Goal: Information Seeking & Learning: Find specific fact

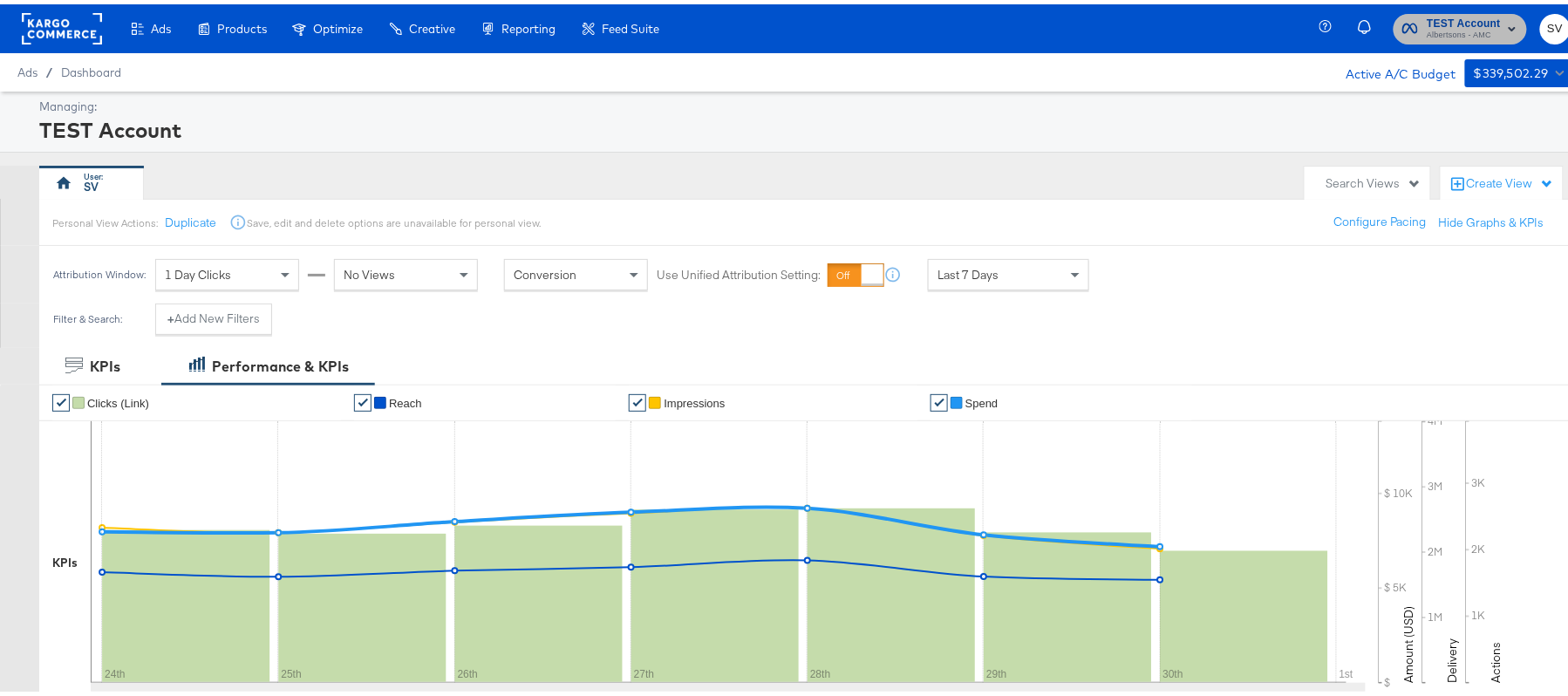
click at [1461, 32] on span "Albertsons - AMC" at bounding box center [1463, 32] width 74 height 14
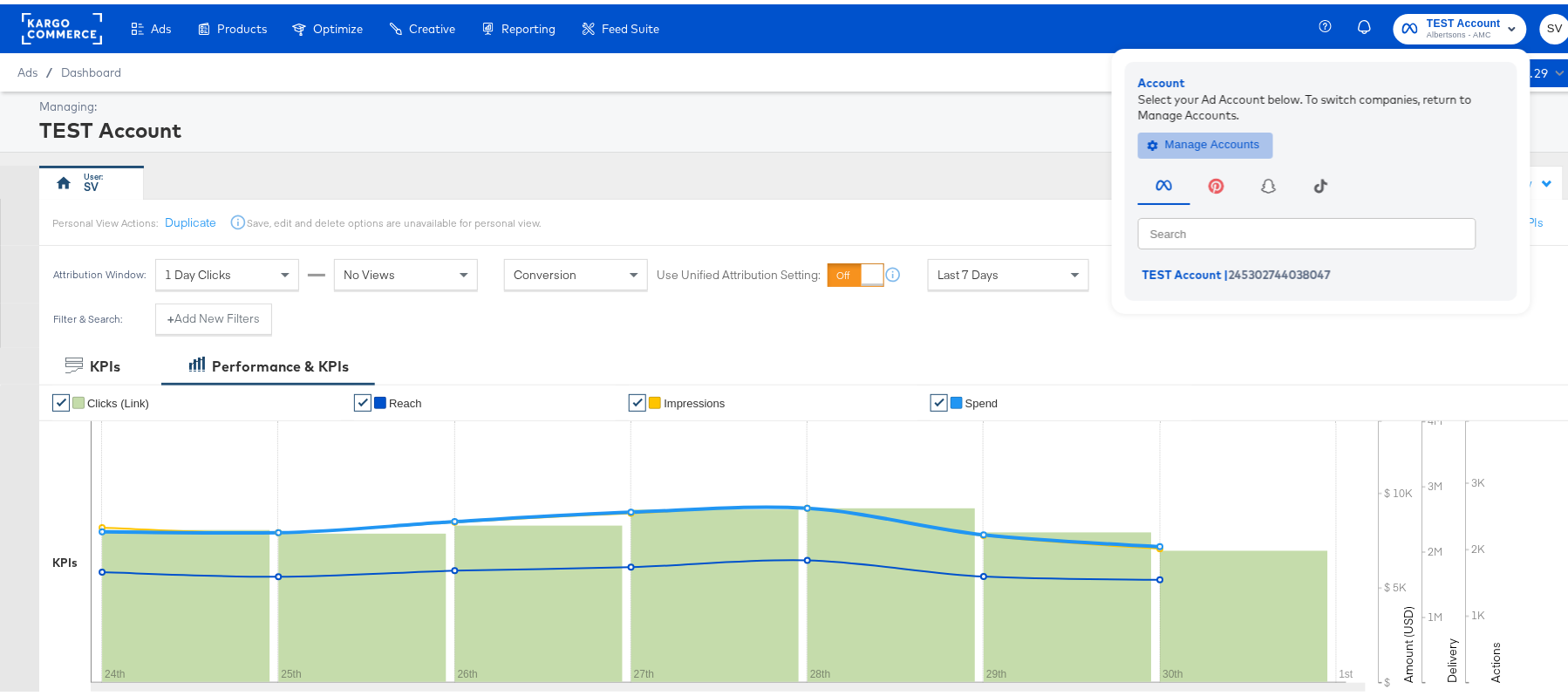
click at [1216, 132] on span "Manage Accounts" at bounding box center [1205, 140] width 109 height 20
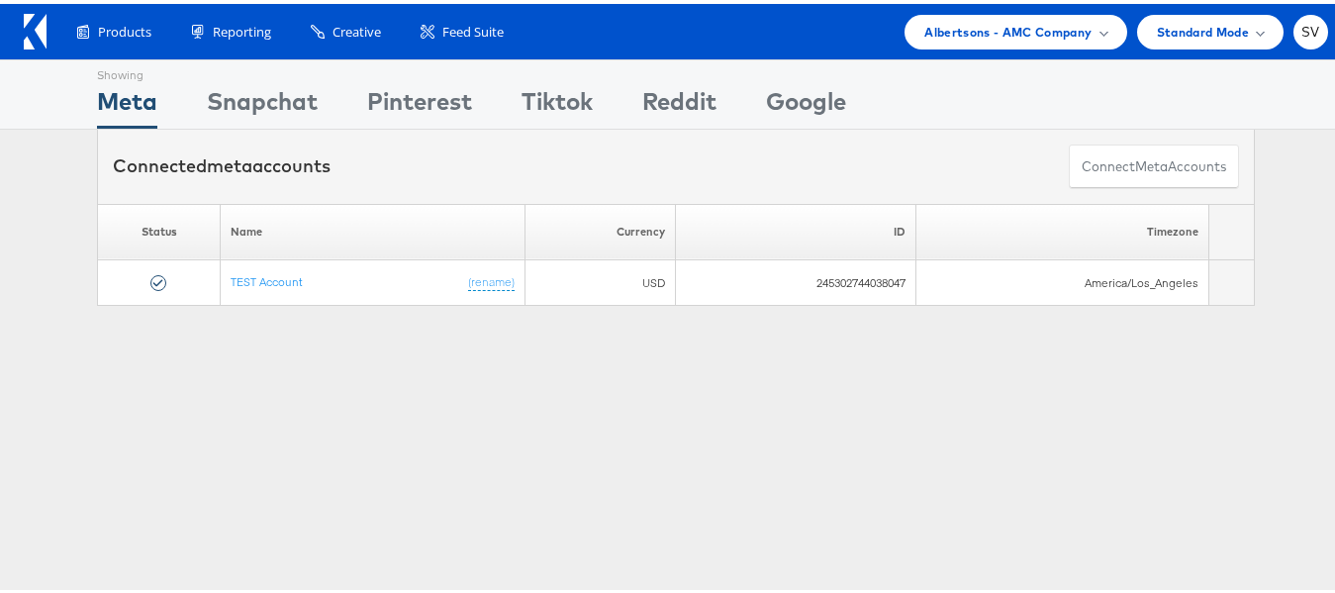
click at [974, 6] on div "Products Product Catalogs Enhance Your Product Catalog, Map Them to Publishers,…" at bounding box center [676, 27] width 1352 height 55
click at [973, 35] on span "Albertsons - AMC Company" at bounding box center [1007, 28] width 167 height 21
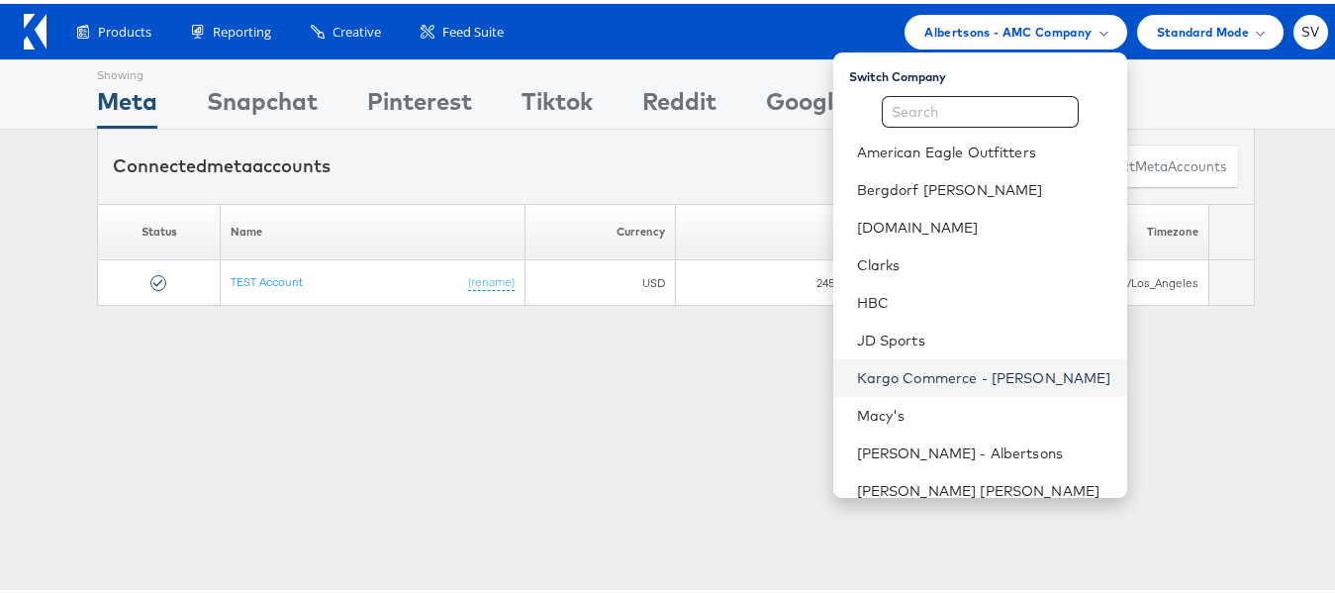
scroll to position [133, 0]
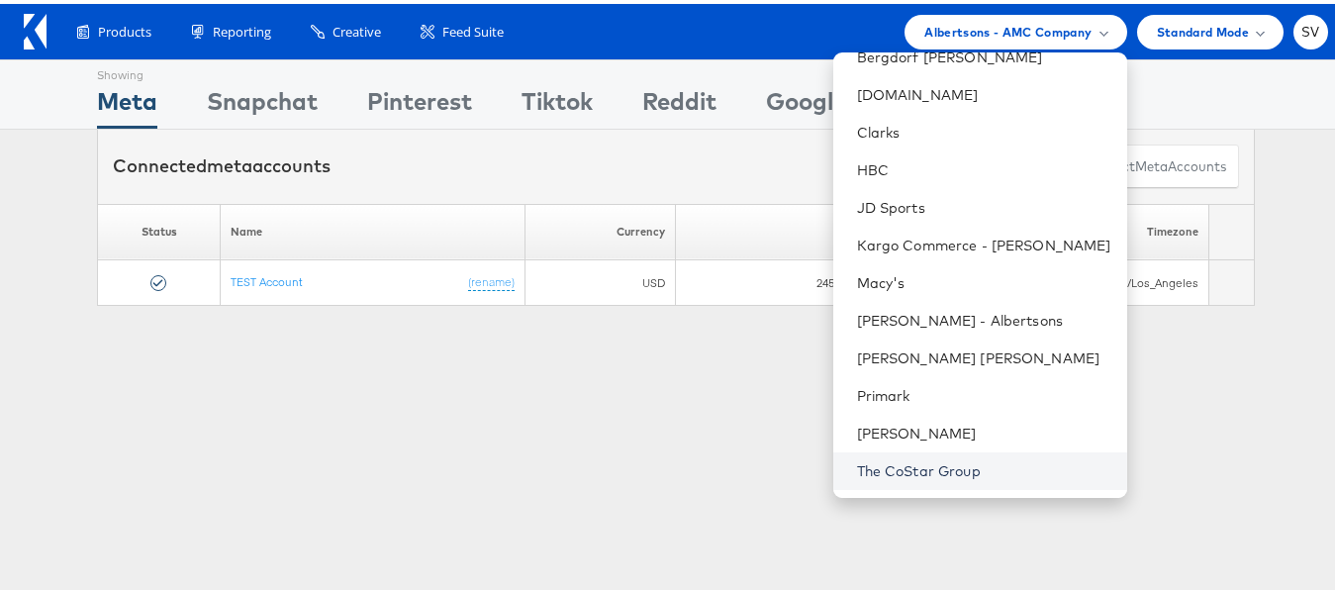
click at [884, 470] on link "The CoStar Group" at bounding box center [984, 467] width 254 height 20
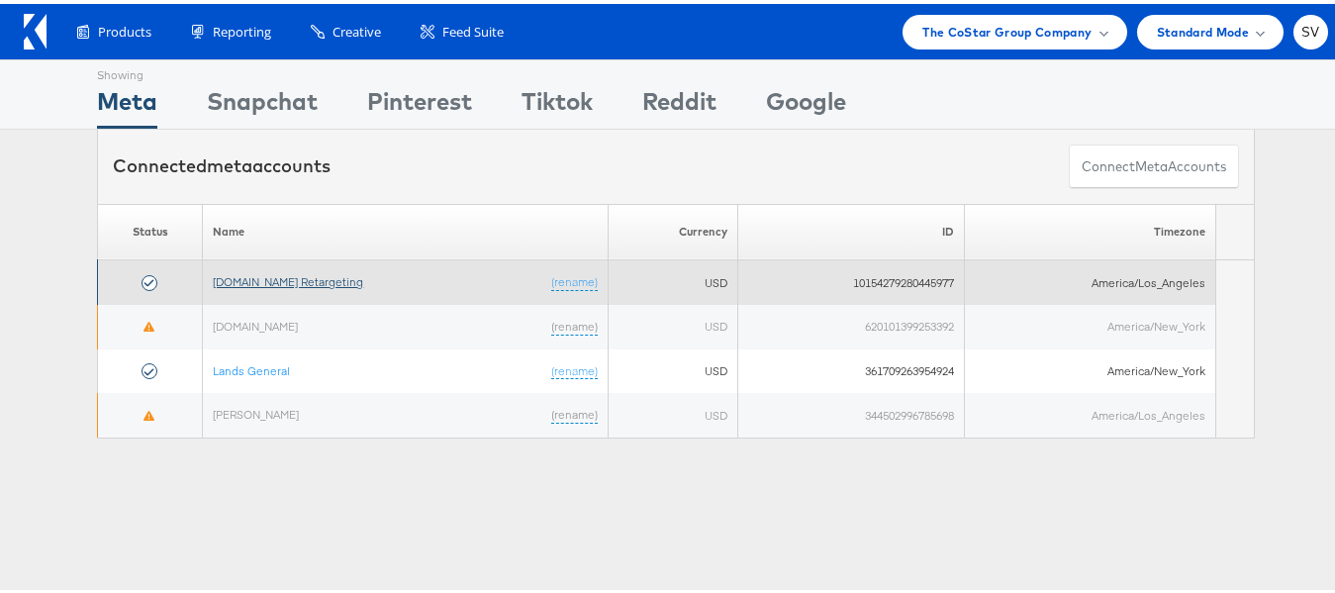
click at [239, 275] on link "[DOMAIN_NAME] Retargeting" at bounding box center [288, 277] width 150 height 15
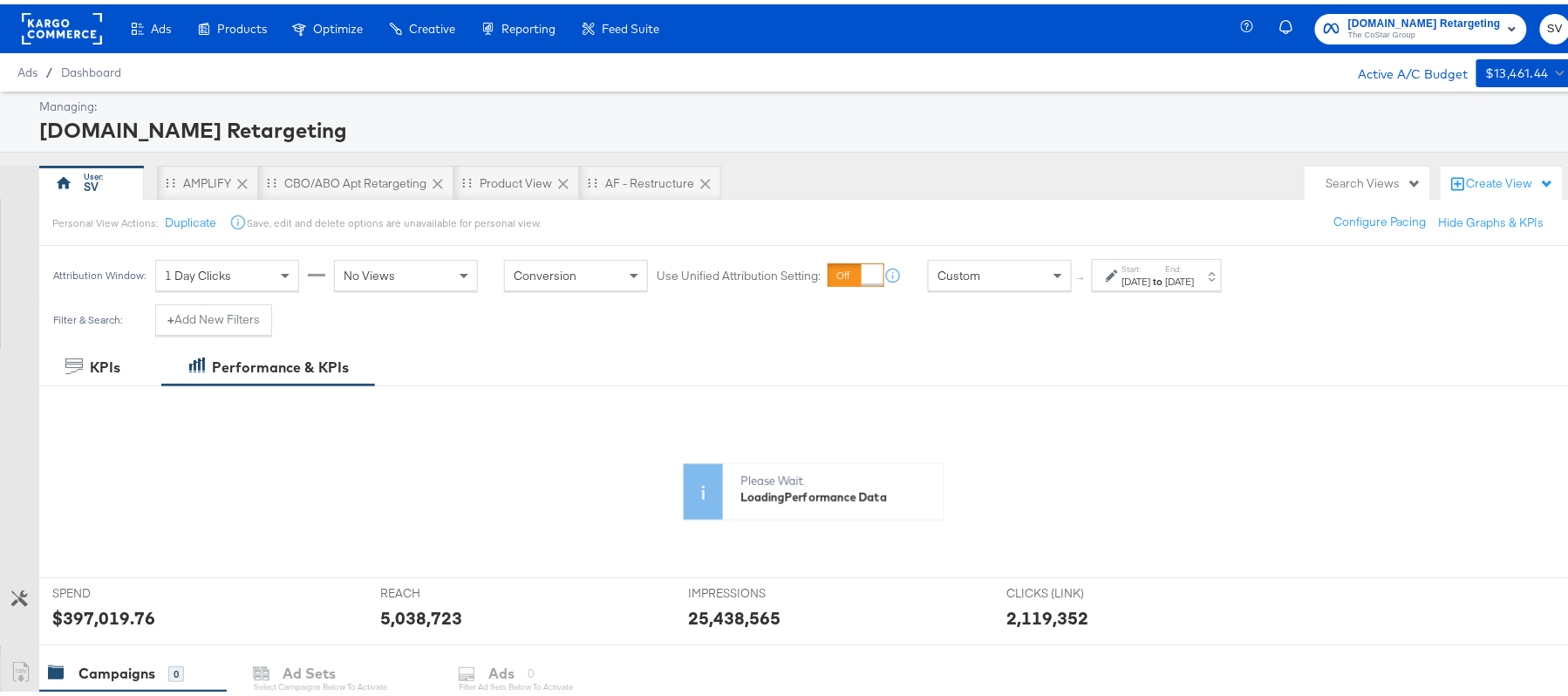
click at [1150, 279] on div "[DATE]" at bounding box center [1136, 278] width 29 height 14
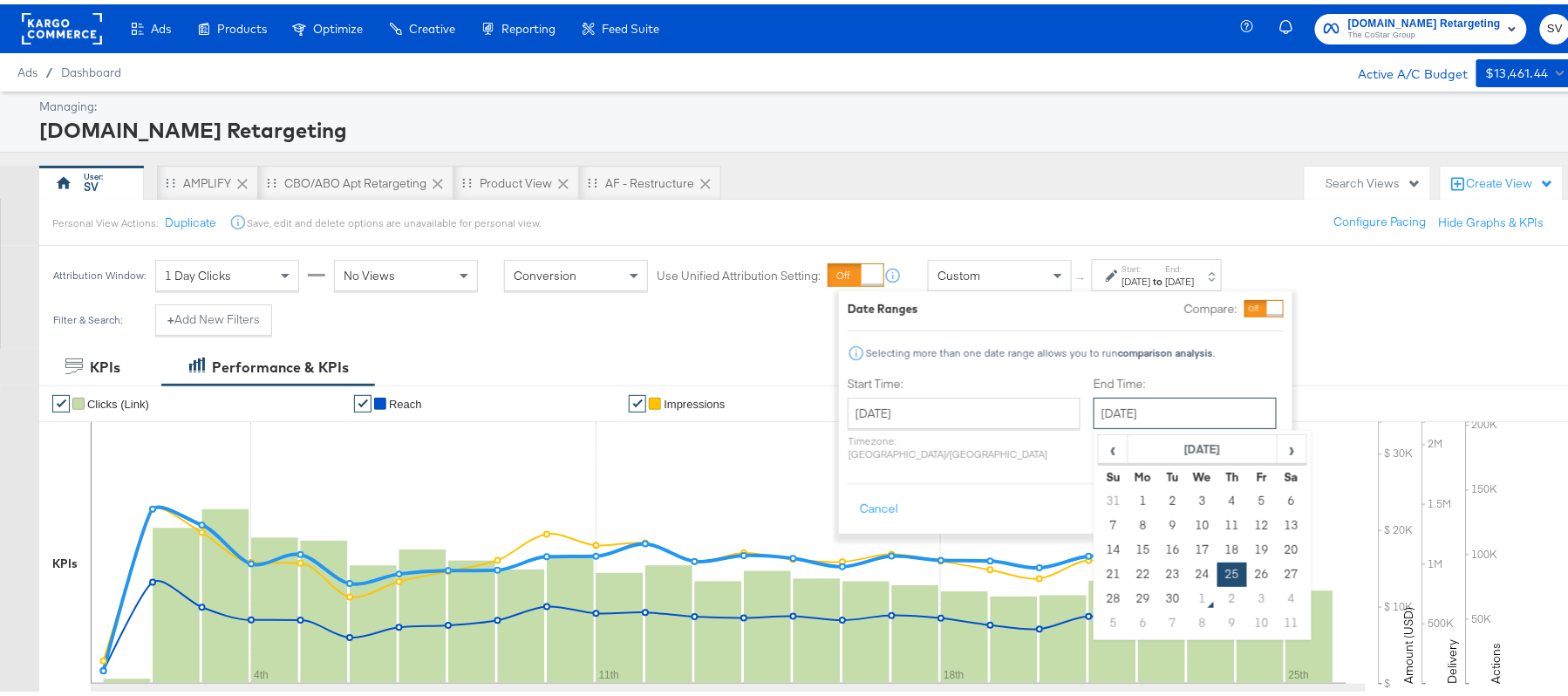
click at [1100, 413] on input "September 25th 2025" at bounding box center [1185, 409] width 183 height 32
click at [1158, 594] on td "30" at bounding box center [1172, 595] width 30 height 25
type input "[DATE]"
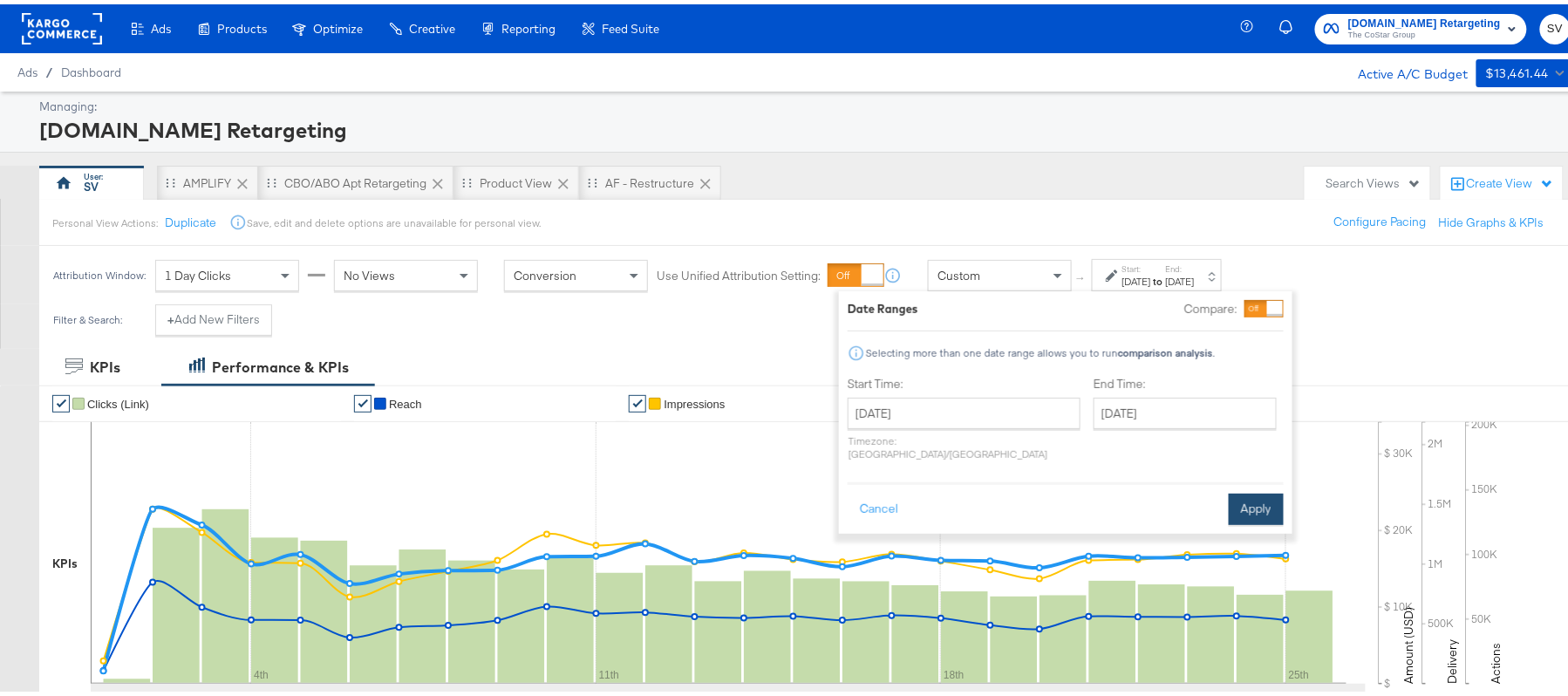
click at [1250, 489] on button "Apply" at bounding box center [1256, 505] width 55 height 32
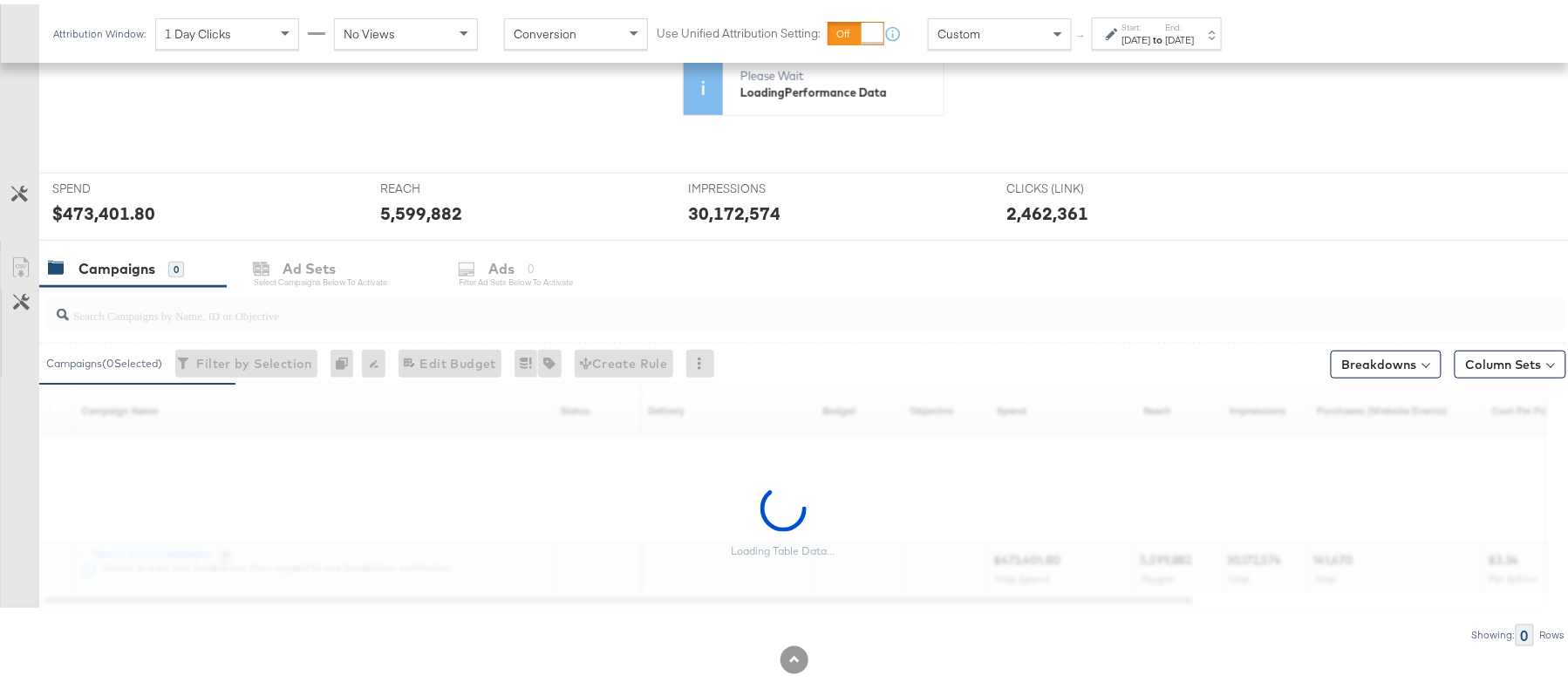
scroll to position [558, 0]
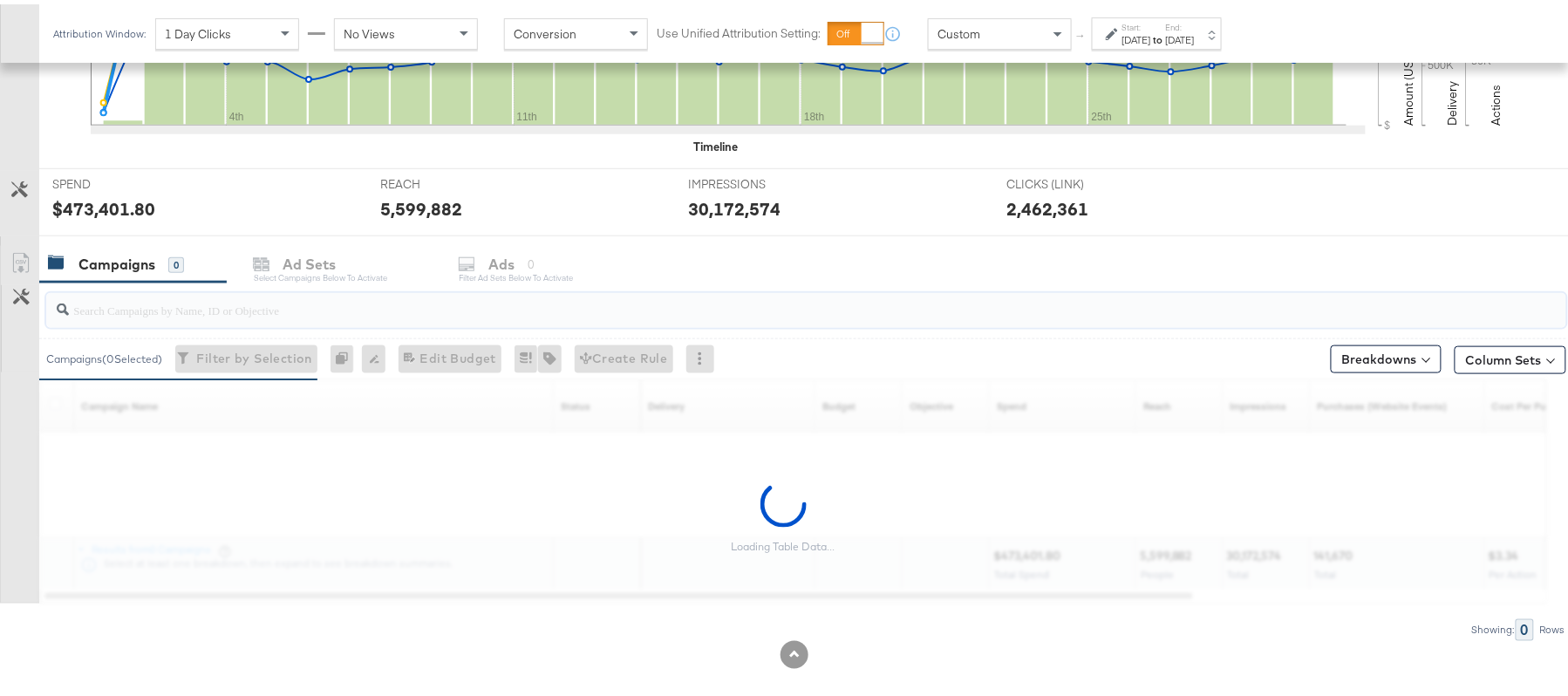
click at [228, 307] on input "search" at bounding box center [748, 299] width 1358 height 34
paste input "APTS_B2C_Display_National_Facebook_RTG_Leads_SocialDisplay_Retargeting_Diamond_…"
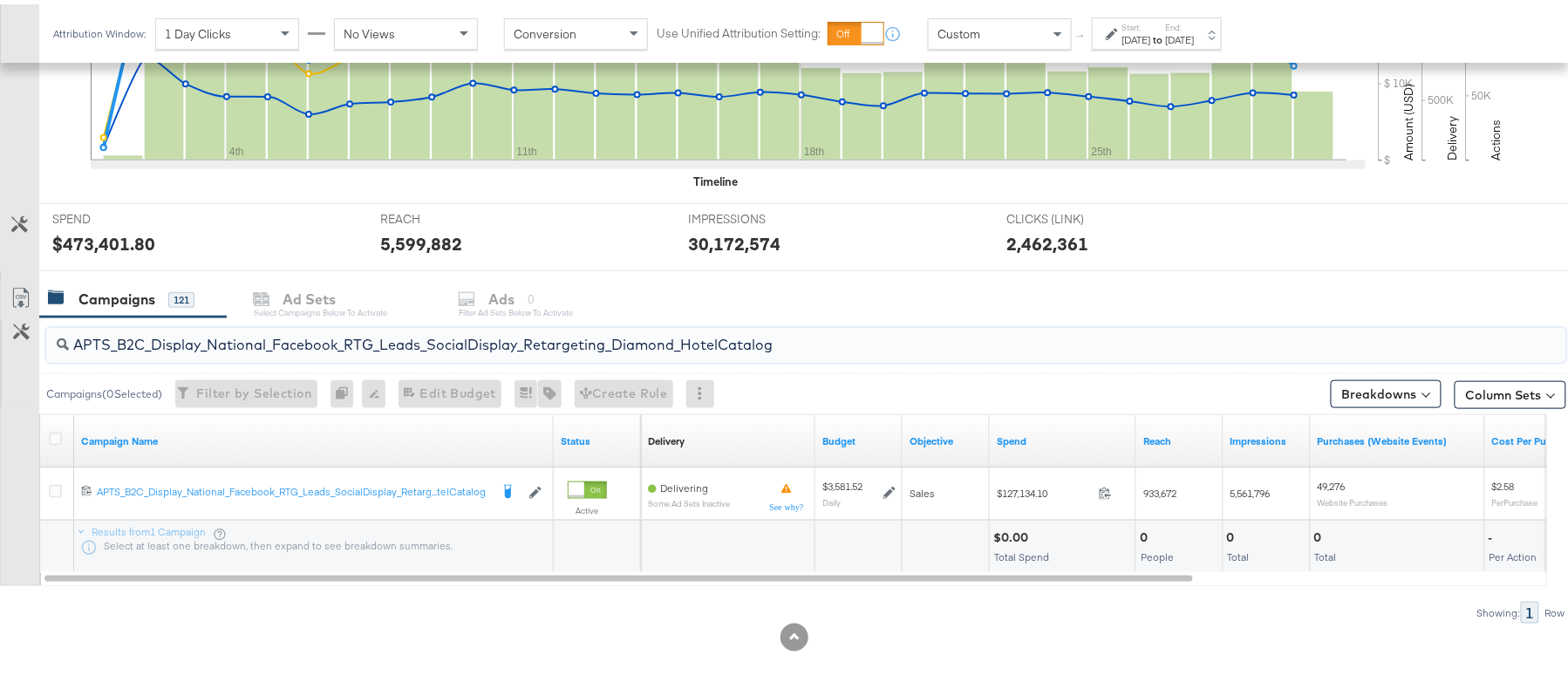
scroll to position [525, 0]
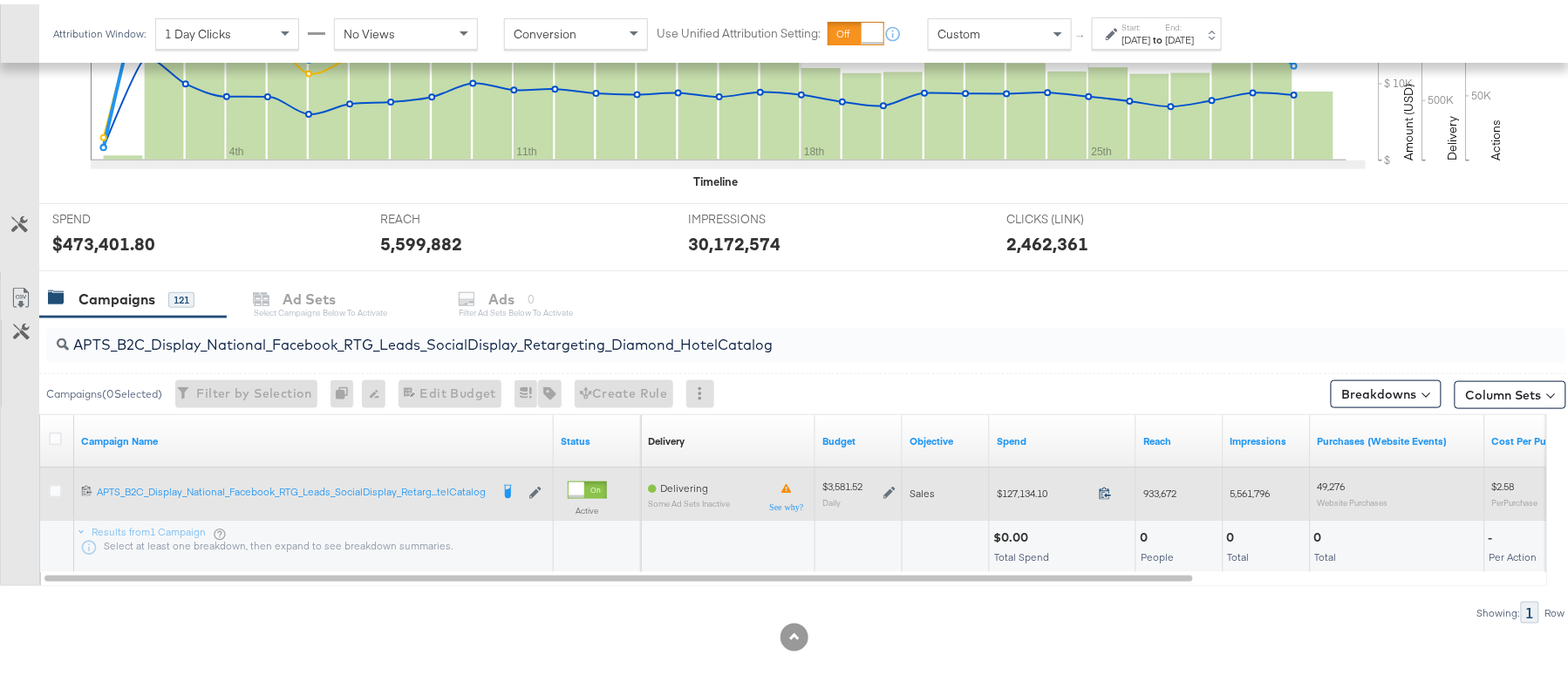
click at [1107, 488] on icon at bounding box center [1105, 488] width 13 height 13
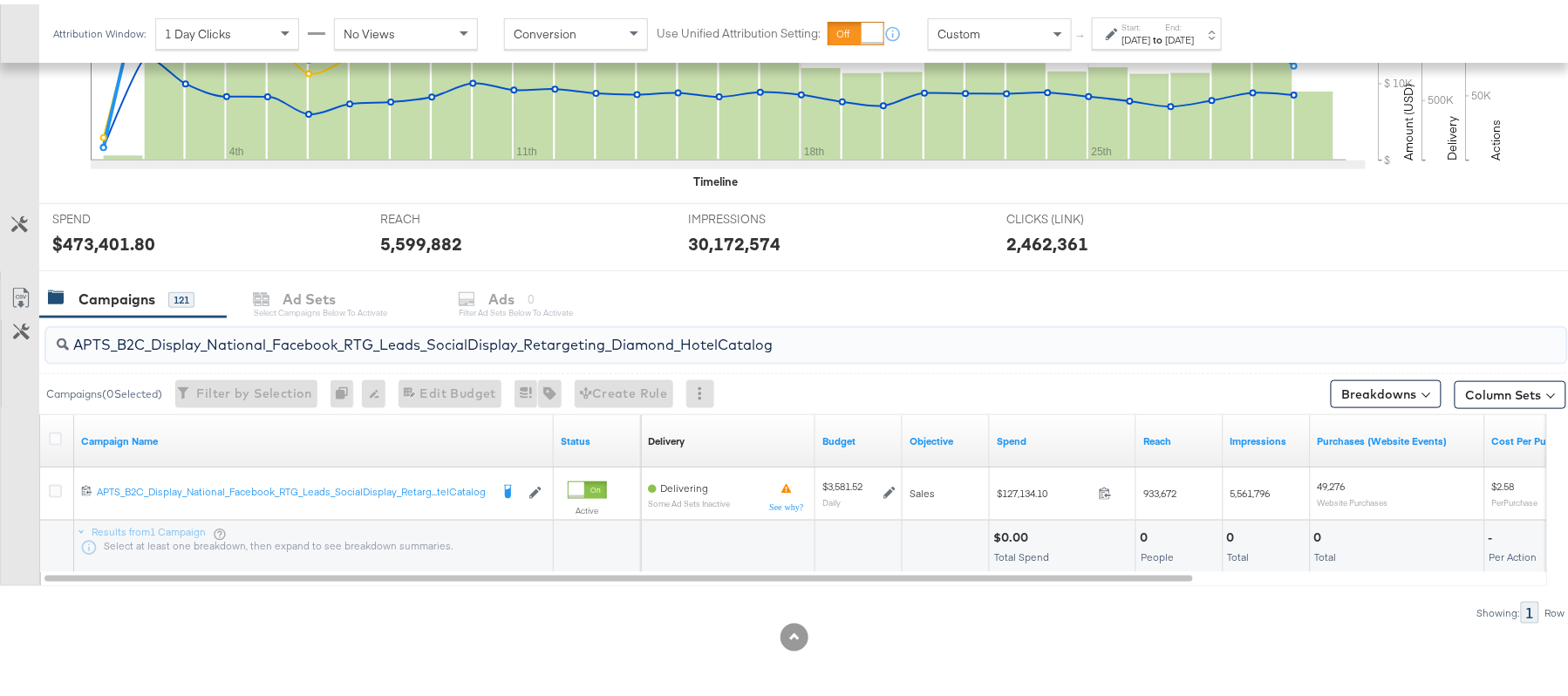
click at [274, 342] on input "APTS_B2C_Display_National_Facebook_RTG_Leads_SocialDisplay_Retargeting_Diamond_…" at bounding box center [748, 333] width 1358 height 34
paste input "alwayson_Retargeting_DARE24_DiamondPlatinum"
click at [1015, 535] on div "$86,905.40" at bounding box center [1027, 533] width 69 height 17
copy div "86,905.40"
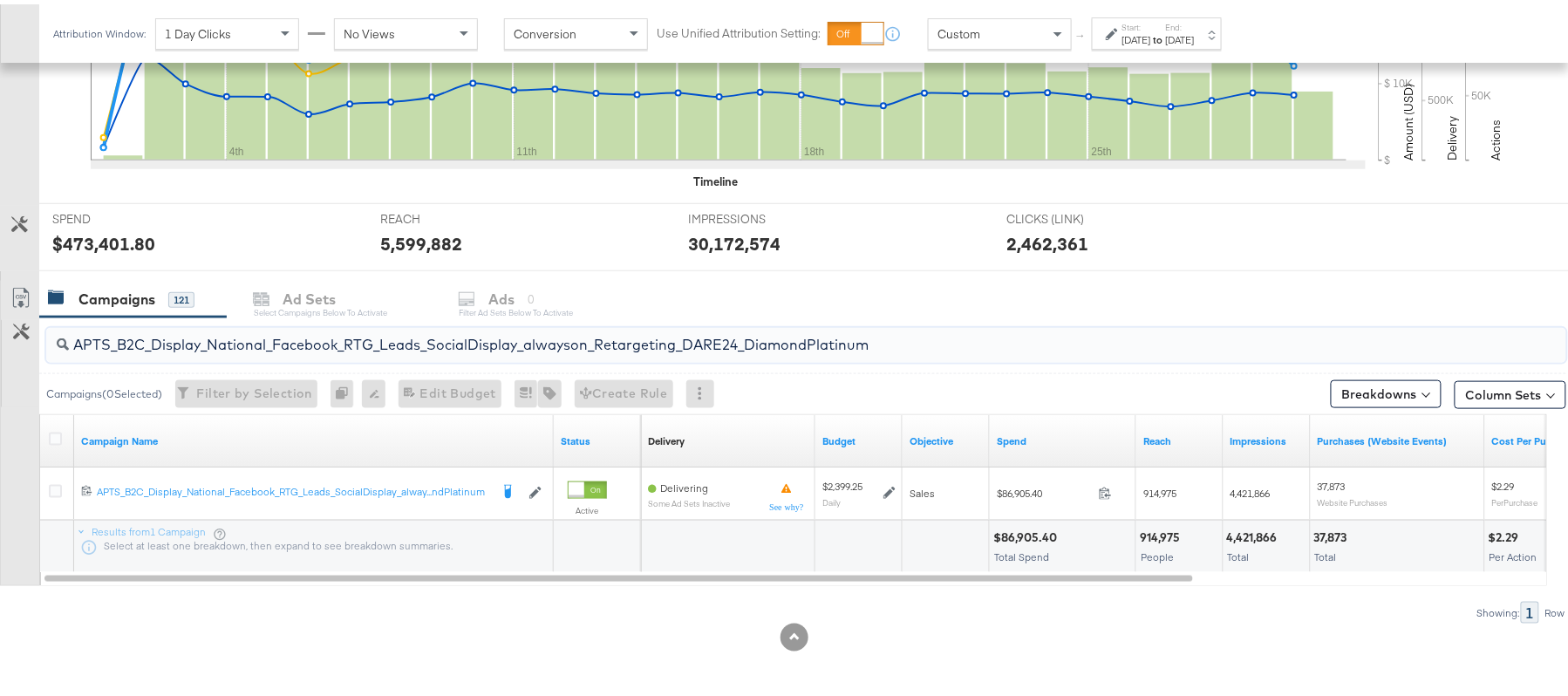
click at [235, 328] on input "APTS_B2C_Display_National_Facebook_RTG_Leads_SocialDisplay_alwayson_Retargeting…" at bounding box center [748, 333] width 1358 height 34
paste input "FR_B2C_Display_National_Facebook_RTG_Leads_SocialDisplay_alwayson_Retargeting_FR"
click at [1013, 532] on div "$26,991.06" at bounding box center [1024, 533] width 64 height 17
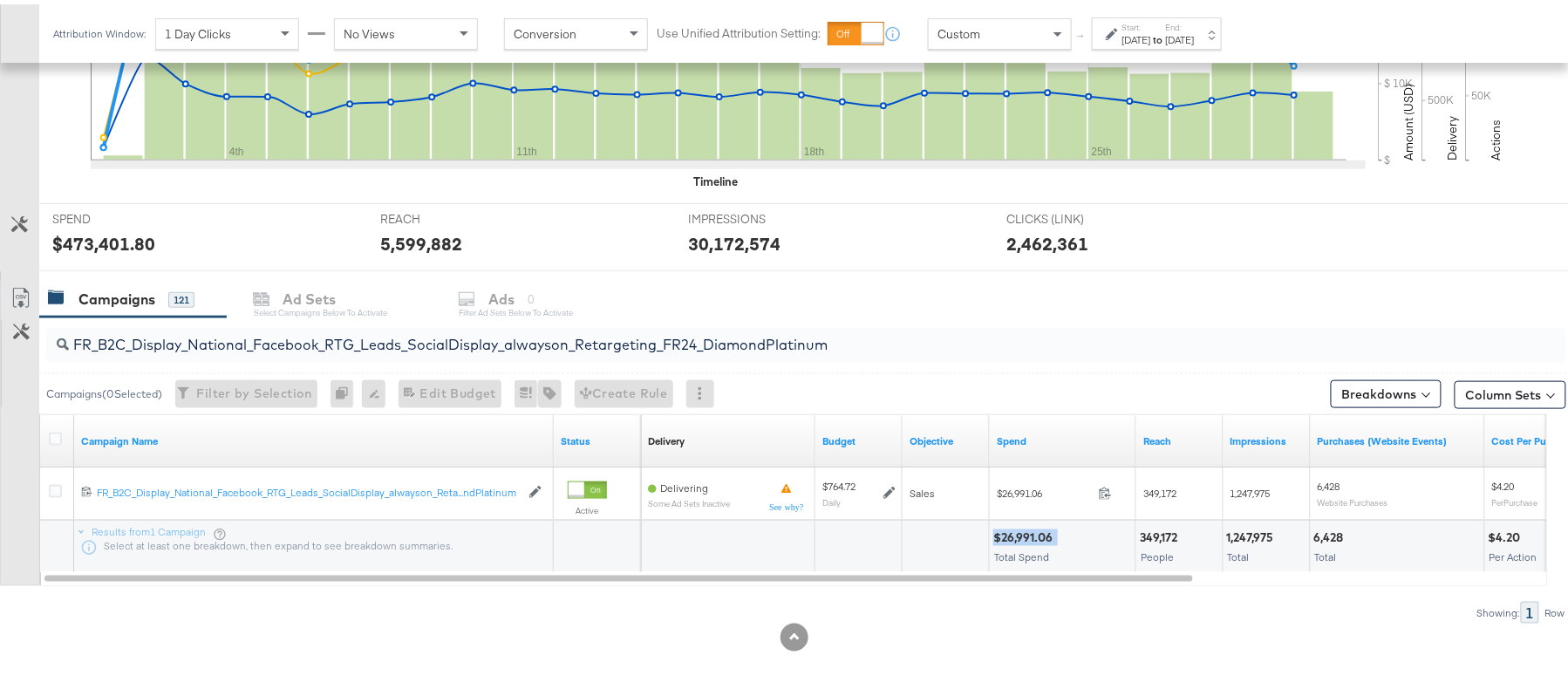
copy div "$26,991.06"
click at [252, 329] on input "FR_B2C_Display_National_Facebook_RTG_Leads_SocialDisplay_alwayson_Retargeting_F…" at bounding box center [748, 333] width 1358 height 34
paste input "AF_B2C_Display_National_Facebook_RTG_Leads_SocialDisplay_alwayson_Retargeting_AF"
click at [1013, 532] on div "$6,997.95" at bounding box center [1021, 533] width 57 height 17
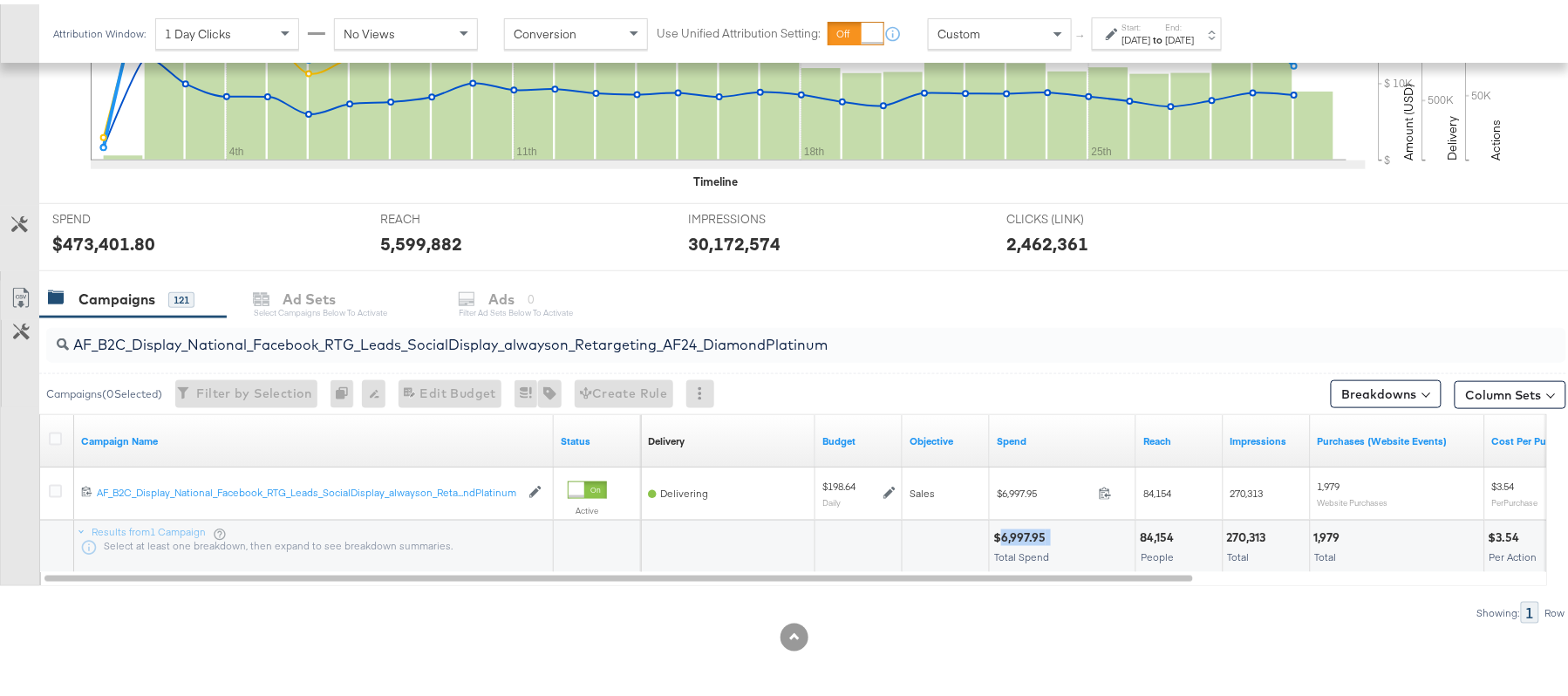
copy div "6,997.95"
click at [281, 343] on input "AF_B2C_Display_National_Facebook_RTG_Leads_SocialDisplay_alwayson_Retargeting_A…" at bounding box center [748, 333] width 1358 height 34
paste input "HL_B2C_Display_National_Facebook_RTG_Leads_SocialDisplay_alwayson_Retargeting_A…"
click at [1027, 522] on div "$6,998.25 Total Spend" at bounding box center [1061, 542] width 145 height 52
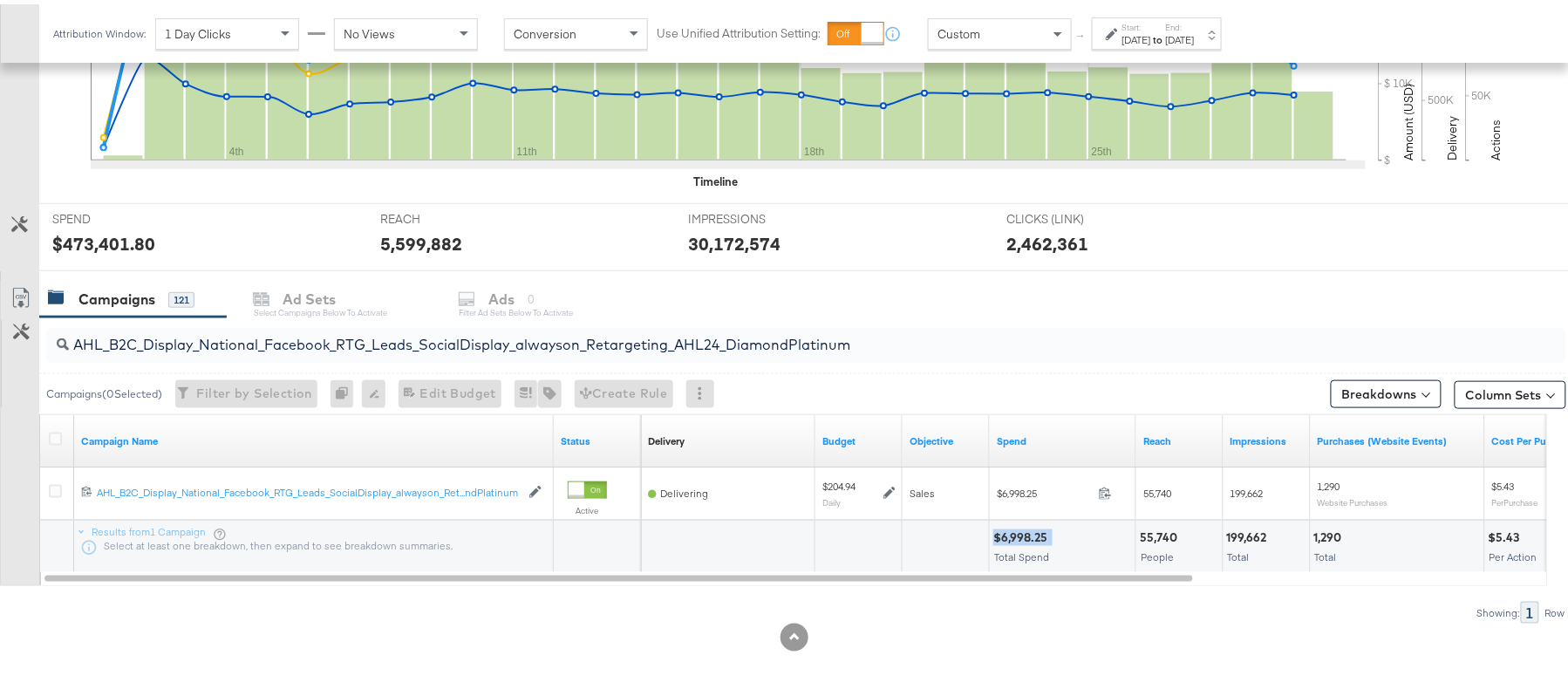
click at [1027, 522] on div "$6,998.25 Total Spend" at bounding box center [1061, 542] width 145 height 52
copy div "$6,998.25"
click at [298, 335] on input "AHL_B2C_Display_National_Facebook_RTG_Leads_SocialDisplay_alwayson_Retargeting_…" at bounding box center [748, 333] width 1358 height 34
paste input "PTS_B2C_Display_National_Facebook_PRO_Traffic_SocialDisplay_alwayson_ASC_DARE24…"
click at [1025, 534] on div "$75,625.14" at bounding box center [1024, 533] width 63 height 17
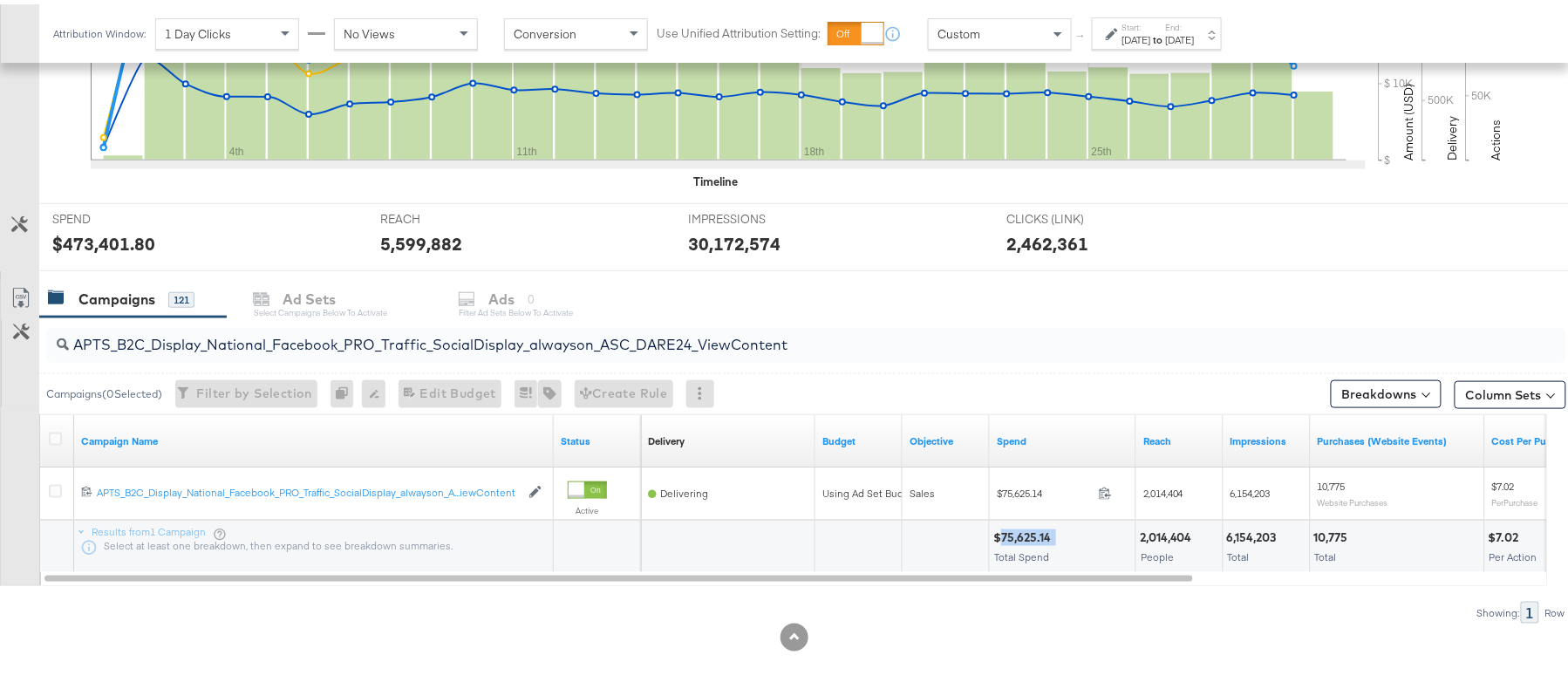
click at [1025, 534] on div "$75,625.14" at bounding box center [1024, 533] width 63 height 17
copy div "$75,625.14"
click at [272, 322] on input "APTS_B2C_Display_National_Facebook_PRO_Traffic_SocialDisplay_alwayson_ASC_DARE2…" at bounding box center [748, 333] width 1358 height 34
paste input "Leads_SocialDisplay_alwayson_ASC_DARE24_Purchase"
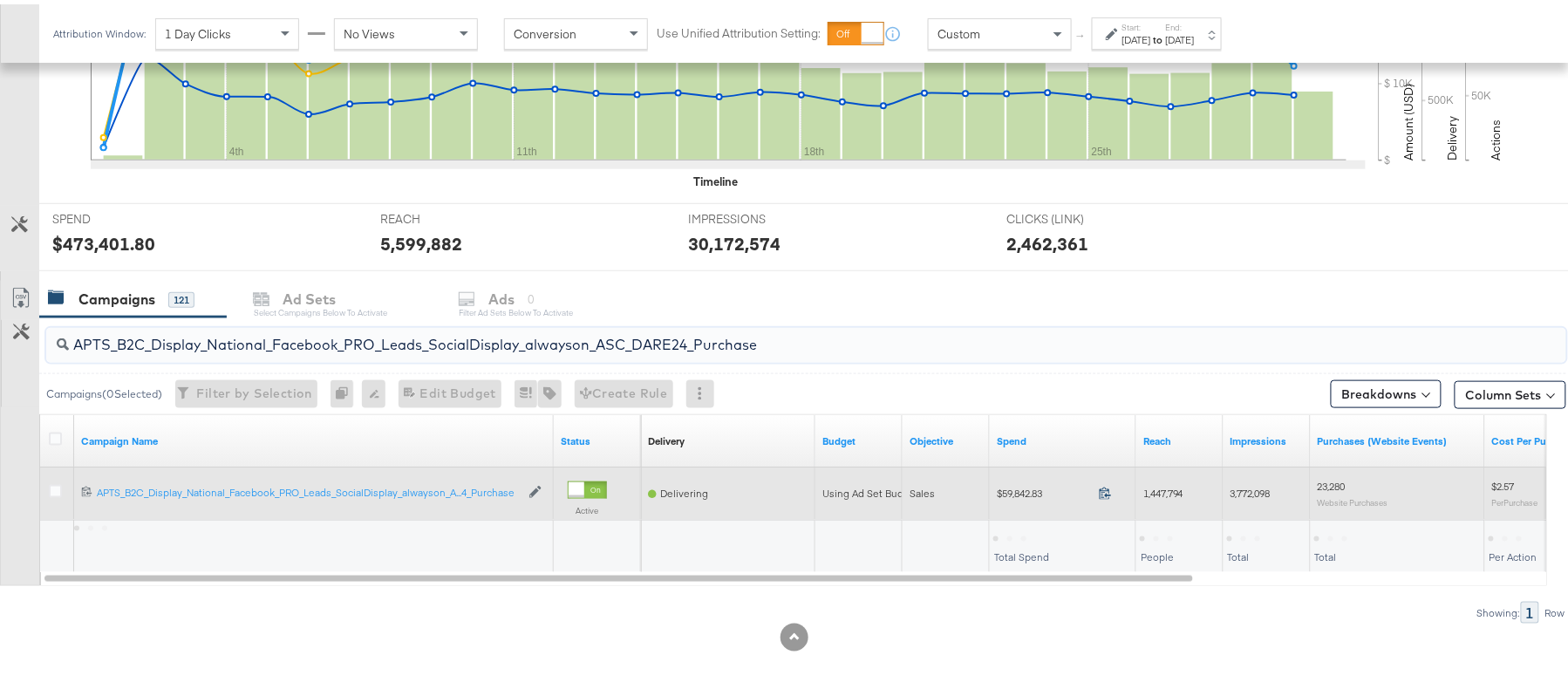
click at [1103, 488] on icon at bounding box center [1105, 488] width 13 height 13
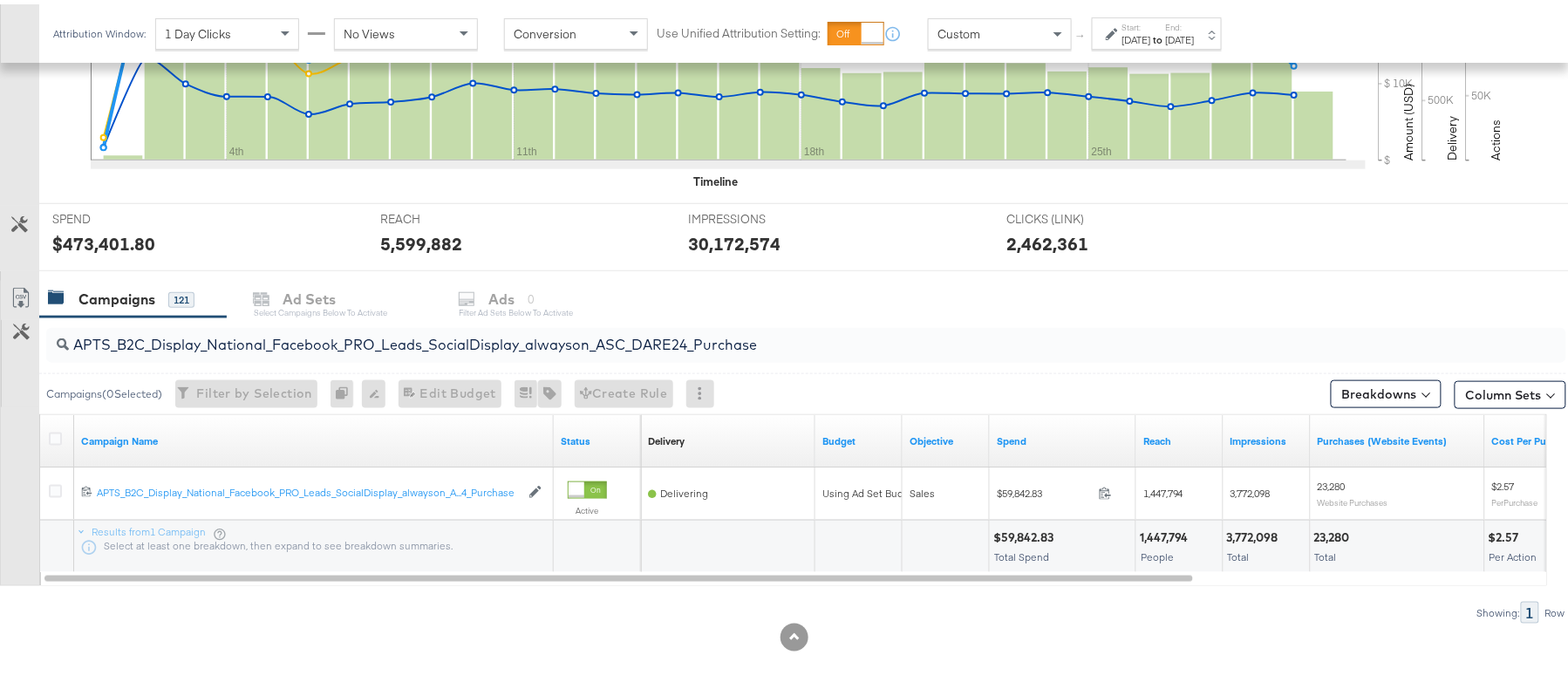
click at [337, 357] on div "APTS_B2C_Display_National_Facebook_PRO_Leads_SocialDisplay_alwayson_ASC_DARE24_…" at bounding box center [805, 341] width 1520 height 35
paste input "F_B2C_Display_National_Facebook_PRO_Traffic_SocialDisplay_alwayson_ASC_AF24_Vie…"
click at [1008, 539] on div "$2,999.79" at bounding box center [1021, 533] width 57 height 17
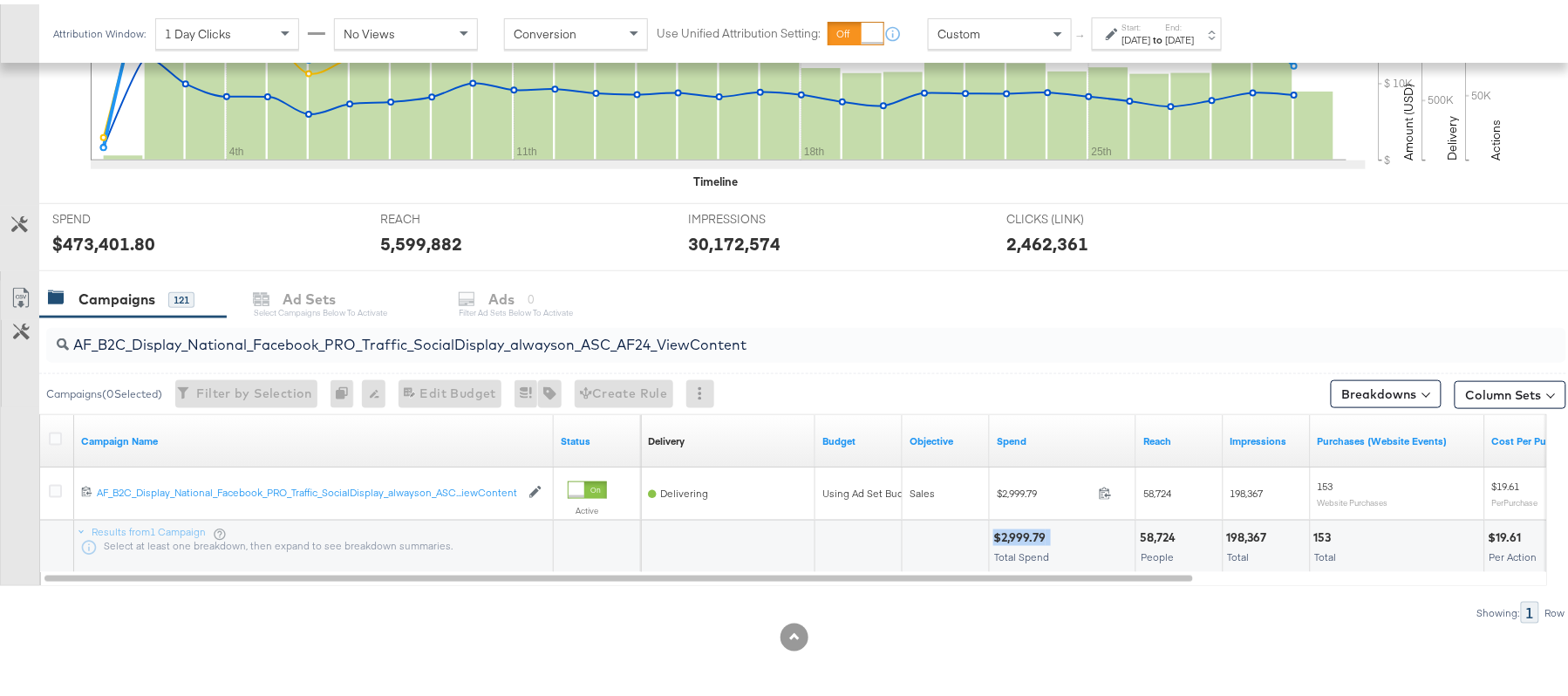
copy div "$2,999.79"
click at [288, 326] on input "AF_B2C_Display_National_Facebook_PRO_Traffic_SocialDisplay_alwayson_ASC_AF24_Vi…" at bounding box center [748, 333] width 1358 height 34
paste input "FR_B2C_Display_National_Facebook_PRO_Traffic_SocialDisplay_alwayson_ASC_FR"
click at [1018, 534] on div "$21,917.31" at bounding box center [1020, 533] width 55 height 17
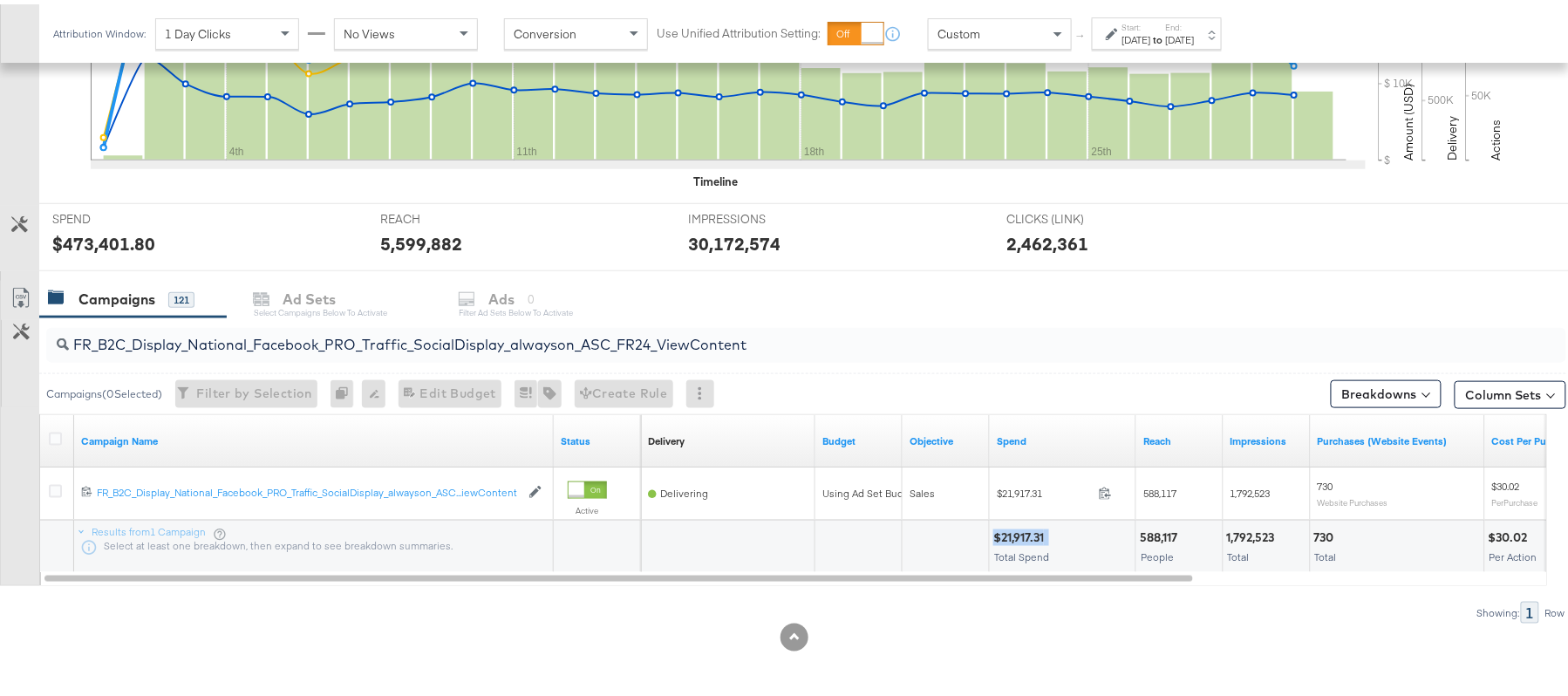
click at [1018, 534] on div "$21,917.31" at bounding box center [1020, 533] width 55 height 17
copy div "$21,917.31"
click at [246, 318] on input "FR_B2C_Display_National_Facebook_PRO_Traffic_SocialDisplay_alwayson_ASC_FR24_Vi…" at bounding box center [748, 333] width 1358 height 34
paste input "AHL_B2C_Display_National_Facebook_PRO_Traffic_SocialDisplay_alwayson_ASC_AHL"
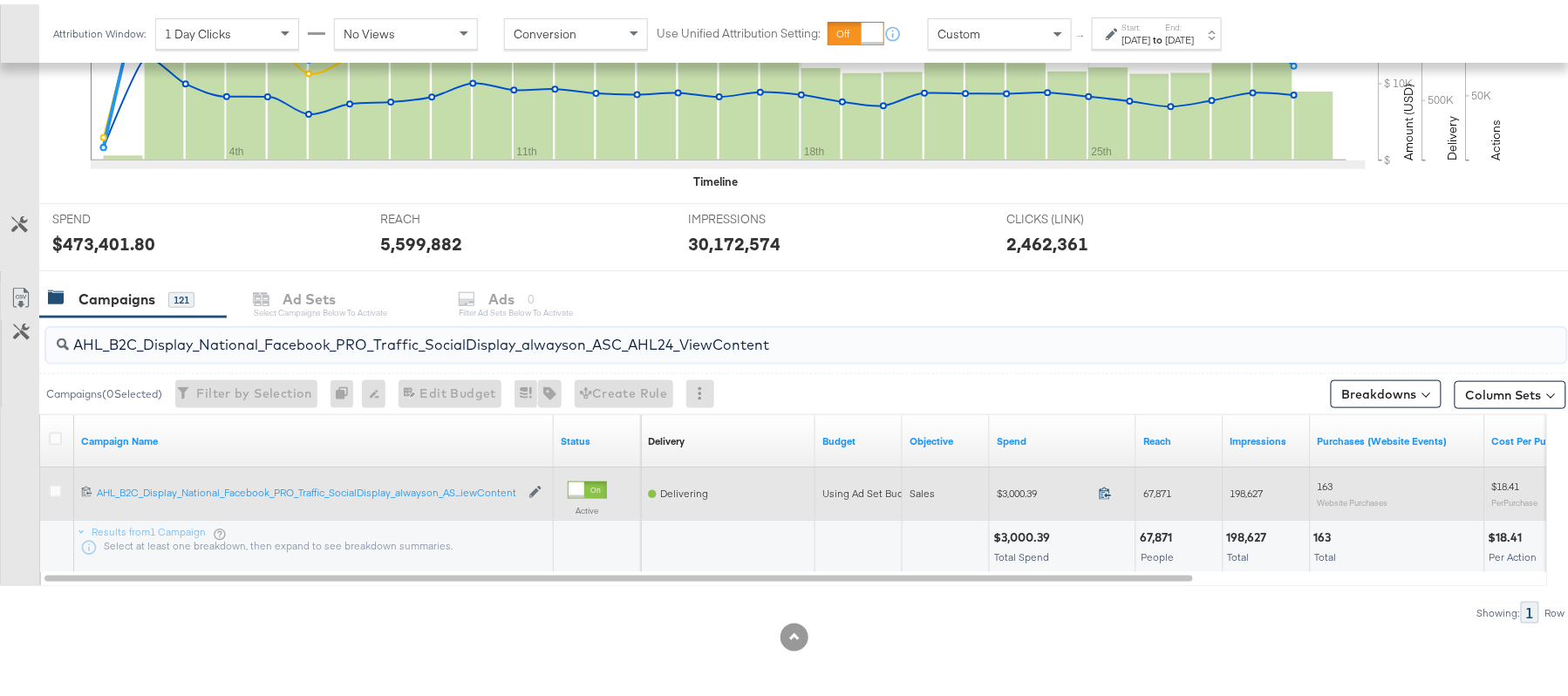
type input "AHL_B2C_Display_National_Facebook_PRO_Traffic_SocialDisplay_alwayson_ASC_AHL24_…"
click at [1104, 490] on icon at bounding box center [1105, 488] width 13 height 13
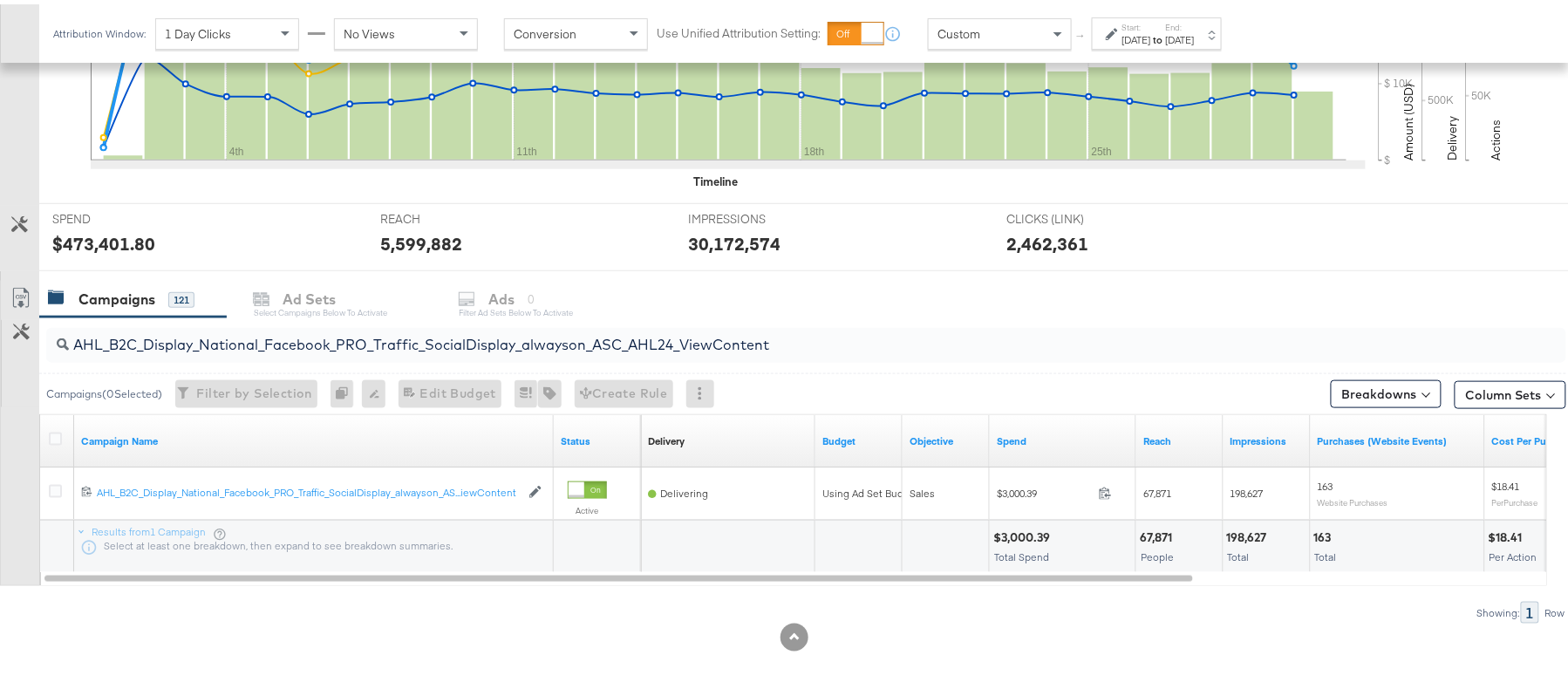
scroll to position [0, 0]
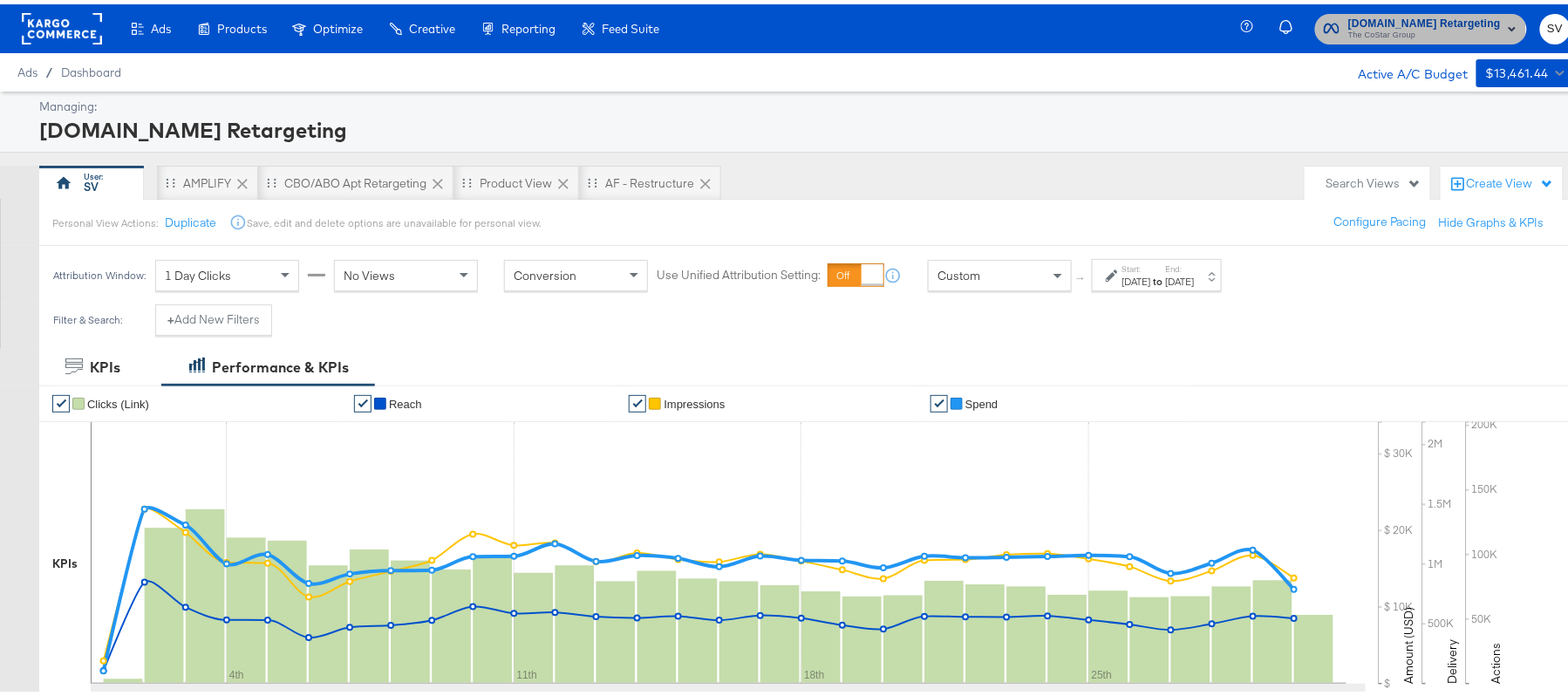
click at [1368, 29] on span "The CoStar Group" at bounding box center [1424, 32] width 152 height 14
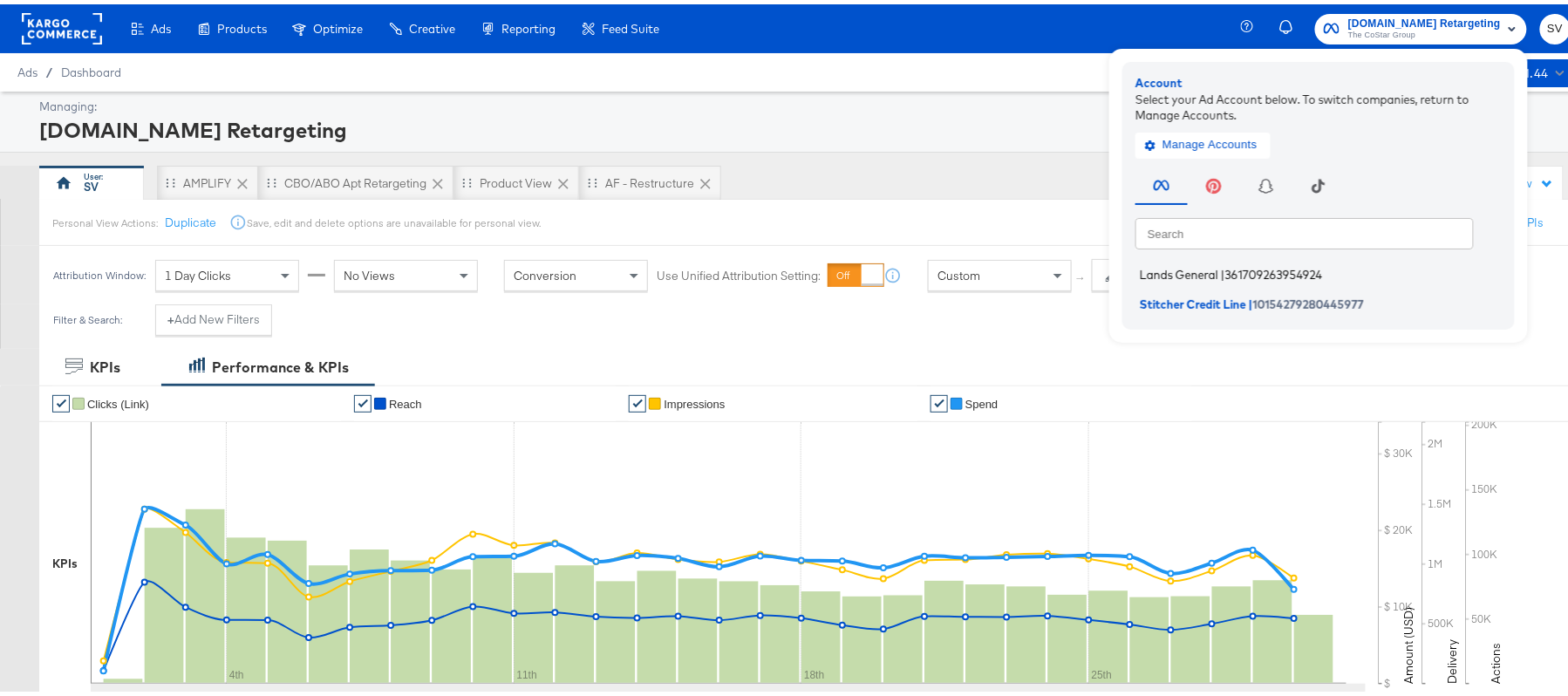
click at [1159, 269] on span "Lands General" at bounding box center [1179, 270] width 78 height 14
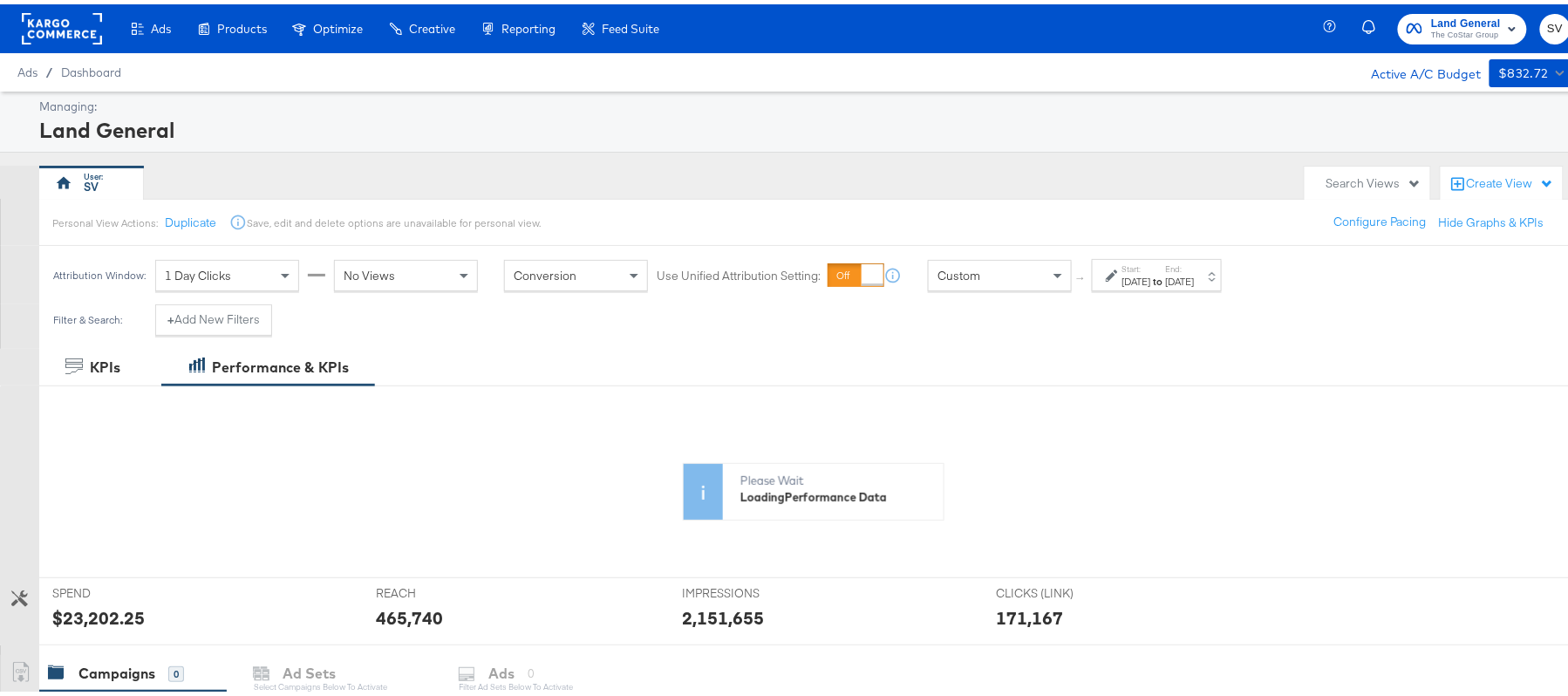
click at [1150, 262] on label "Start:" at bounding box center [1136, 264] width 29 height 11
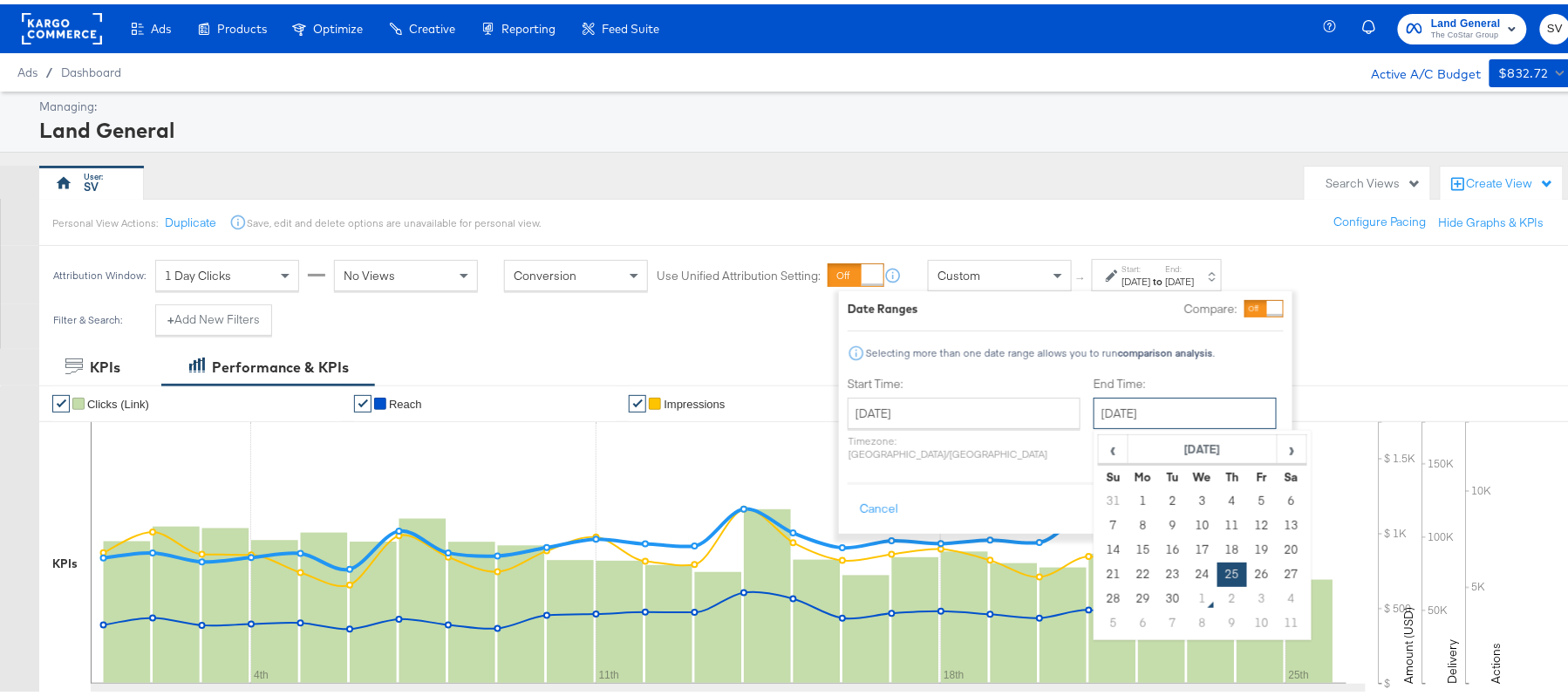
click at [1128, 422] on input "September 25th 2025" at bounding box center [1185, 409] width 183 height 32
click at [1158, 595] on td "30" at bounding box center [1172, 595] width 30 height 25
type input "[DATE]"
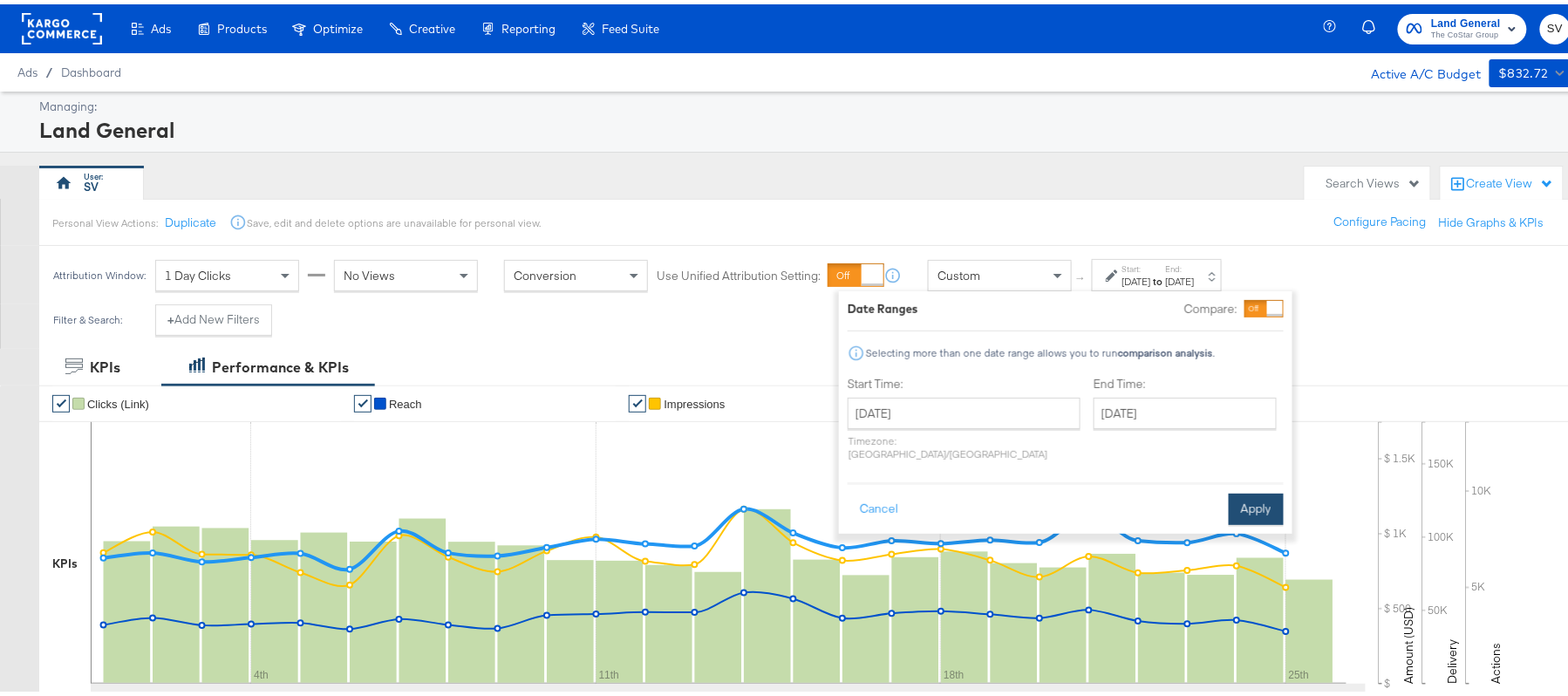
click at [1262, 492] on button "Apply" at bounding box center [1256, 505] width 55 height 32
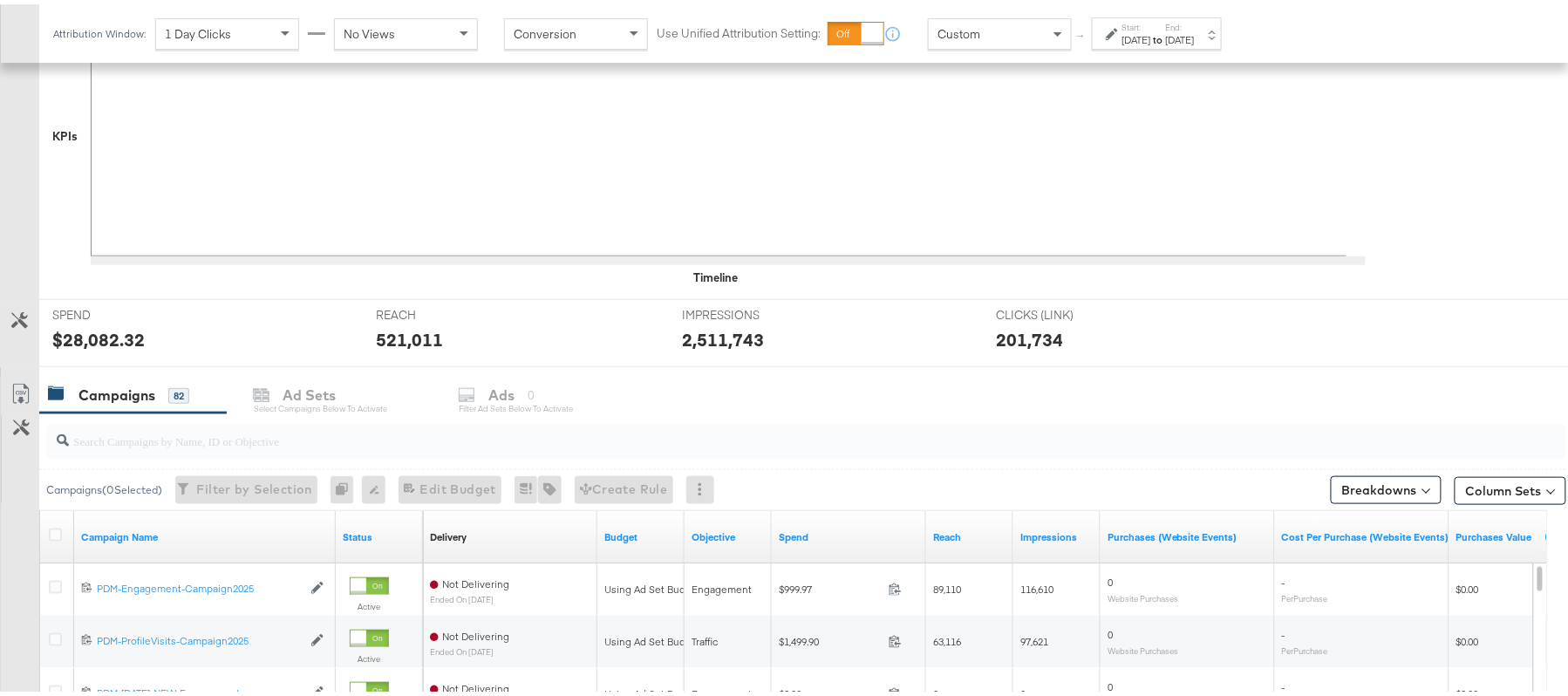
scroll to position [576, 0]
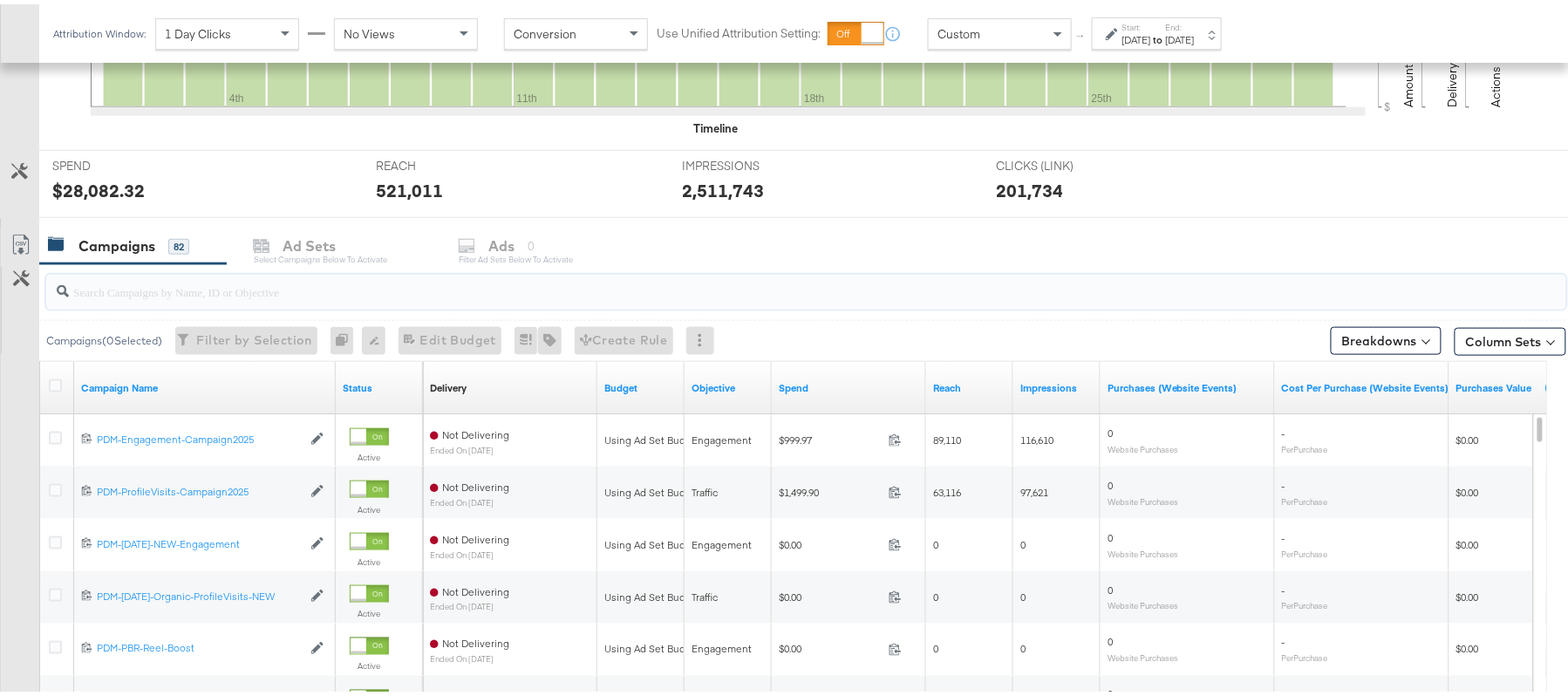
click at [287, 295] on input "search" at bounding box center [748, 280] width 1358 height 34
paste input "B2C_LAND_KC_RT_Sig_24"
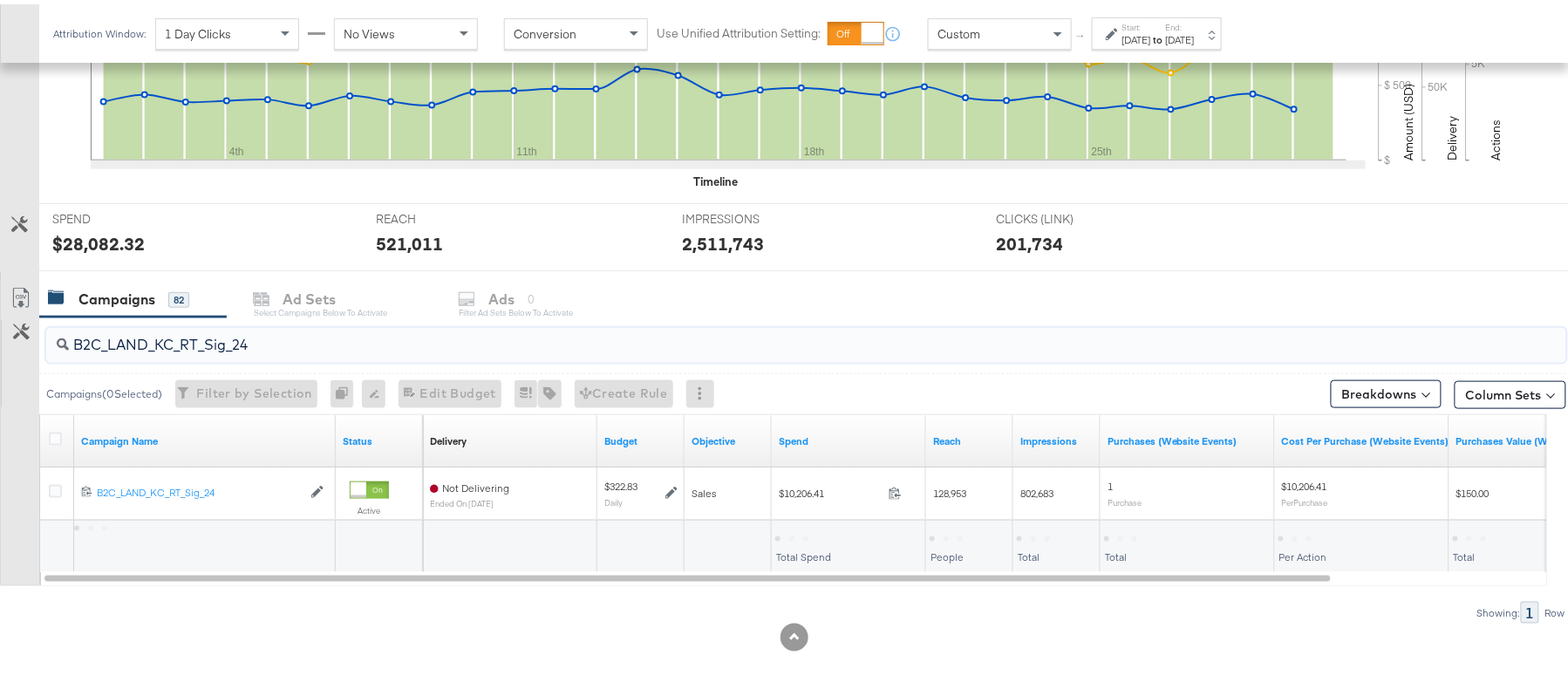
scroll to position [525, 0]
click at [812, 528] on div "$10,206.41" at bounding box center [807, 533] width 63 height 17
copy div "$10,206.41"
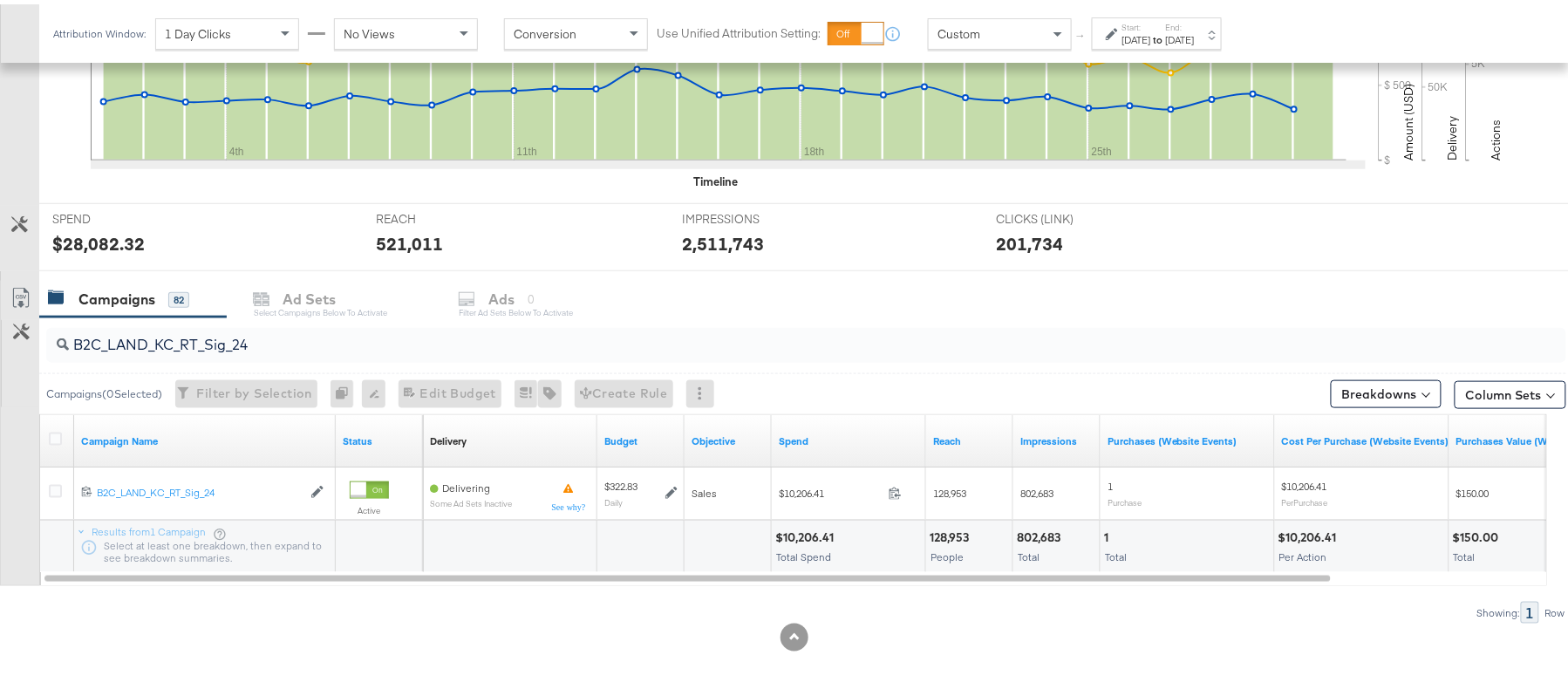
click at [208, 351] on div "B2C_LAND_KC_RT_Sig_24" at bounding box center [805, 341] width 1520 height 35
paste input "B_Ecommerce_KC_Retargeting_LW&LOA_Traffic"
click at [796, 530] on div "$498.49" at bounding box center [801, 533] width 51 height 17
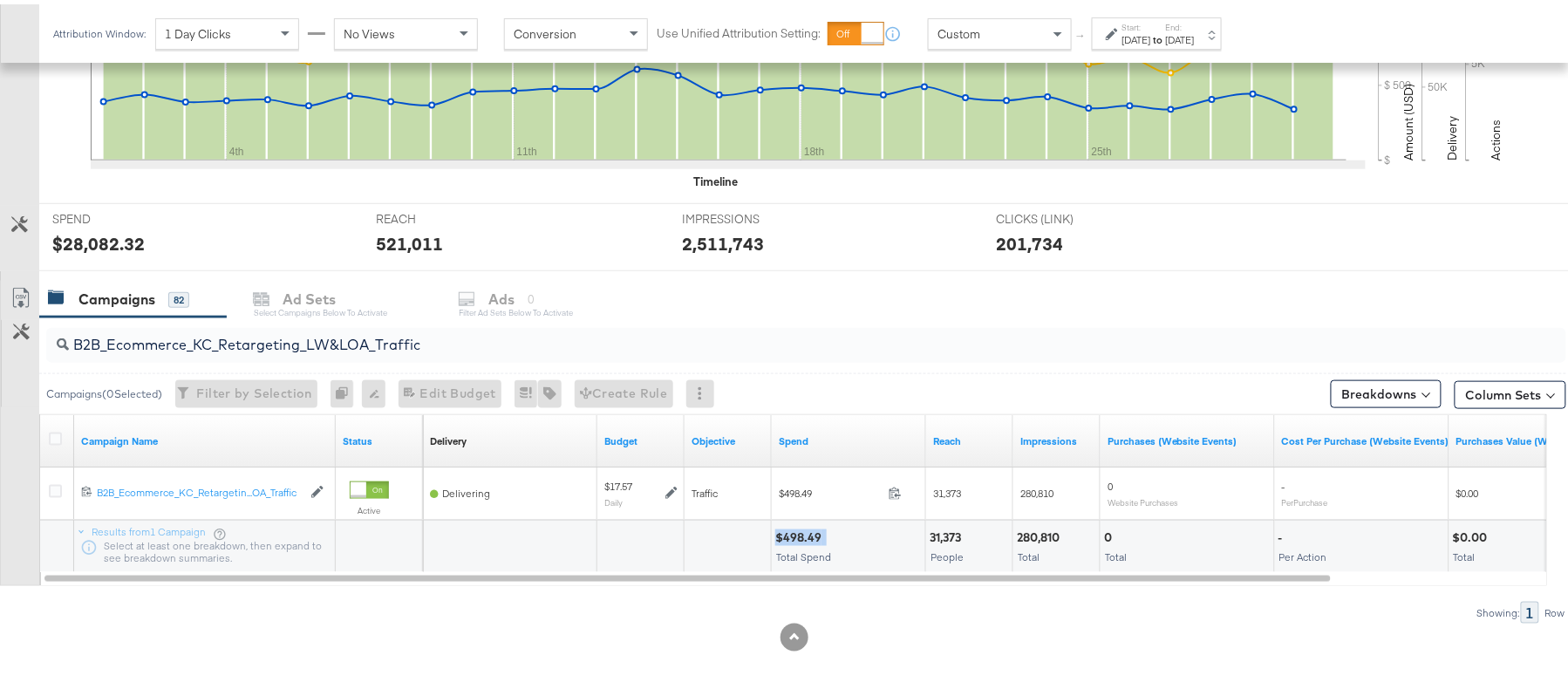
copy div "$498.49"
click at [279, 318] on input "B2B_Ecommerce_KC_Retargeting_LW&LOA_Traffic" at bounding box center [748, 333] width 1358 height 34
paste input "KC_Retargeting_Prospects & Clients_Conversions"
click at [796, 527] on div "$501.44" at bounding box center [800, 533] width 49 height 17
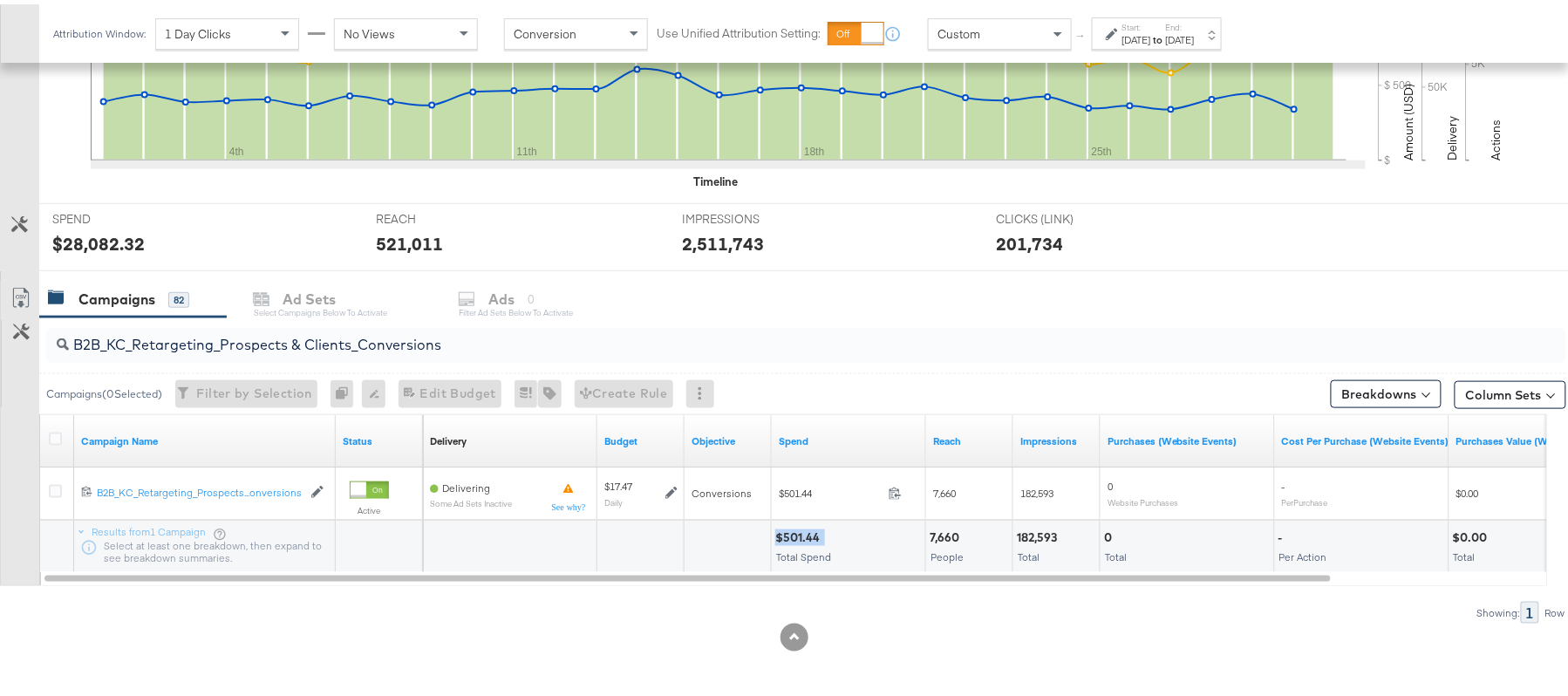
click at [796, 527] on div "$501.44" at bounding box center [800, 533] width 49 height 17
copy div "$501.44"
click at [299, 328] on input "B2B_KC_Retargeting_Prospects & Clients_Conversions" at bounding box center [748, 333] width 1358 height 34
paste input "C_LAND_KC_Pros_Sig"
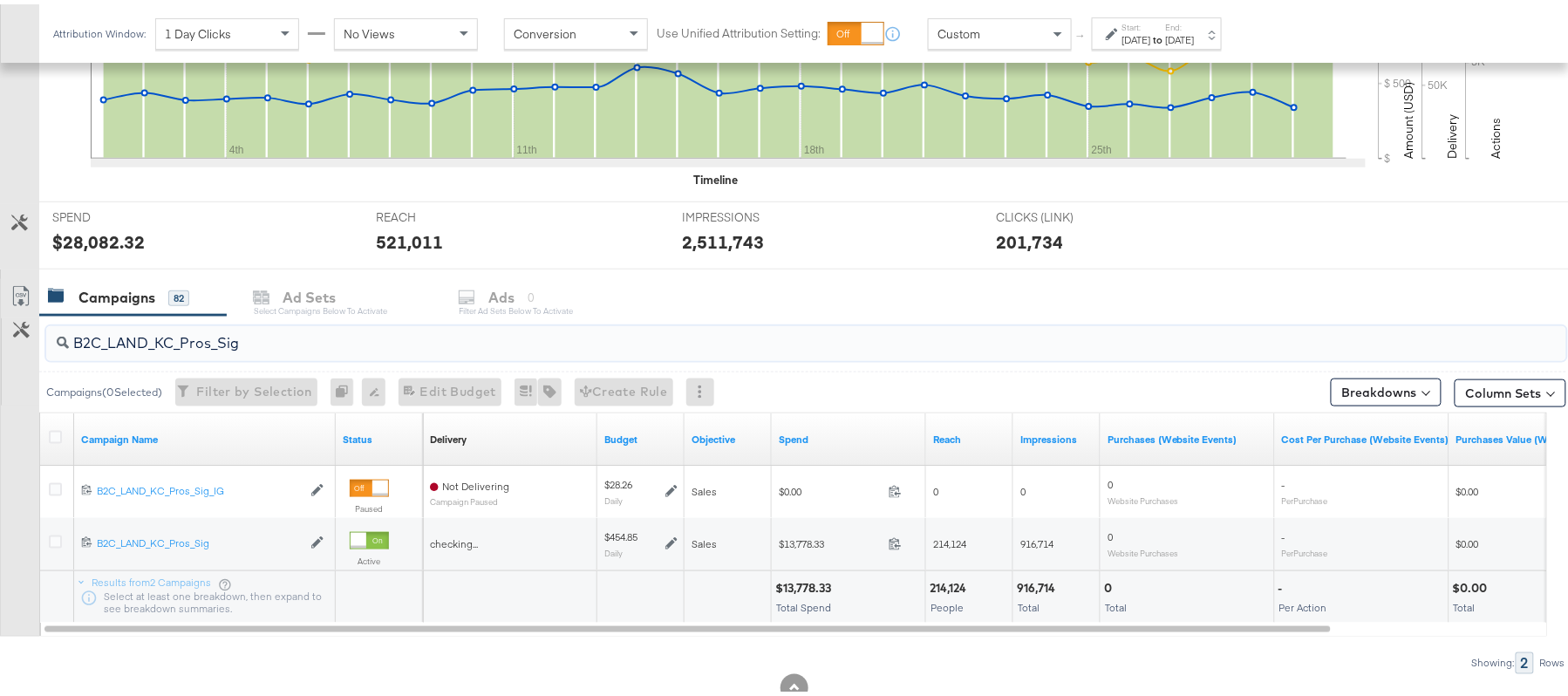
type input "B2C_LAND_KC_Pros_Sig"
click at [808, 587] on div "$13,778.33" at bounding box center [805, 583] width 61 height 17
copy div "$13,778.33"
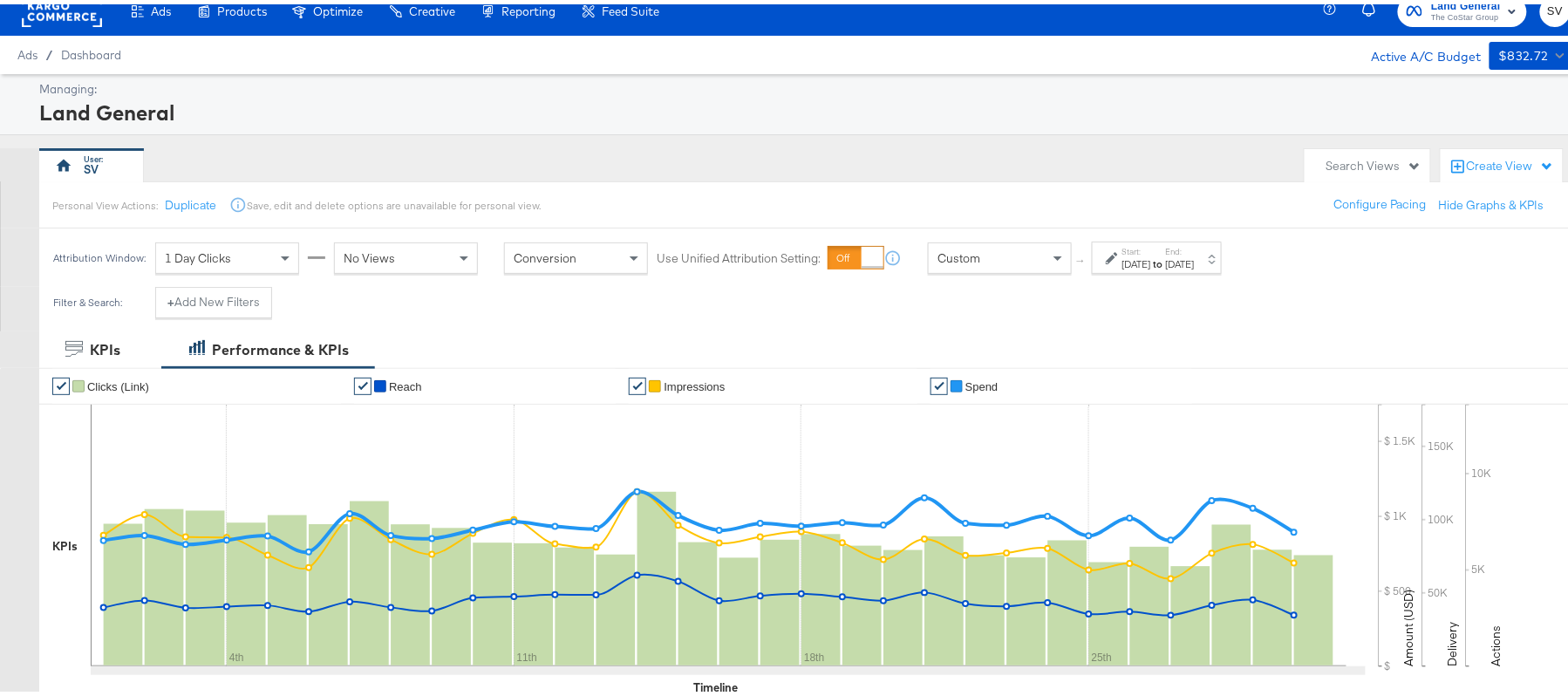
scroll to position [0, 0]
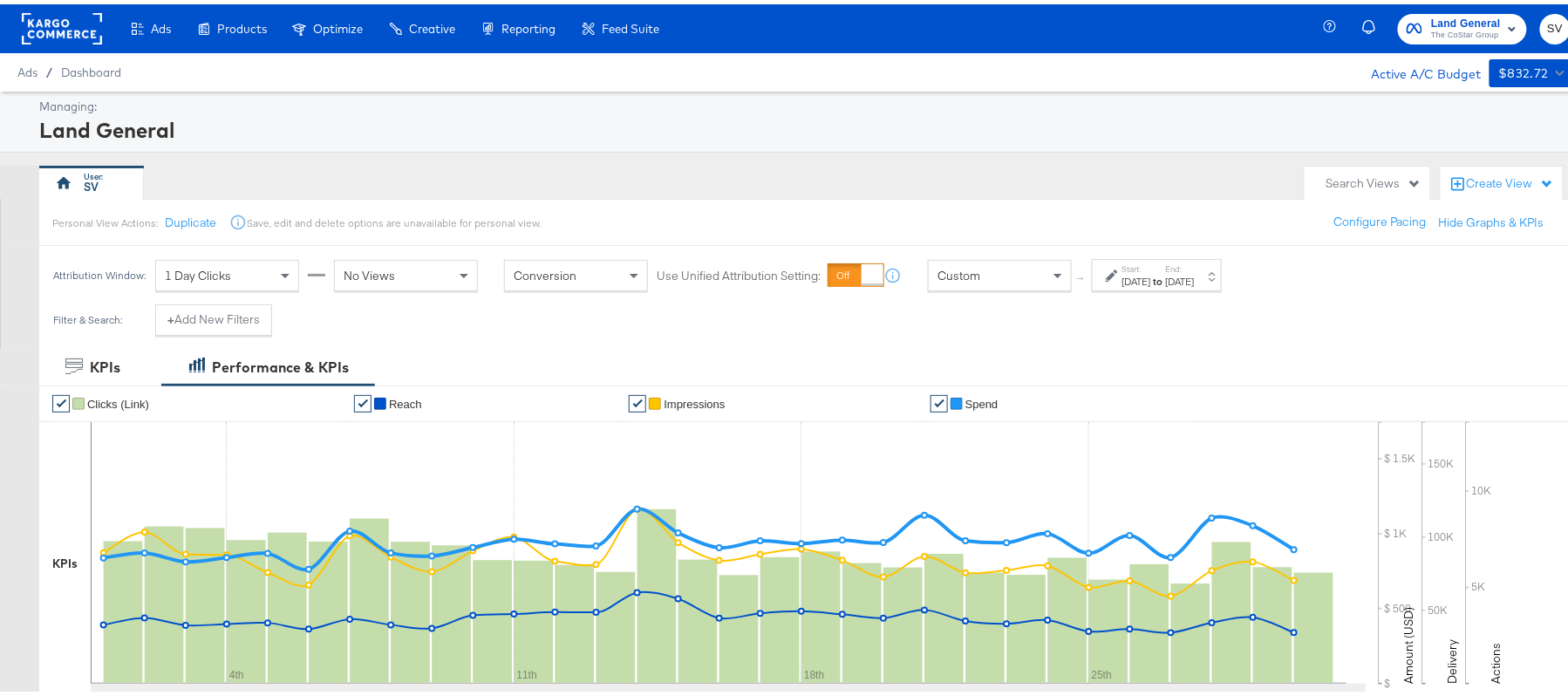
click at [1194, 274] on div "[DATE]" at bounding box center [1180, 278] width 29 height 14
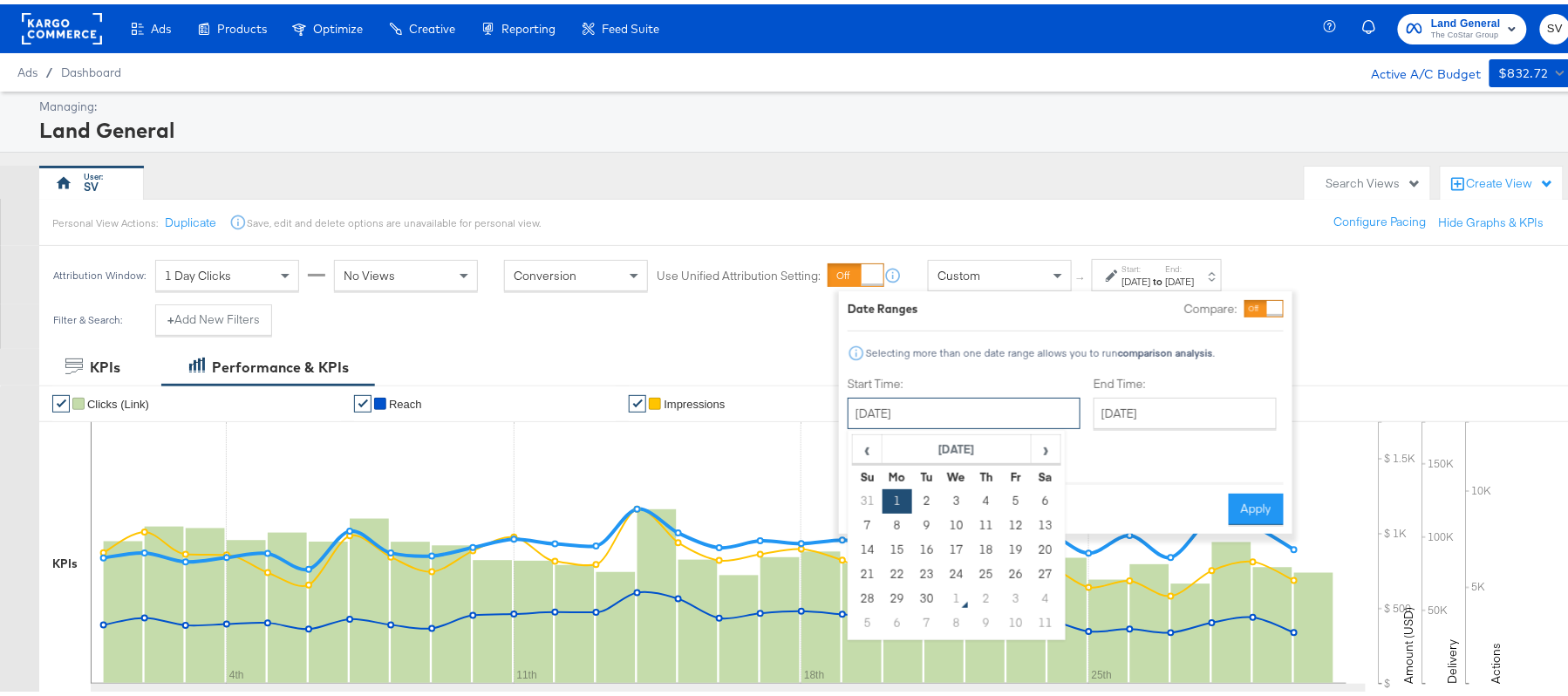
click at [922, 424] on input "[DATE]" at bounding box center [964, 409] width 233 height 32
click at [1047, 445] on span "›" at bounding box center [1046, 445] width 27 height 26
click at [957, 500] on td "1" at bounding box center [957, 497] width 30 height 25
type input "[DATE]"
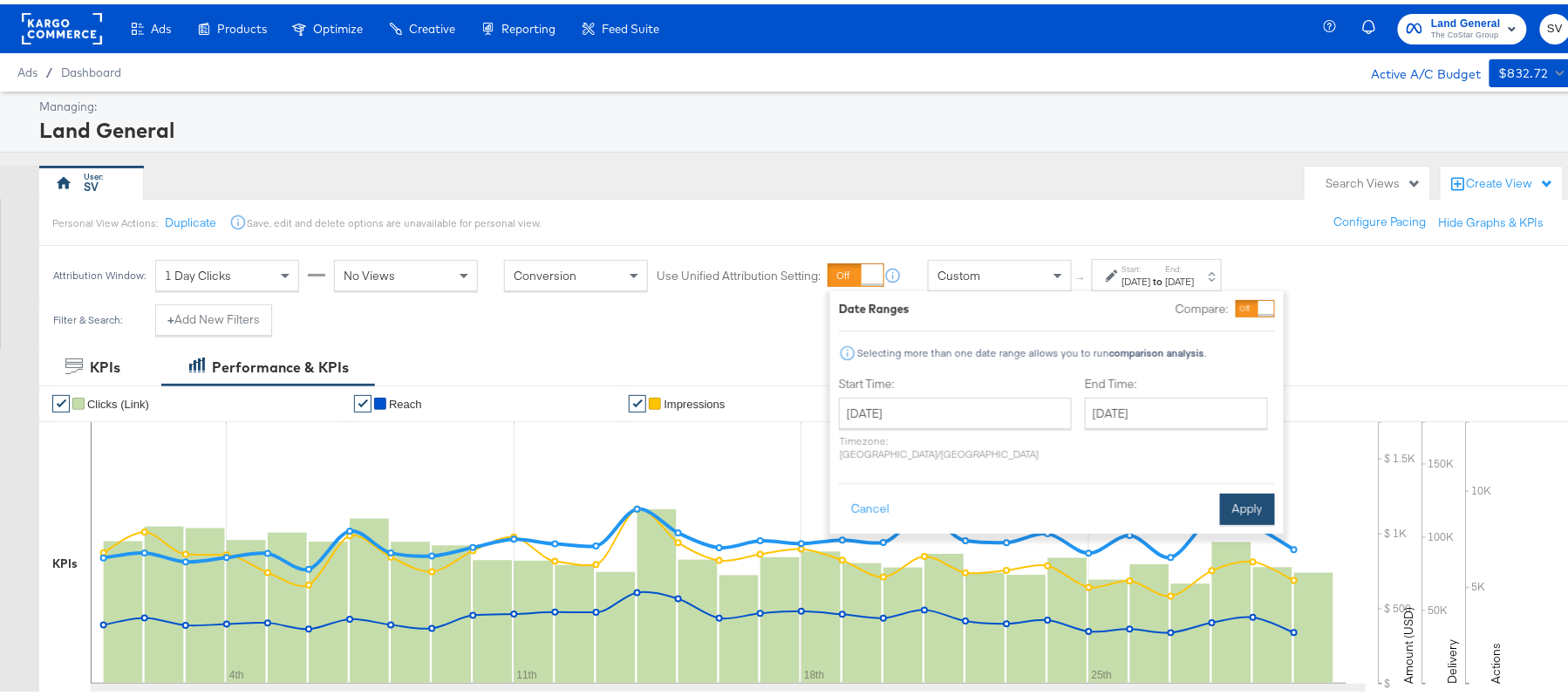
click at [1246, 492] on button "Apply" at bounding box center [1247, 505] width 55 height 32
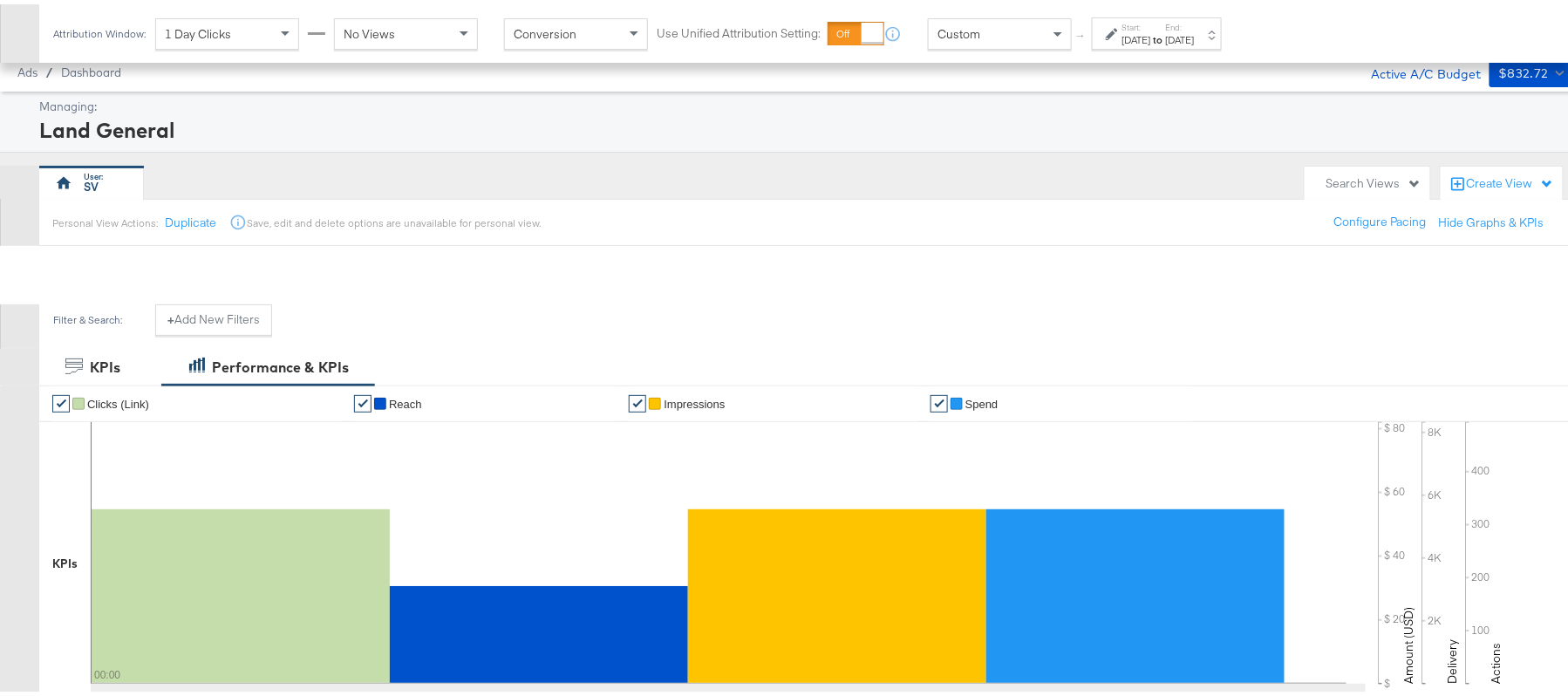
scroll to position [577, 0]
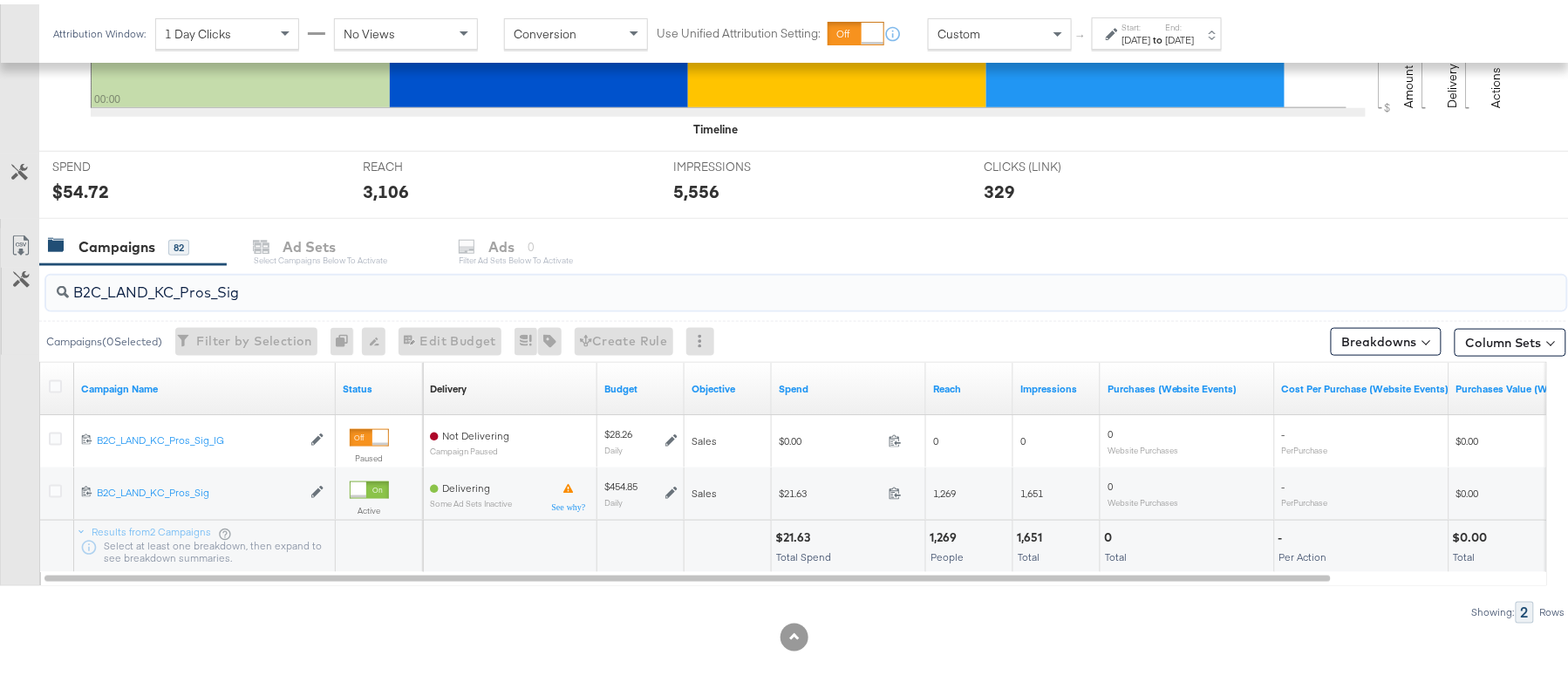
click at [281, 280] on input "B2C_LAND_KC_Pros_Sig" at bounding box center [748, 281] width 1358 height 34
paste input "RT_Sig_24"
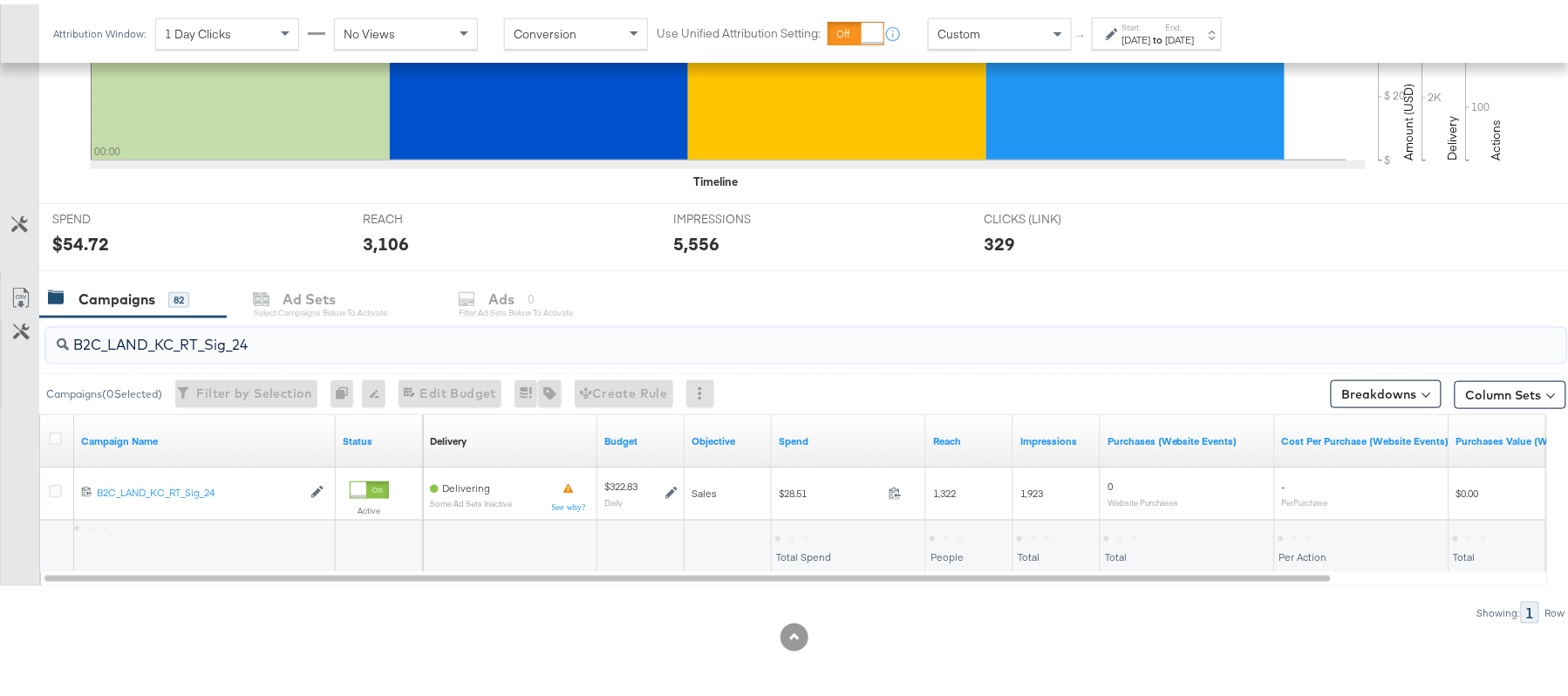
scroll to position [525, 0]
click at [793, 535] on div "$28.51" at bounding box center [795, 533] width 41 height 17
copy div "28.51"
click at [354, 333] on input "B2C_LAND_KC_RT_Sig_24" at bounding box center [748, 333] width 1358 height 34
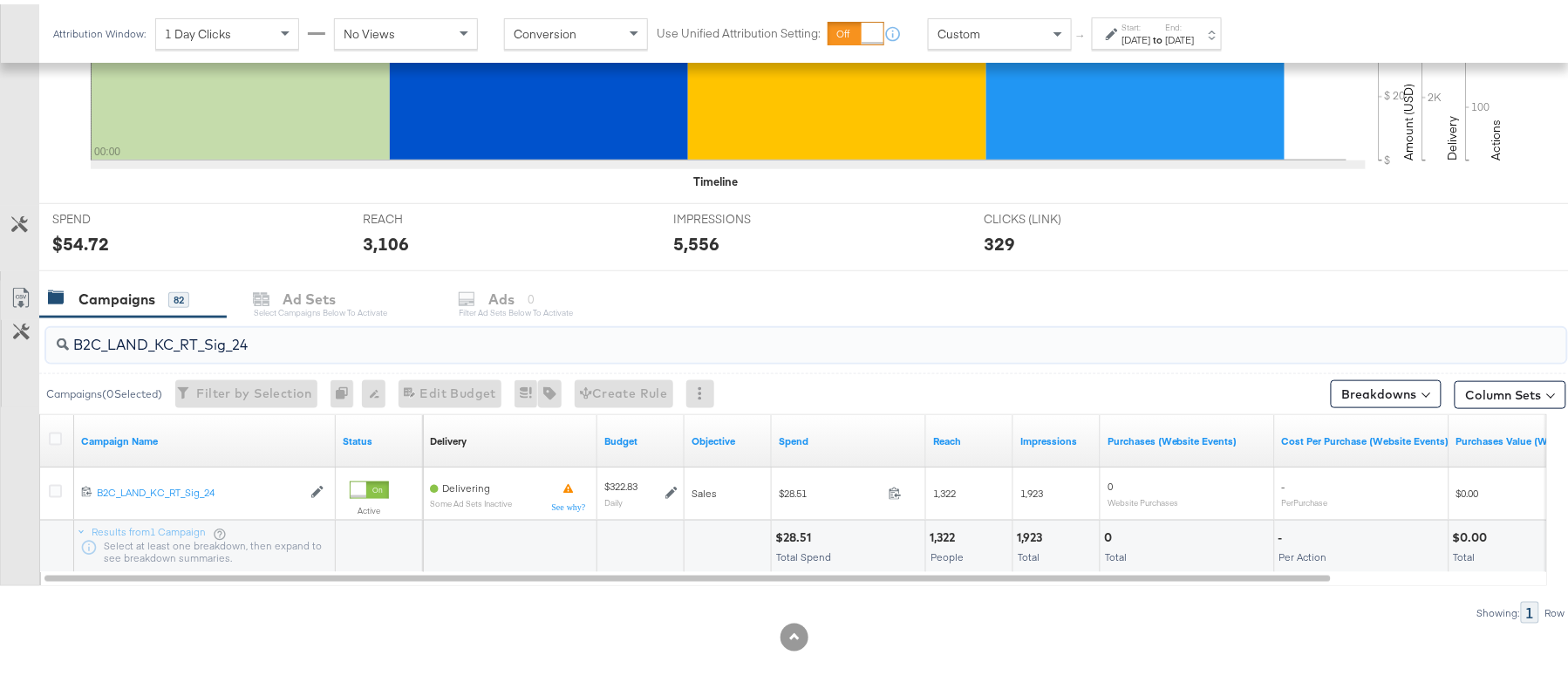
paste input "B_Ecommerce_KC_Retargeting_LW&LOA_Traffic"
click at [790, 532] on div "$1.42" at bounding box center [792, 533] width 34 height 17
copy div "$1.42"
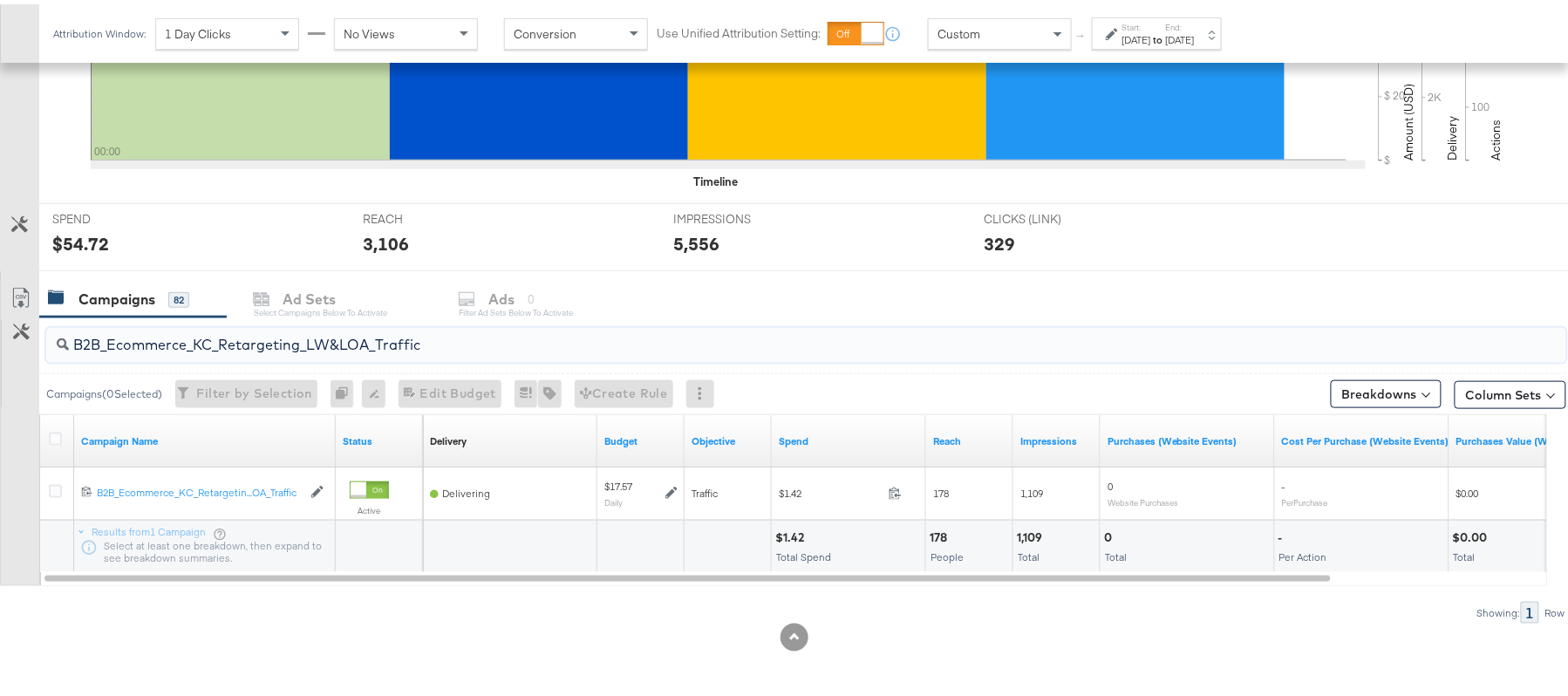
click at [350, 338] on input "B2B_Ecommerce_KC_Retargeting_LW&LOA_Traffic" at bounding box center [748, 333] width 1358 height 34
paste input "KC_Retargeting_Prospects & Clients_Conversions"
click at [793, 529] on div "$2.09" at bounding box center [794, 533] width 38 height 17
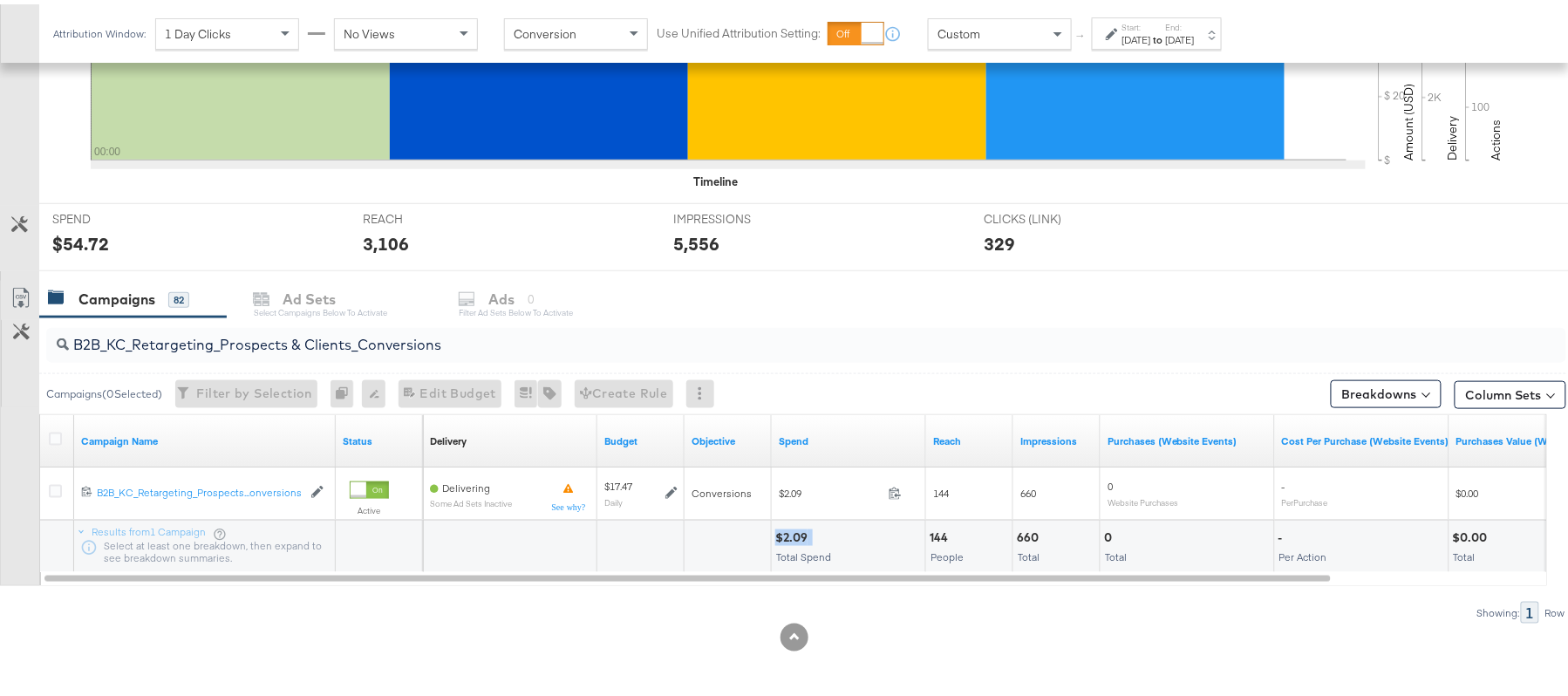
copy div "$2.09"
click at [242, 328] on input "B2B_KC_Retargeting_Prospects & Clients_Conversions" at bounding box center [748, 333] width 1358 height 34
paste input "C_LAND_KC_Pros_Sig"
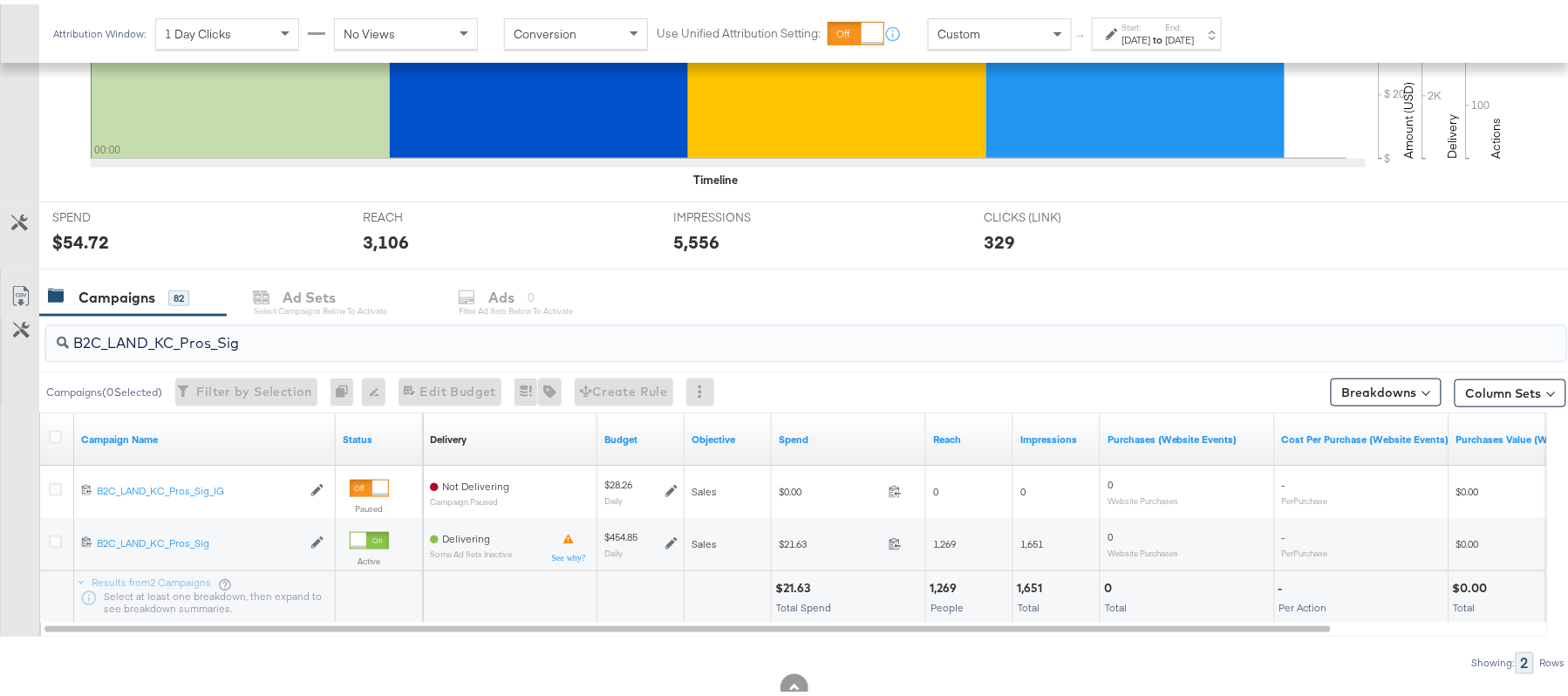
type input "B2C_LAND_KC_Pros_Sig"
click at [787, 584] on div "$21.63" at bounding box center [795, 583] width 41 height 17
copy div "$21.63"
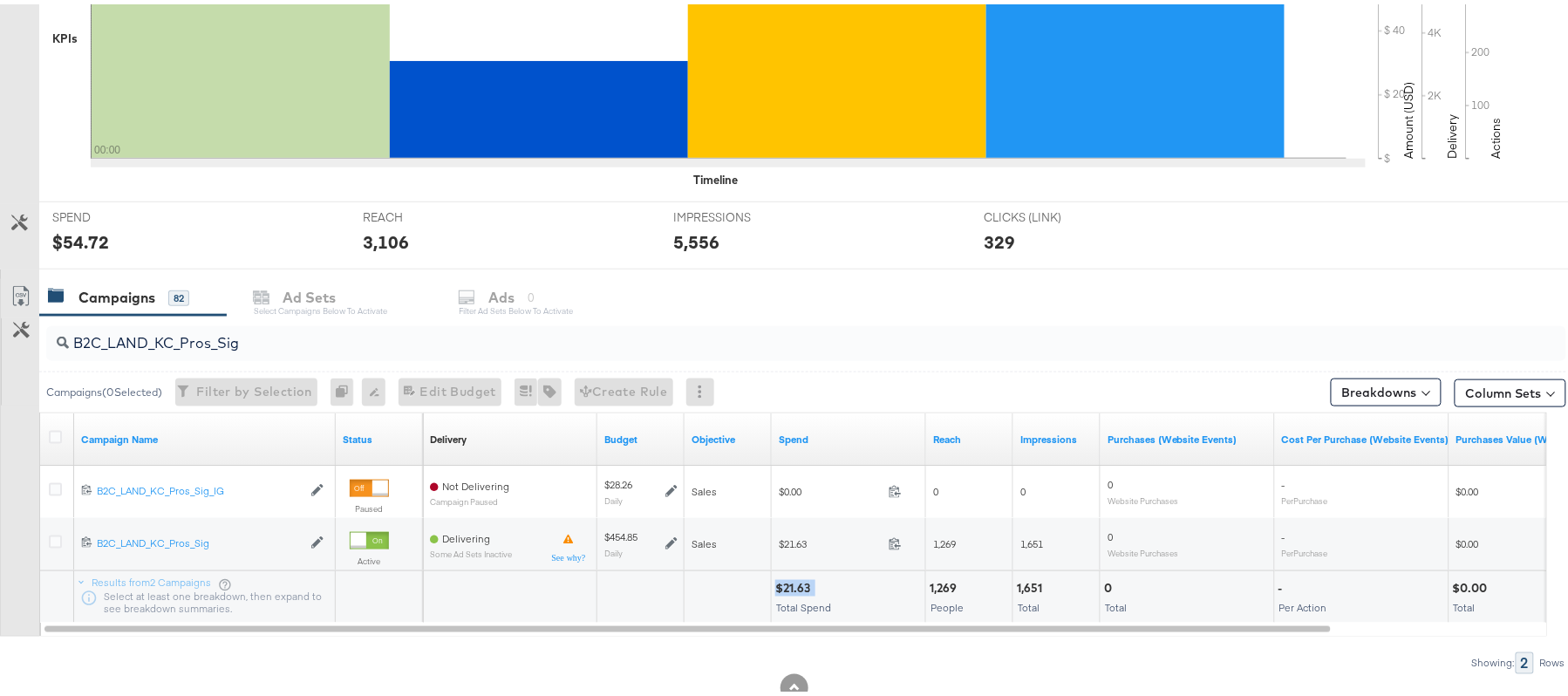
scroll to position [0, 0]
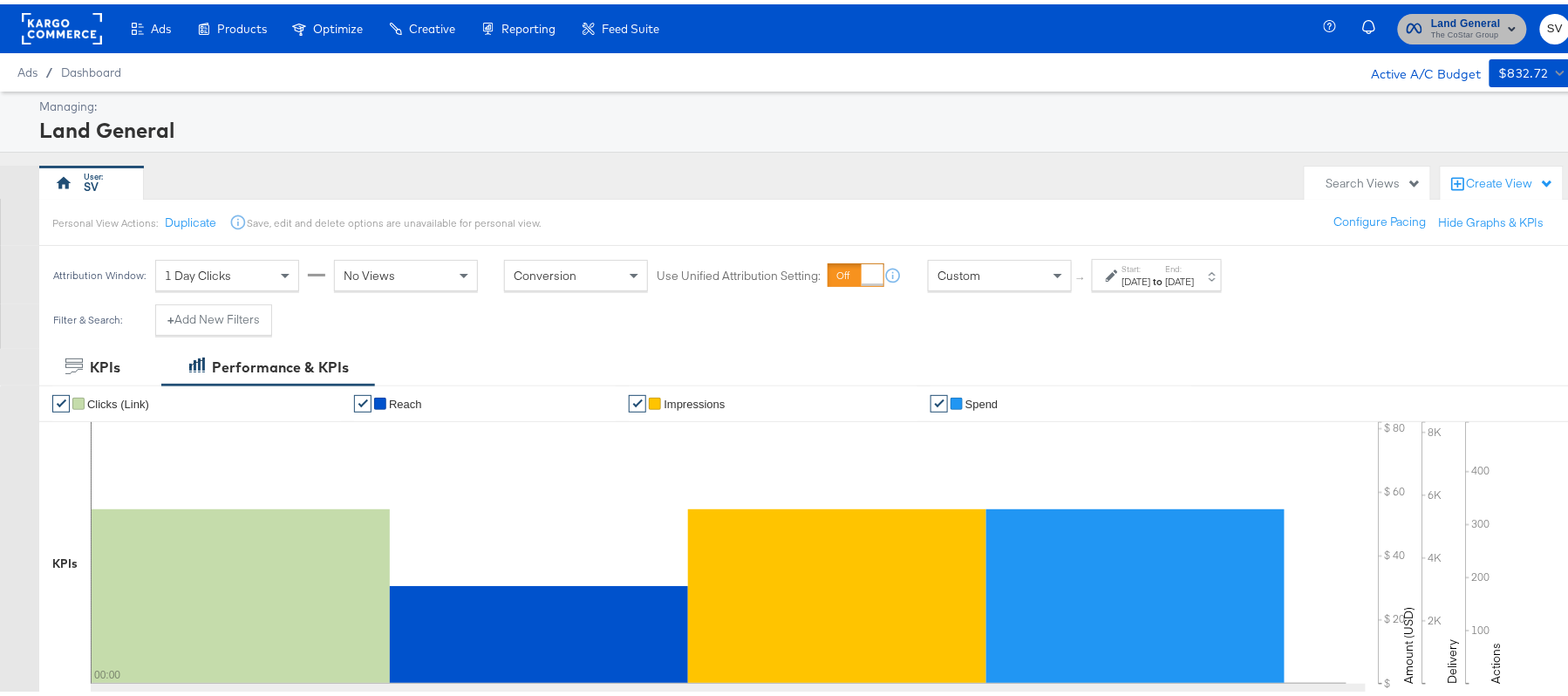
click at [1431, 35] on span "The CoStar Group" at bounding box center [1465, 32] width 70 height 14
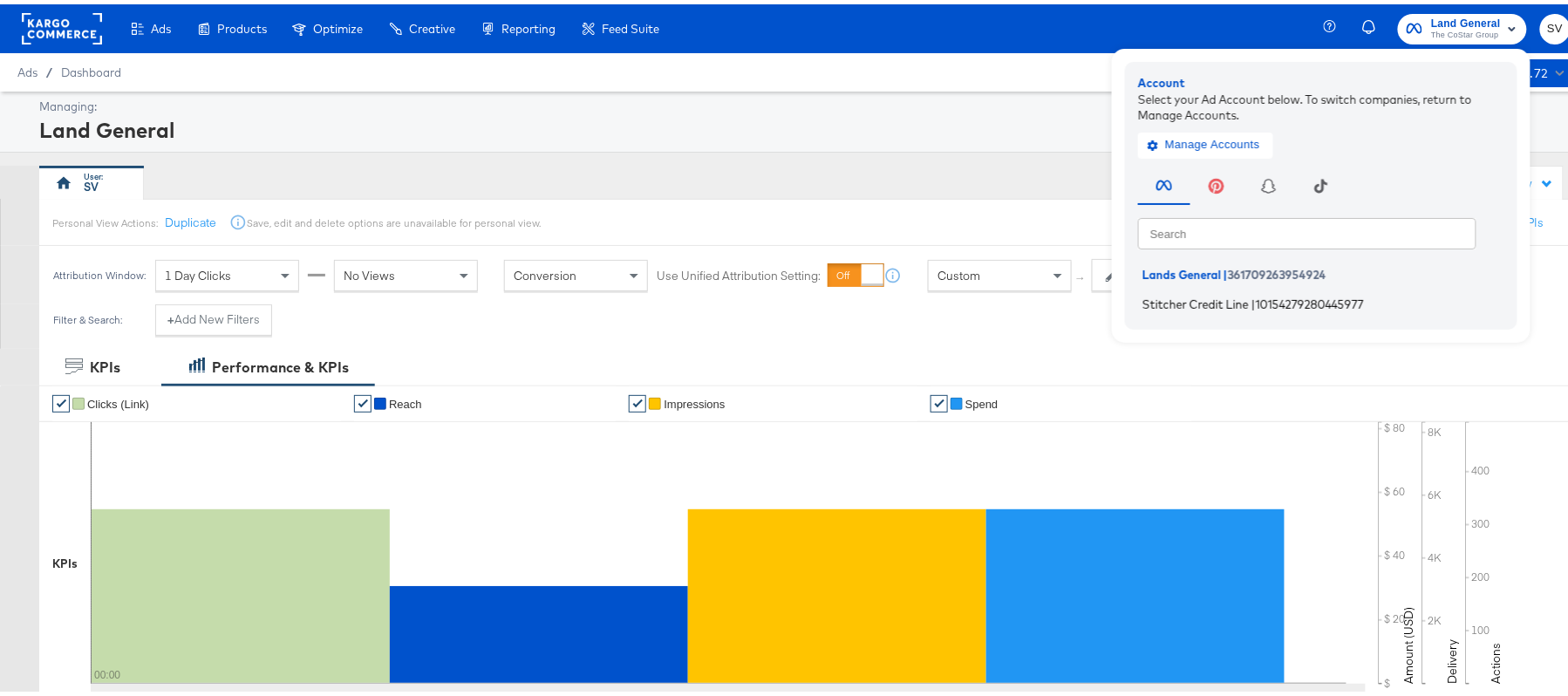
click at [1151, 294] on span "Stitcher Credit Line" at bounding box center [1195, 300] width 107 height 14
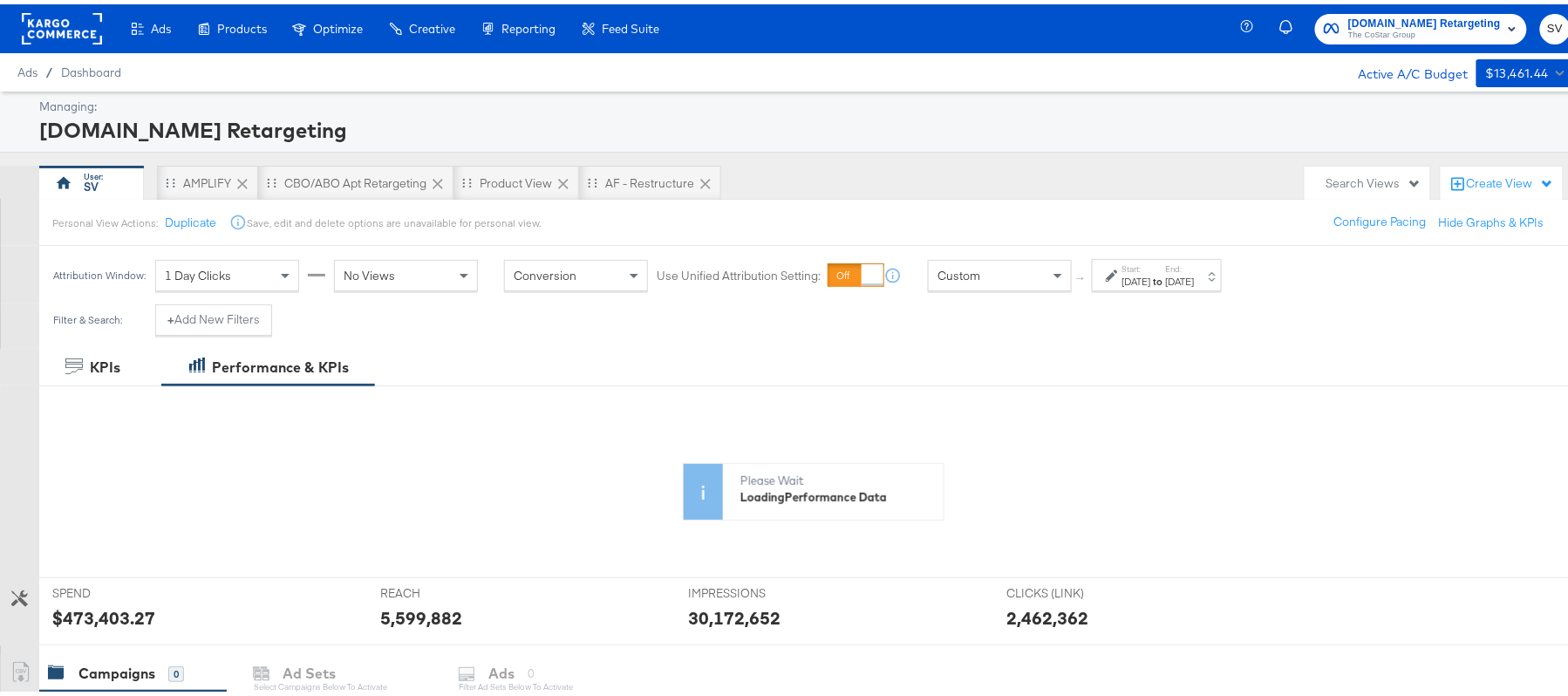
click at [1194, 280] on div "[DATE]" at bounding box center [1180, 278] width 29 height 14
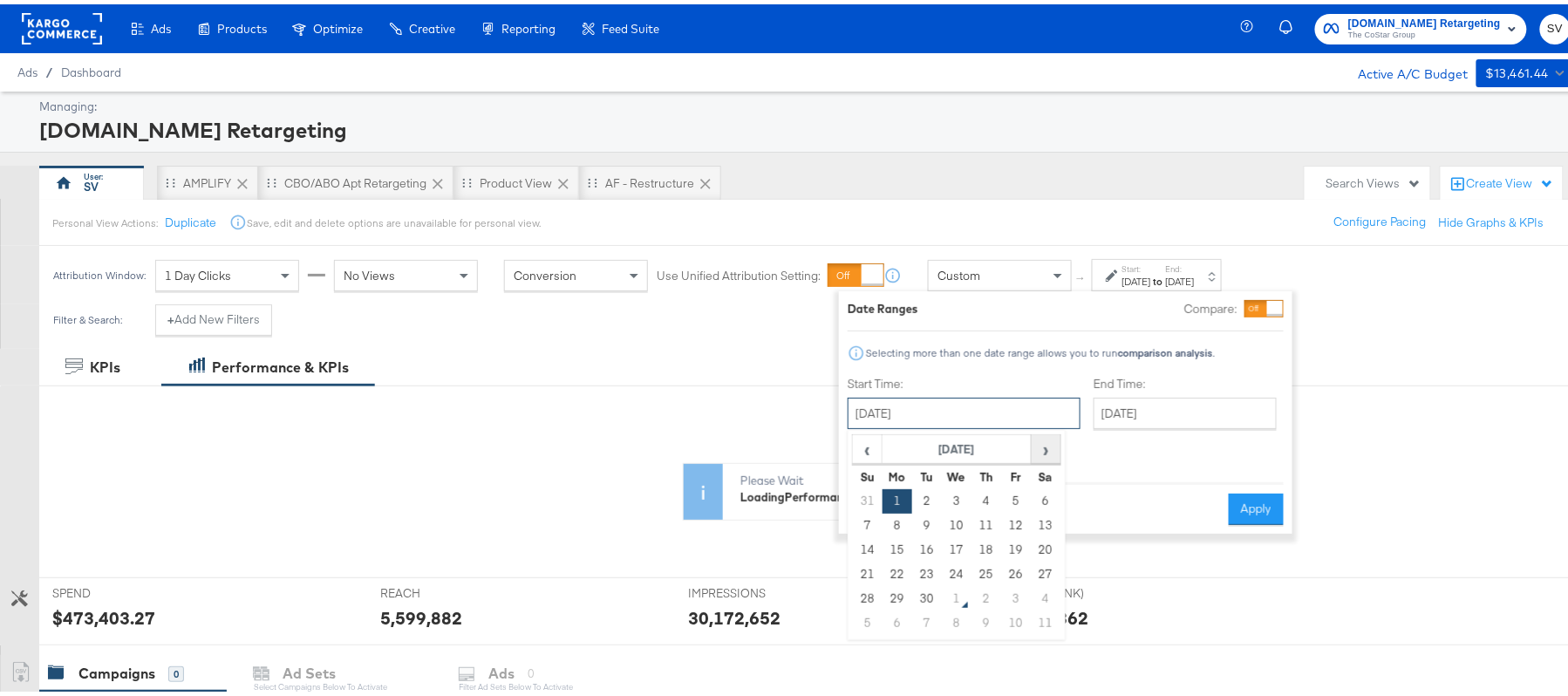
drag, startPoint x: 1013, startPoint y: 395, endPoint x: 1047, endPoint y: 448, distance: 63.0
click at [1047, 425] on div "[DATE] ‹ [DATE] › Su Mo Tu We Th Fr Sa 31 1 2 3 4 5 6 7 8 9 10 11 12 13 14 15 1…" at bounding box center [964, 409] width 233 height 32
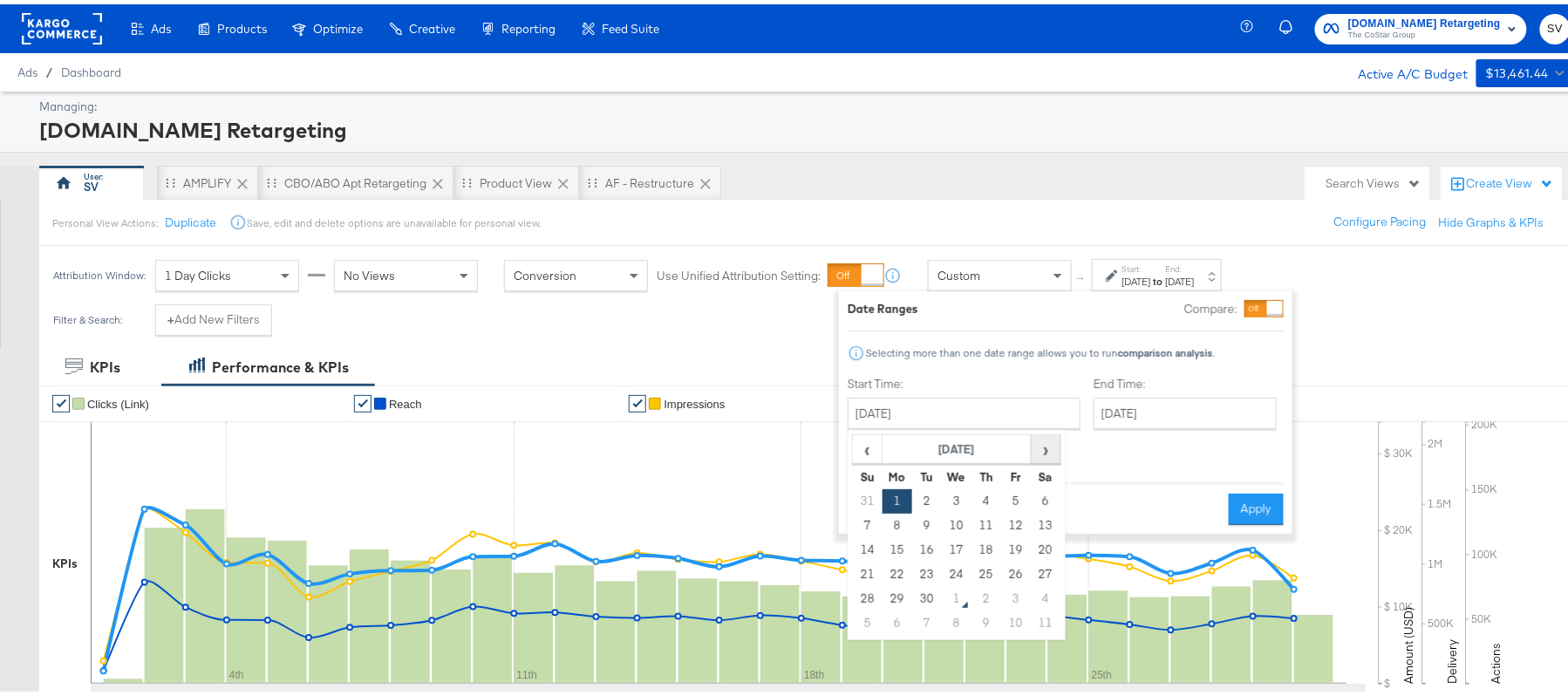
click at [1047, 448] on span "›" at bounding box center [1046, 445] width 27 height 26
click at [943, 492] on td "1" at bounding box center [957, 497] width 30 height 25
type input "[DATE]"
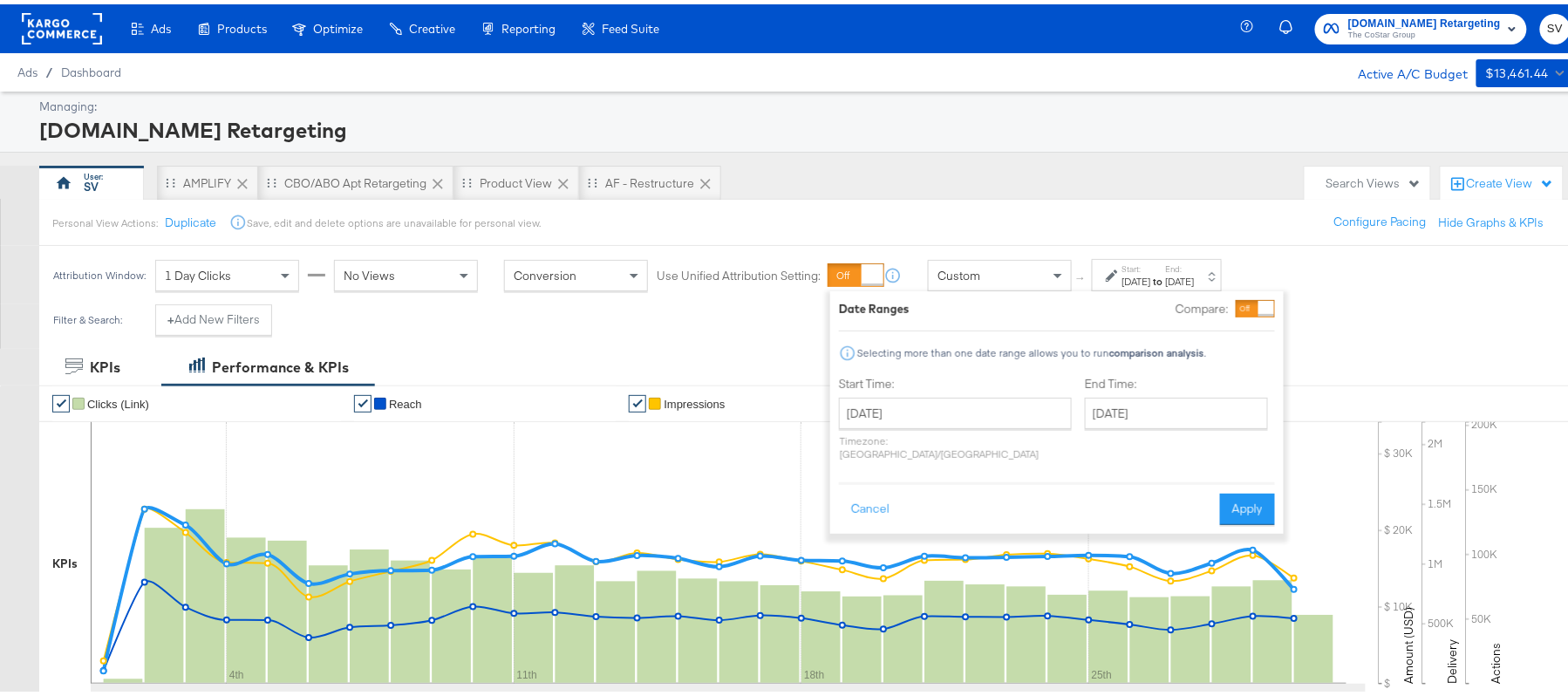
click at [943, 492] on div "Cancel Apply" at bounding box center [1056, 499] width 436 height 42
click at [1245, 489] on button "Apply" at bounding box center [1247, 505] width 55 height 32
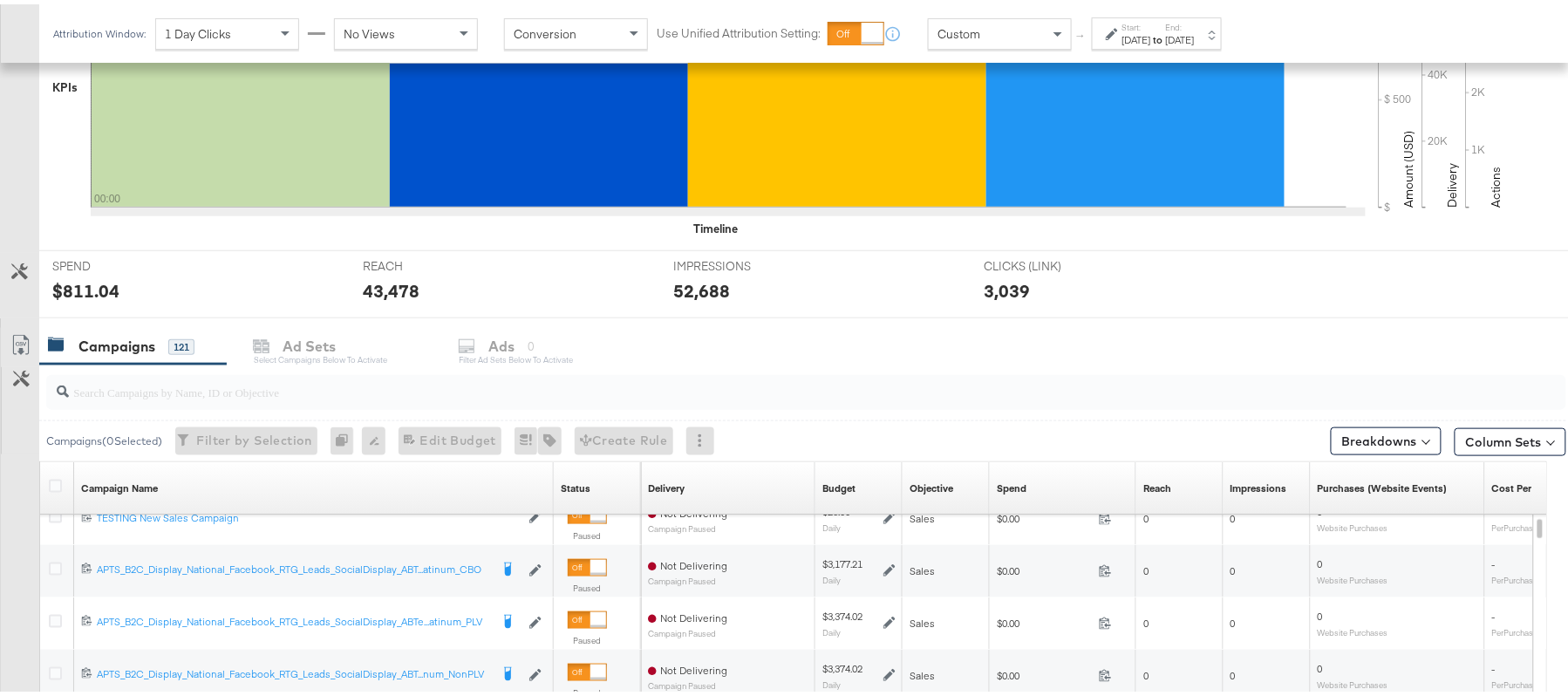
scroll to position [654, 0]
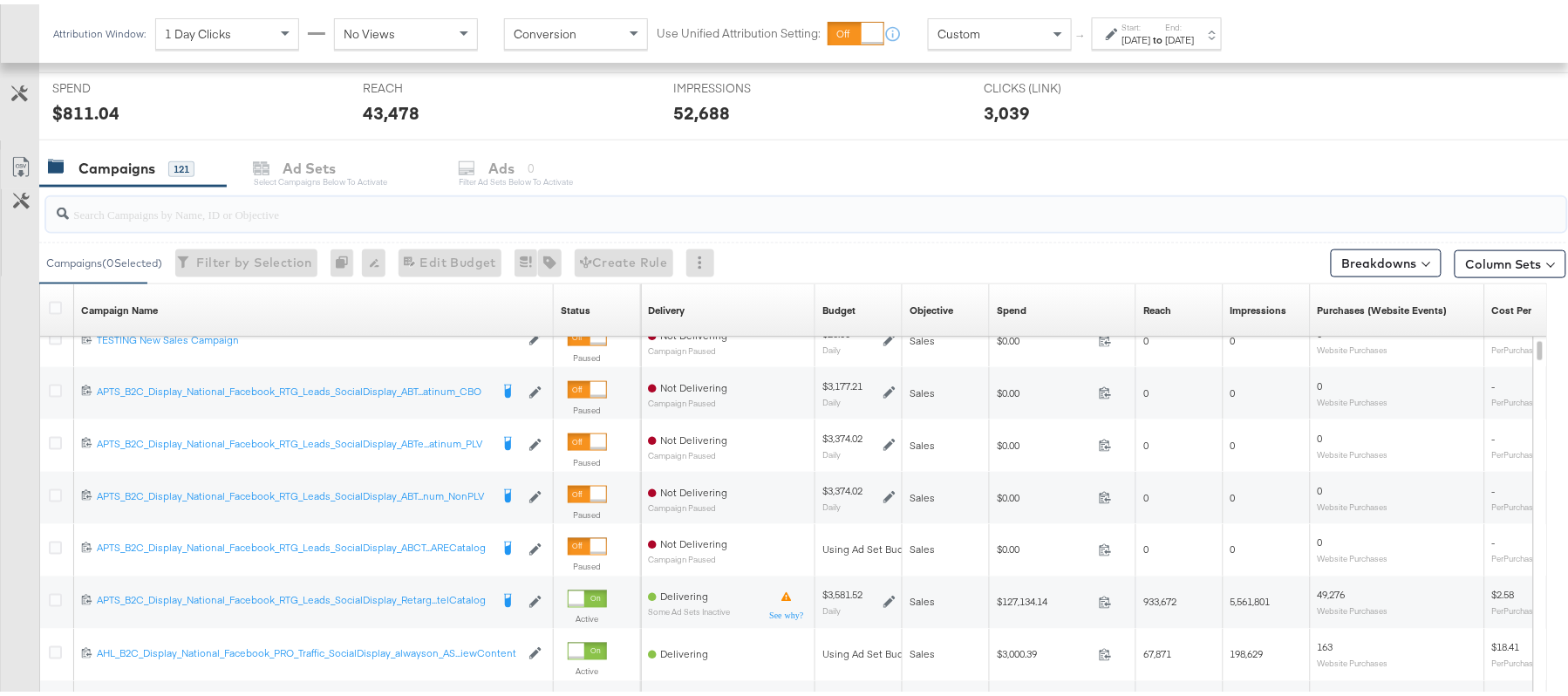
click at [331, 200] on input "search" at bounding box center [748, 203] width 1358 height 34
paste input "APTS_B2C_Display_National_Facebook_RTG_Leads_SocialDisplay_Retargeting_Diamond_…"
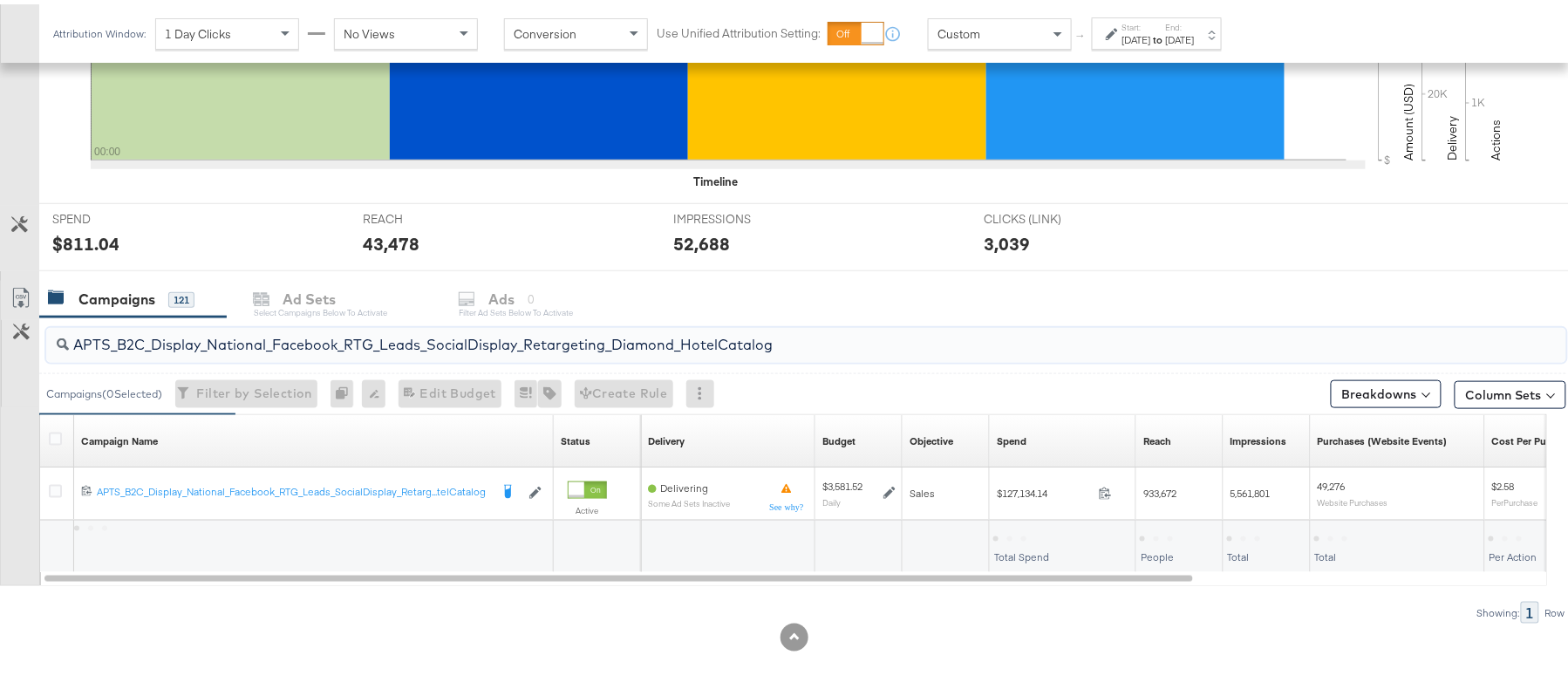
scroll to position [525, 0]
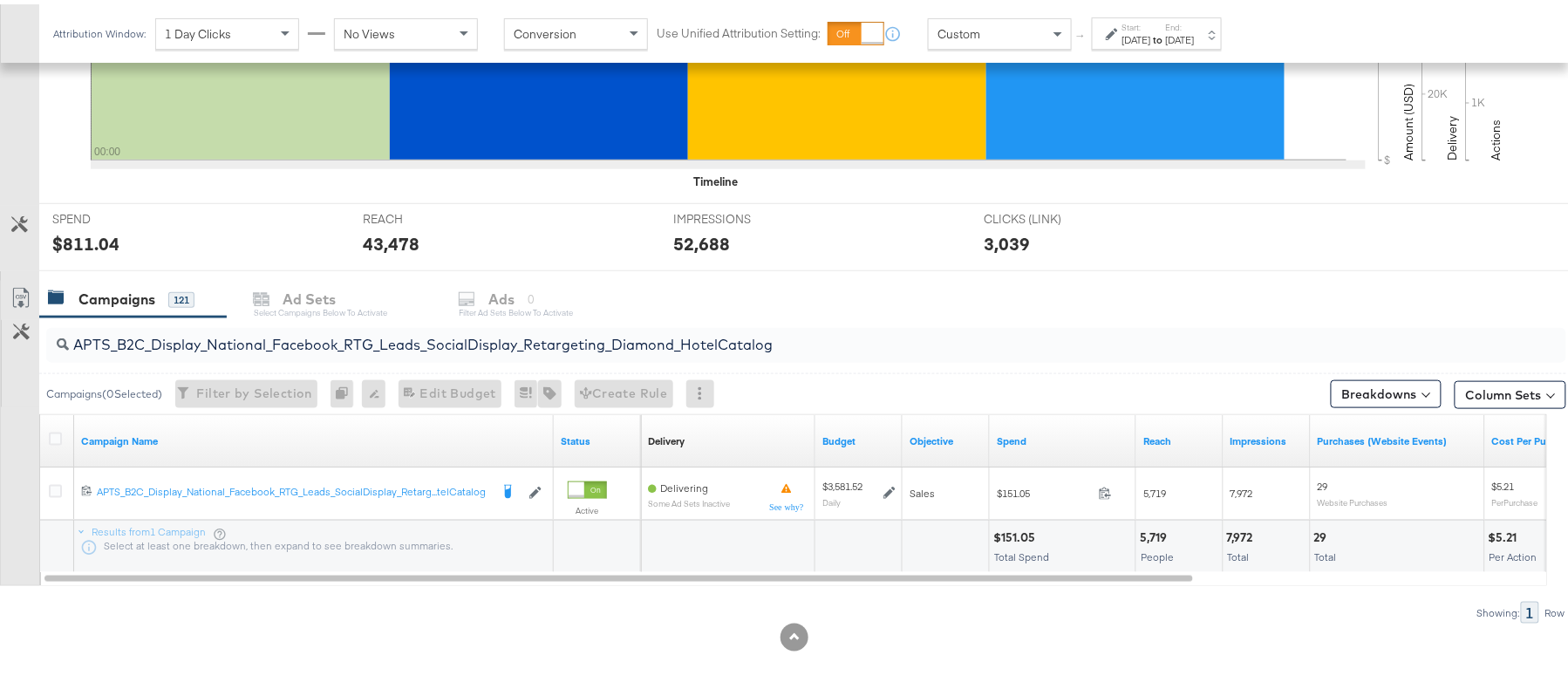
click at [1011, 529] on div "$151.05" at bounding box center [1016, 533] width 47 height 17
copy div "151.05"
click at [270, 345] on input "APTS_B2C_Display_National_Facebook_RTG_Leads_SocialDisplay_Retargeting_Diamond_…" at bounding box center [748, 333] width 1358 height 34
paste input "alwayson_Retargeting_DARE24_DiamondPlatinum"
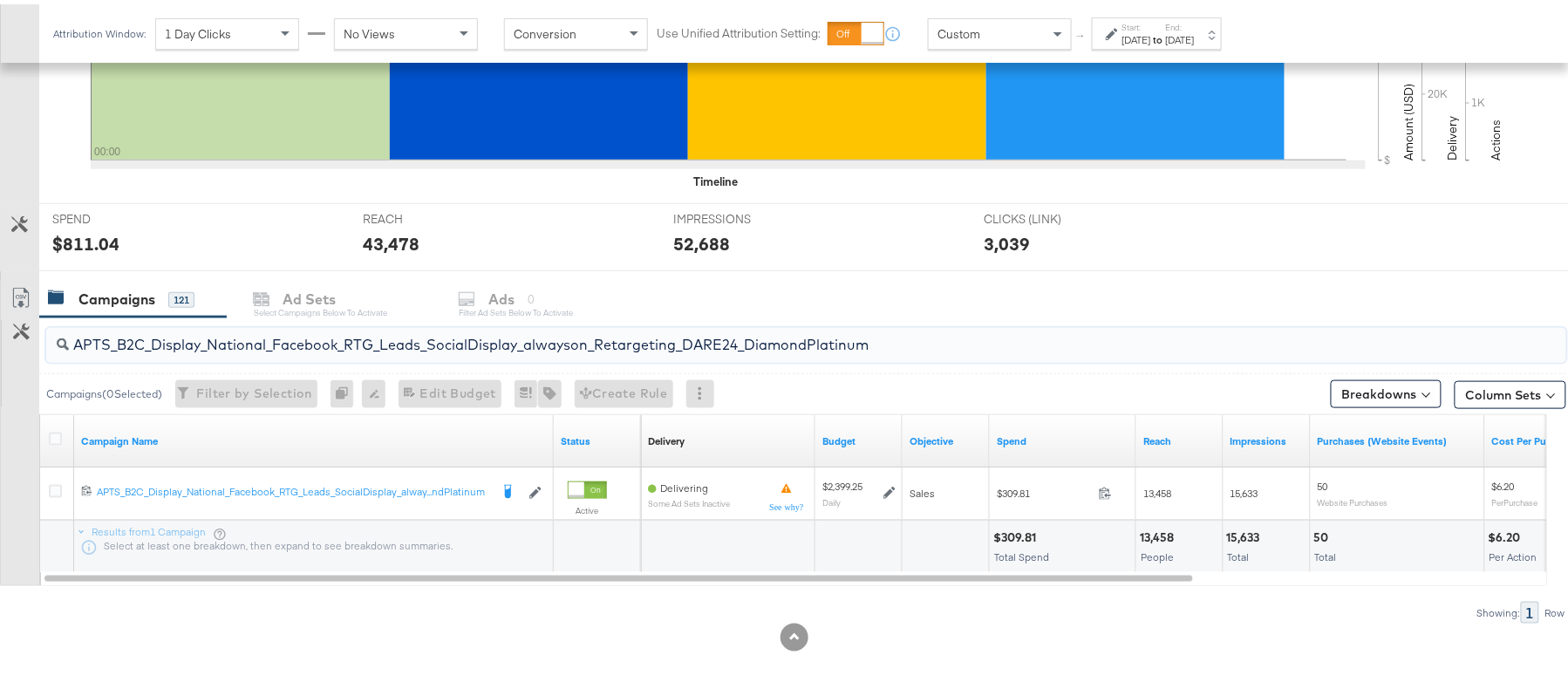
click at [1018, 524] on div "$309.81 Total Spend" at bounding box center [1061, 542] width 145 height 52
copy div "309.81"
click at [284, 336] on input "APTS_B2C_Display_National_Facebook_RTG_Leads_SocialDisplay_alwayson_Retargeting…" at bounding box center [748, 333] width 1358 height 34
paste input "FR_B2C_Display_National_Facebook_RTG_Leads_SocialDisplay_alwayson_Retargeting_FR"
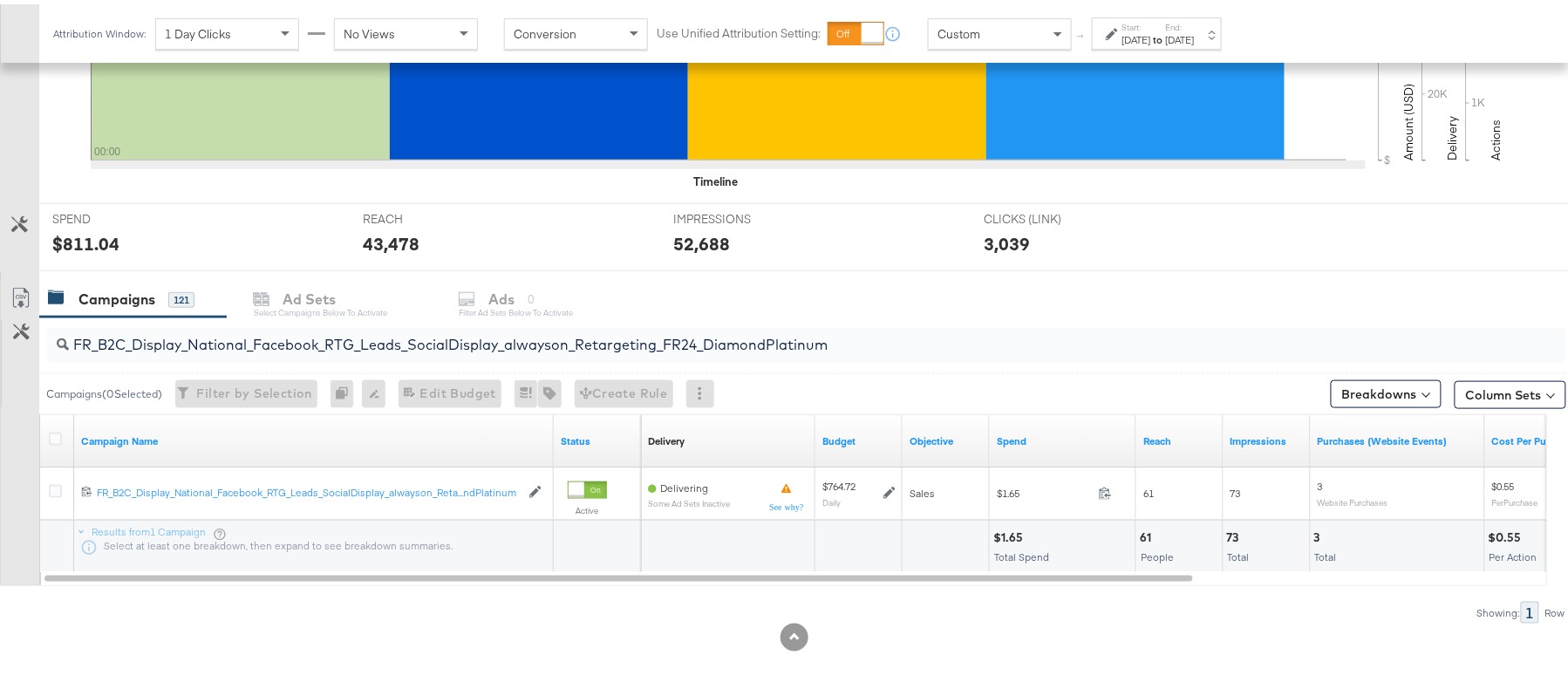
click at [1018, 527] on div "$1.65" at bounding box center [1010, 533] width 35 height 17
copy div "$1.65"
click at [224, 329] on input "FR_B2C_Display_National_Facebook_RTG_Leads_SocialDisplay_alwayson_Retargeting_F…" at bounding box center [748, 333] width 1358 height 34
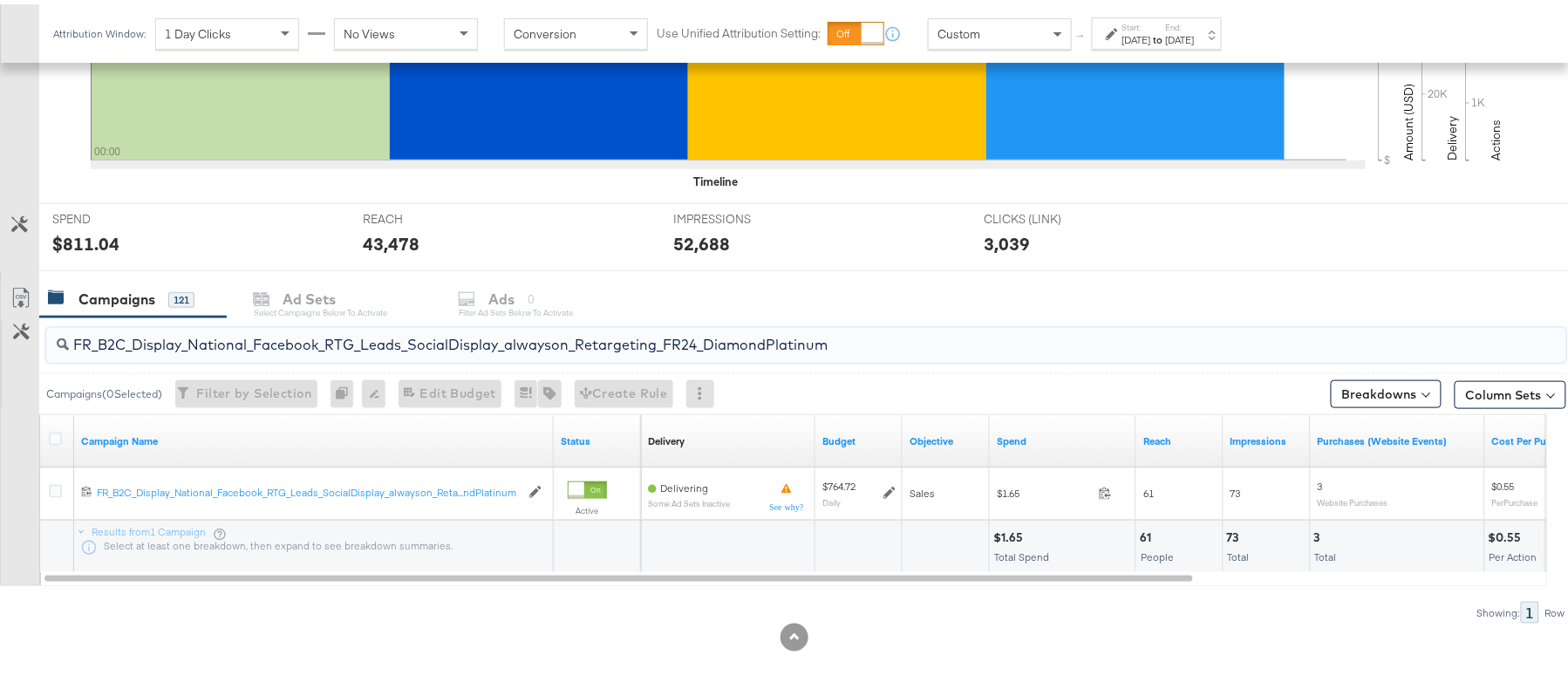
paste input "AF_B2C_Display_National_Facebook_RTG_Leads_SocialDisplay_alwayson_Retargeting_AF"
click at [1008, 522] on div "$0.83 Total Spend" at bounding box center [1061, 542] width 145 height 52
copy div "$0.83"
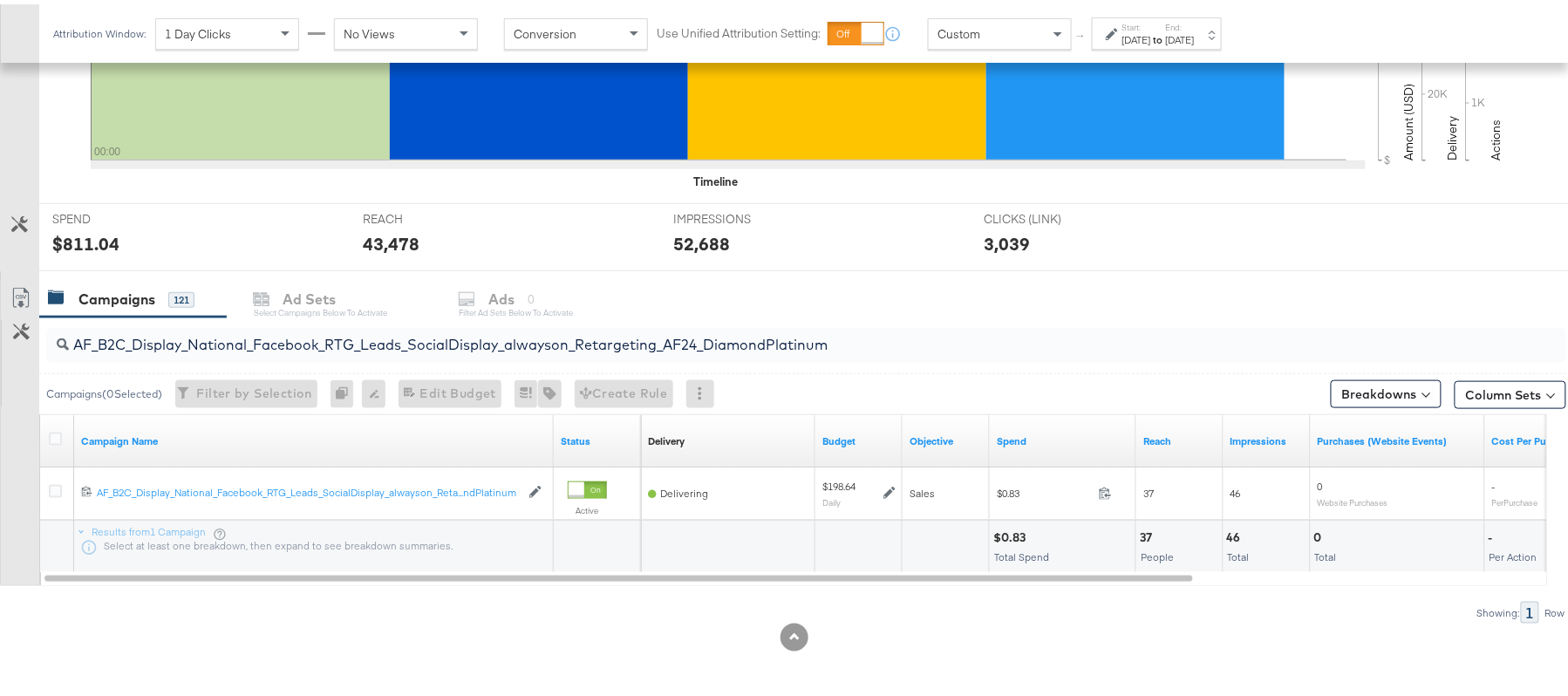
click at [249, 321] on input "AF_B2C_Display_National_Facebook_RTG_Leads_SocialDisplay_alwayson_Retargeting_A…" at bounding box center [748, 333] width 1358 height 34
paste input "HL_B2C_Display_National_Facebook_RTG_Leads_SocialDisplay_alwayson_Retargeting_A…"
click at [995, 539] on div "$1.07" at bounding box center [1010, 533] width 35 height 17
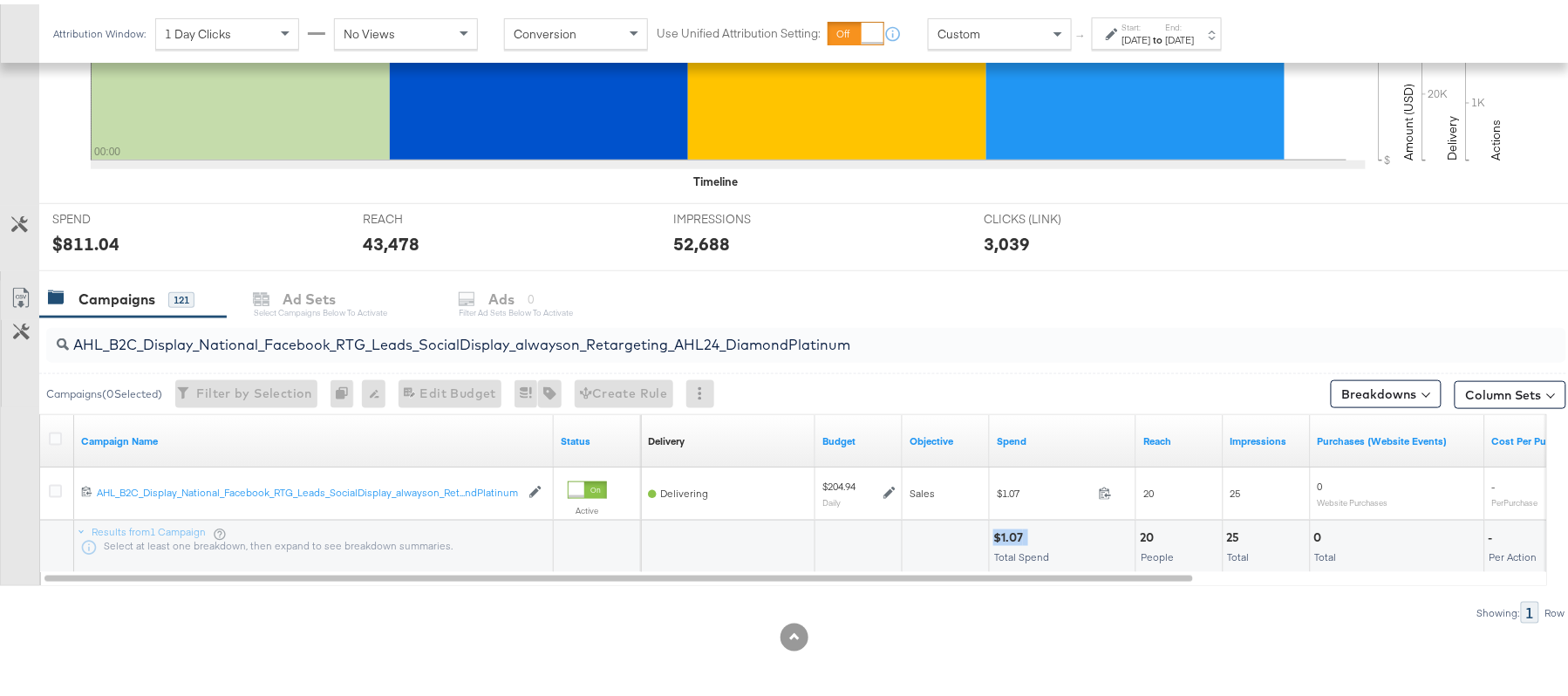
copy div "$1.07"
click at [273, 337] on input "AHL_B2C_Display_National_Facebook_RTG_Leads_SocialDisplay_alwayson_Retargeting_…" at bounding box center [748, 333] width 1358 height 34
paste input "PTS_B2C_Display_National_Facebook_PRO_Traffic_SocialDisplay_alwayson_ASC_DARE24…"
click at [1024, 537] on div "$193.31" at bounding box center [1015, 533] width 44 height 17
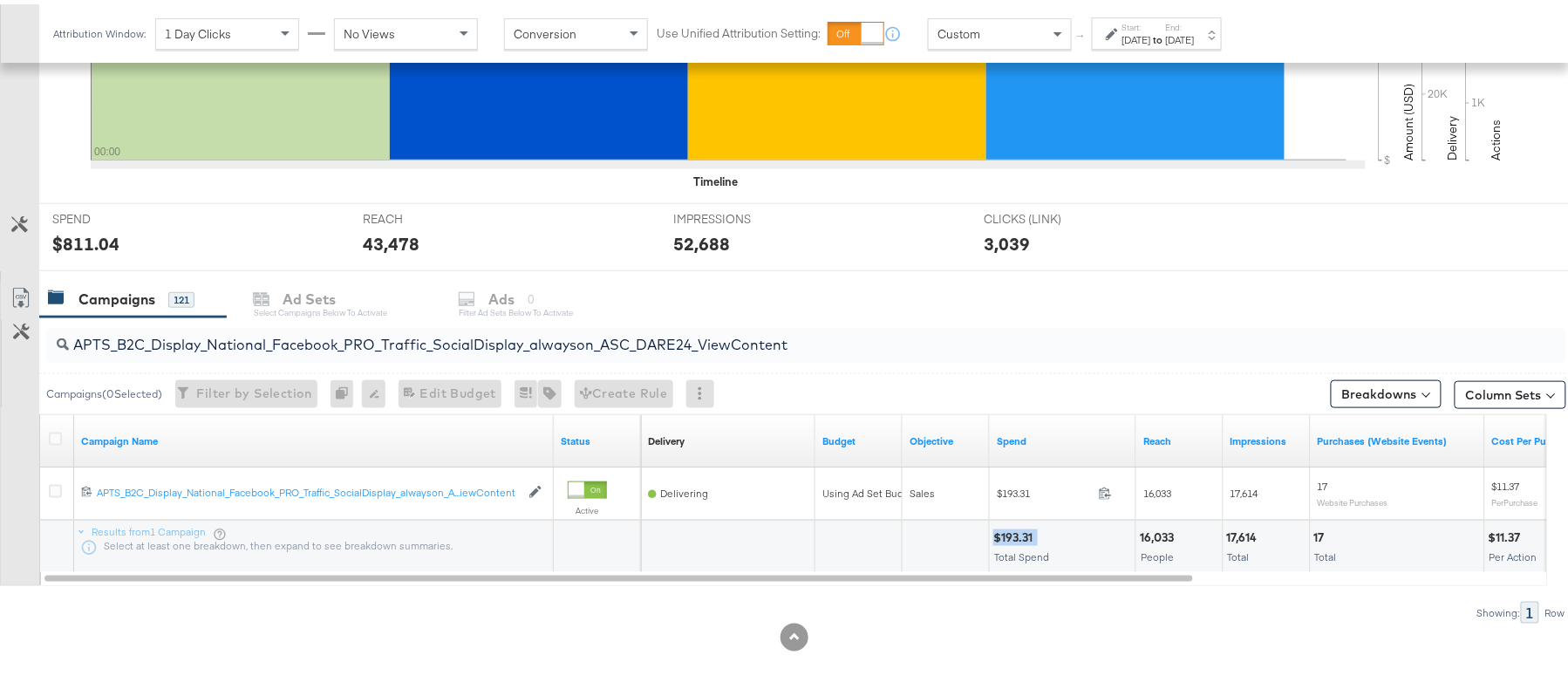
click at [1024, 537] on div "$193.31" at bounding box center [1015, 533] width 44 height 17
copy div "$193.31"
click at [294, 322] on input "APTS_B2C_Display_National_Facebook_PRO_Traffic_SocialDisplay_alwayson_ASC_DARE2…" at bounding box center [748, 333] width 1358 height 34
paste input "Leads_SocialDisplay_alwayson_ASC_DARE24_Purchase"
click at [1023, 524] on div "$135.79 Total Spend" at bounding box center [1061, 542] width 145 height 52
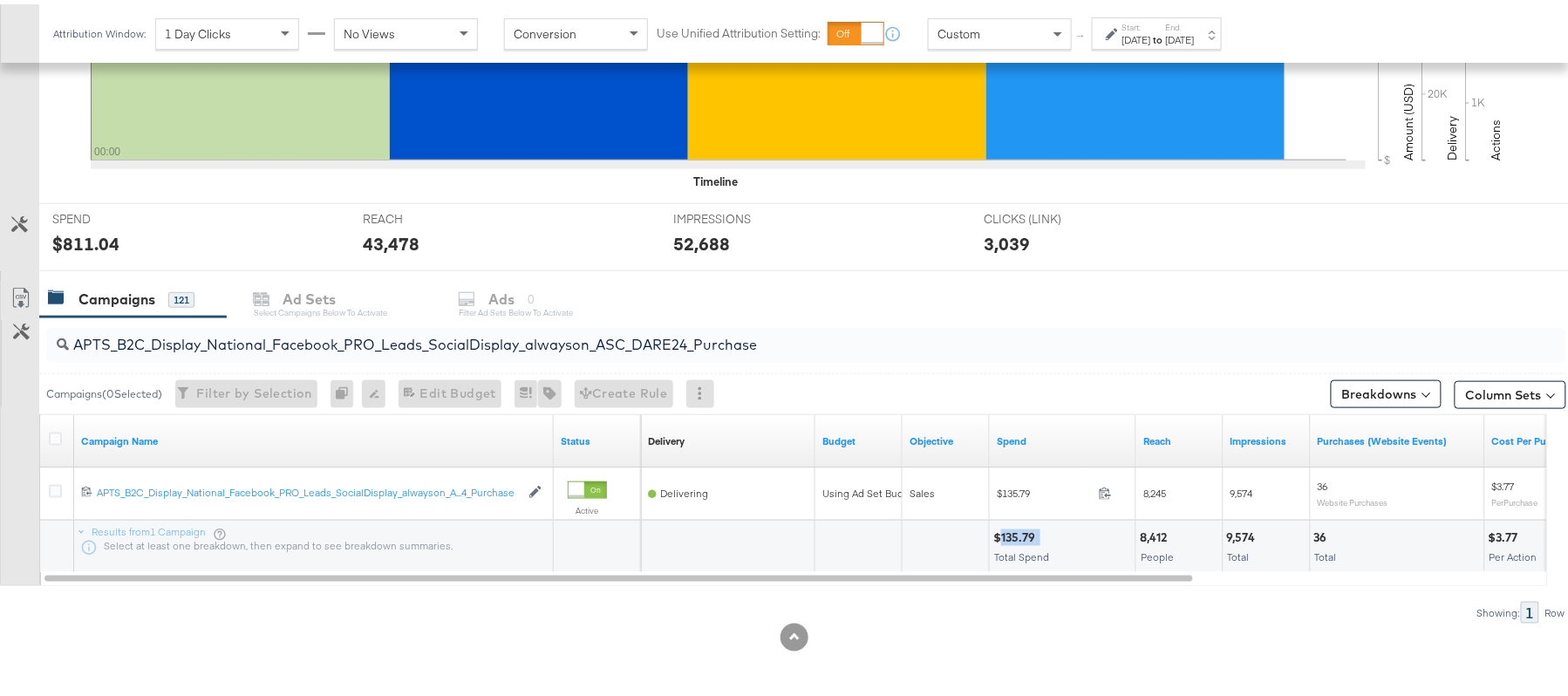
click at [1023, 524] on div "$135.79 Total Spend" at bounding box center [1061, 542] width 145 height 52
copy div "$135.79"
click at [200, 318] on input "APTS_B2C_Display_National_Facebook_PRO_Leads_SocialDisplay_alwayson_ASC_DARE24_…" at bounding box center [748, 333] width 1358 height 34
paste input "F_B2C_Display_National_Facebook_PRO_Traffic_SocialDisplay_alwayson_ASC_AF24_Vie…"
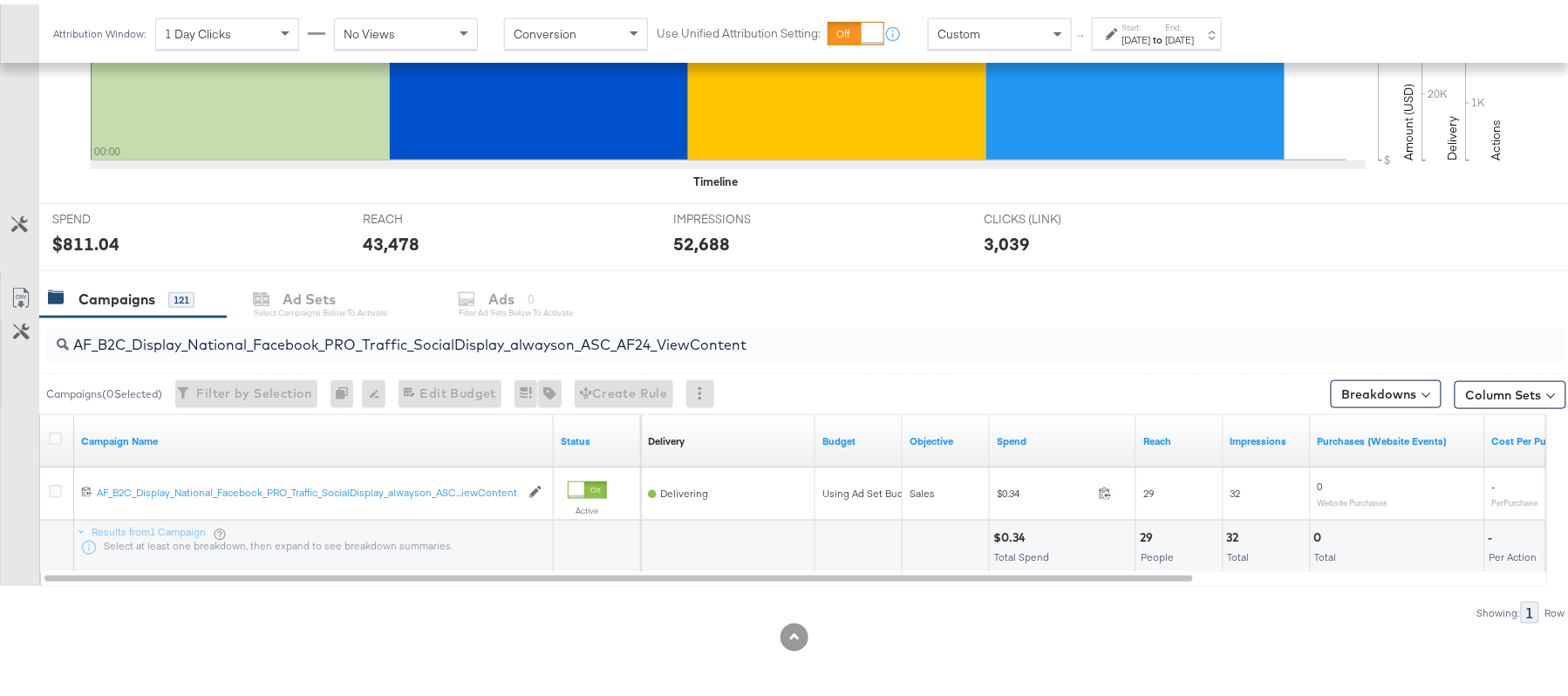
click at [1005, 535] on div "$0.34" at bounding box center [1011, 533] width 38 height 17
copy div "$0.34"
click at [284, 329] on input "AF_B2C_Display_National_Facebook_PRO_Traffic_SocialDisplay_alwayson_ASC_AF24_Vi…" at bounding box center [748, 333] width 1358 height 34
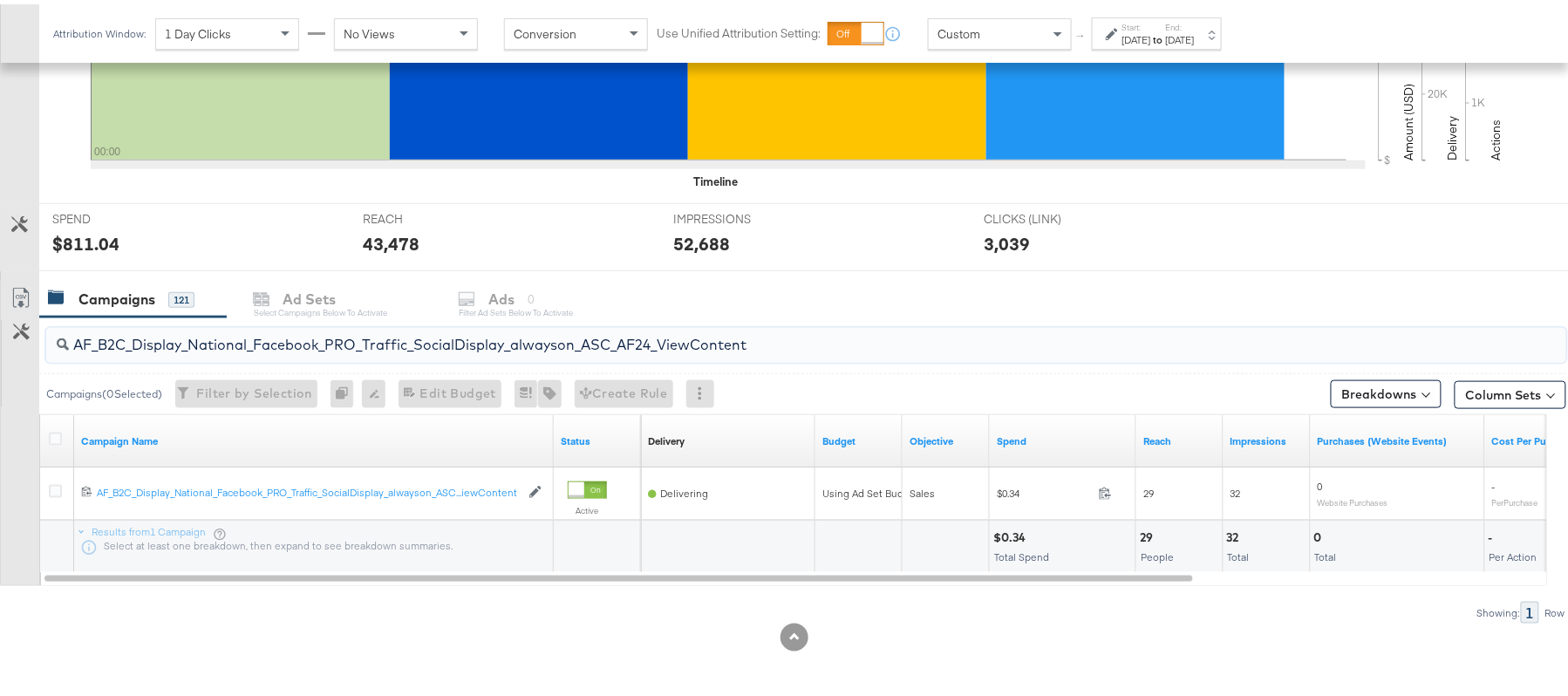
paste input "FR_B2C_Display_National_Facebook_PRO_Traffic_SocialDisplay_alwayson_ASC_FR"
click at [1012, 530] on div "$12.93" at bounding box center [1012, 533] width 40 height 17
copy div "$12.93"
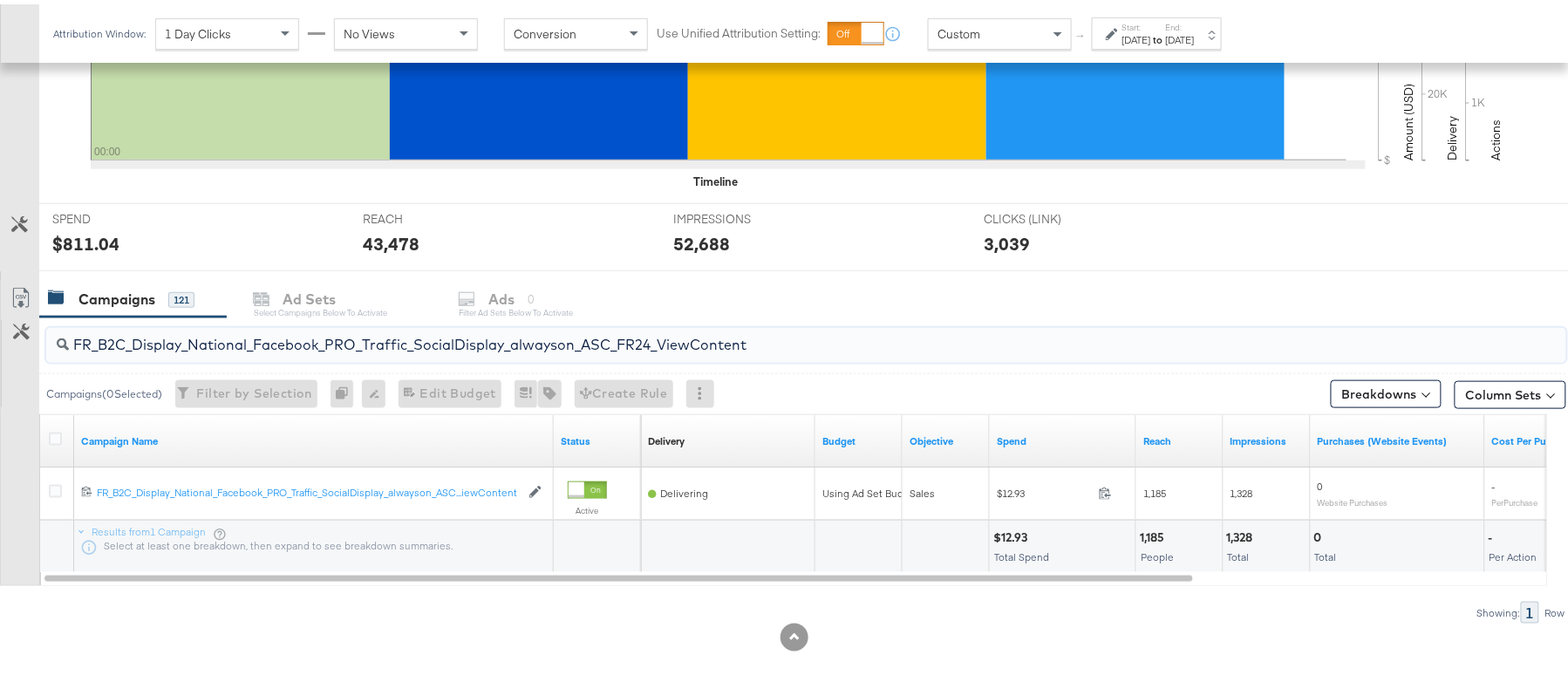
click at [270, 321] on input "FR_B2C_Display_National_Facebook_PRO_Traffic_SocialDisplay_alwayson_ASC_FR24_Vi…" at bounding box center [748, 333] width 1358 height 34
paste input "AHL_B2C_Display_National_Facebook_PRO_Traffic_SocialDisplay_alwayson_ASC_AHL"
type input "AHL_B2C_Display_National_Facebook_PRO_Traffic_SocialDisplay_alwayson_ASC_AHL24_…"
click at [1020, 530] on div "$0.00" at bounding box center [1013, 533] width 41 height 17
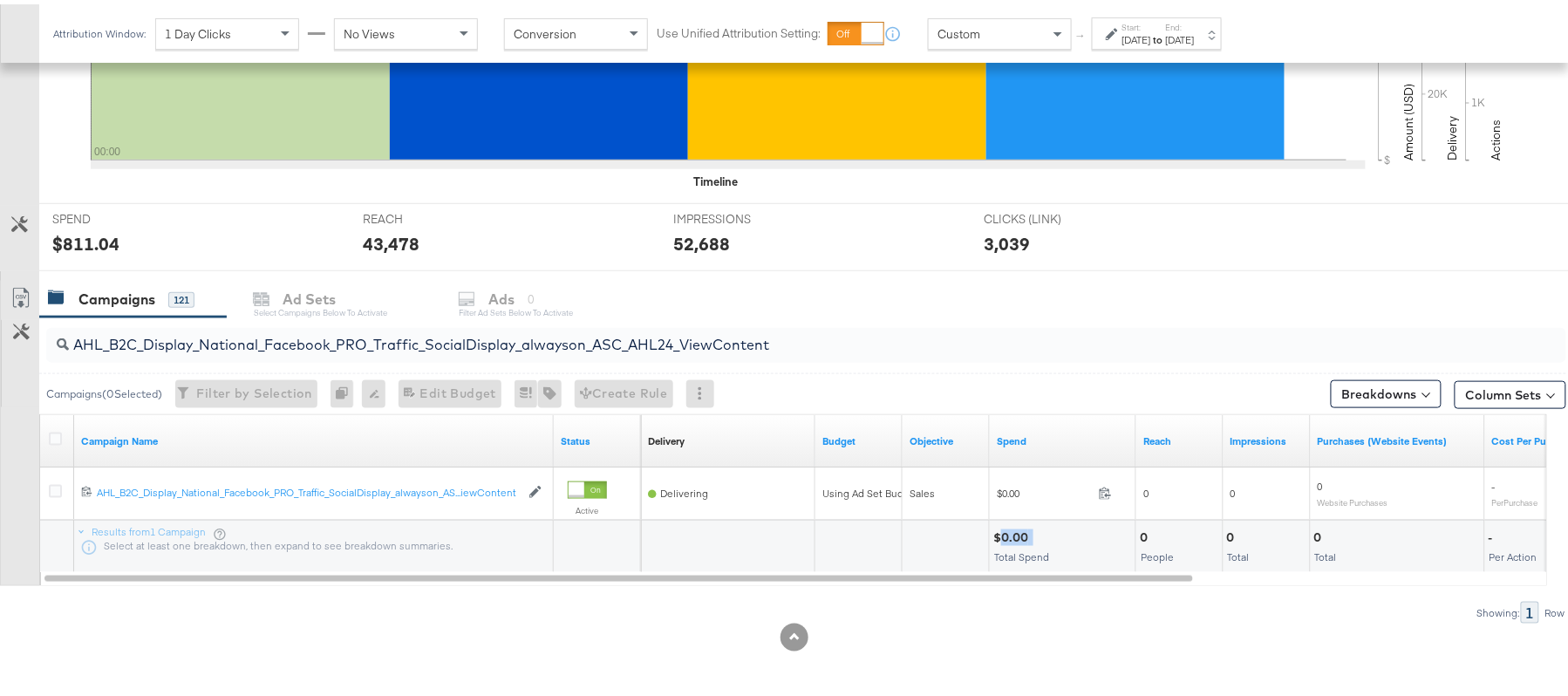
copy div "0.00"
